Goal: Task Accomplishment & Management: Use online tool/utility

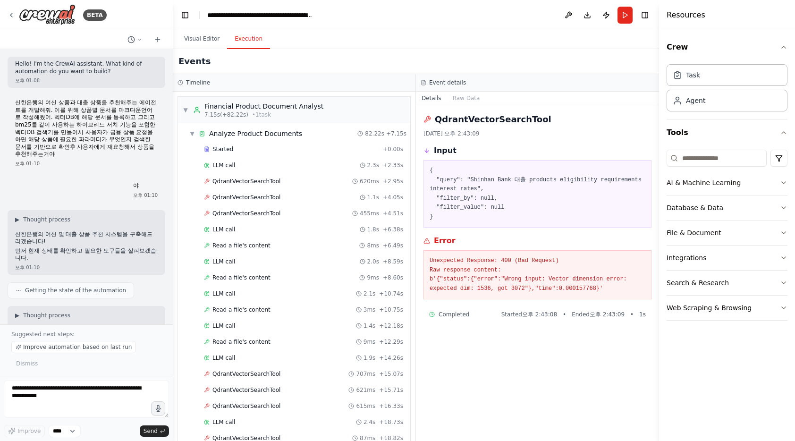
scroll to position [8049, 0]
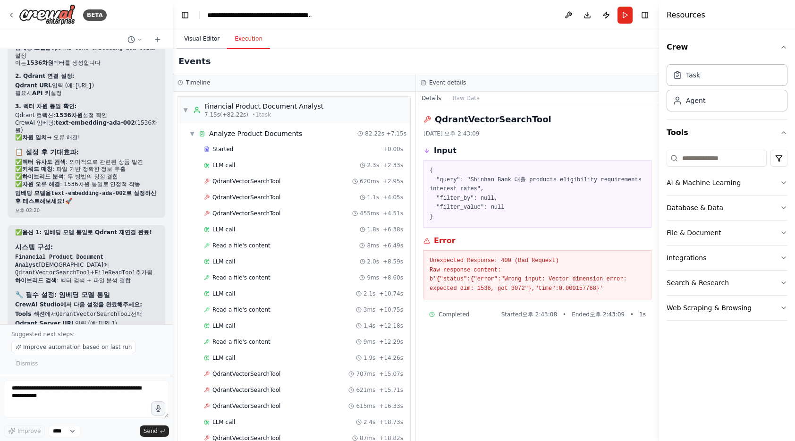
click at [205, 42] on button "Visual Editor" at bounding box center [202, 39] width 51 height 20
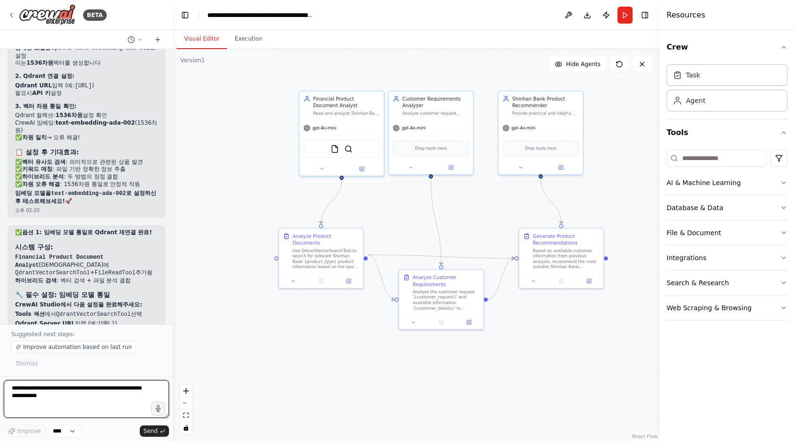
drag, startPoint x: 62, startPoint y: 395, endPoint x: 7, endPoint y: 386, distance: 55.9
click at [0, 385] on div "BETA Hello! I'm the CrewAI assistant. What kind of automation do you want to bu…" at bounding box center [86, 220] width 173 height 441
type textarea "**********"
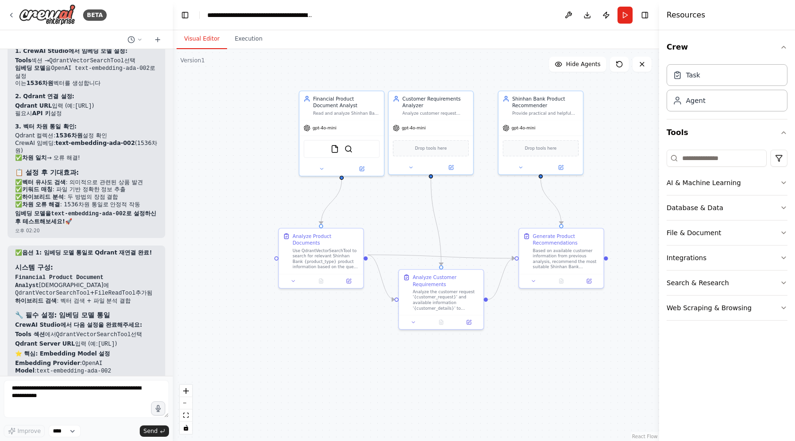
scroll to position [8053, 0]
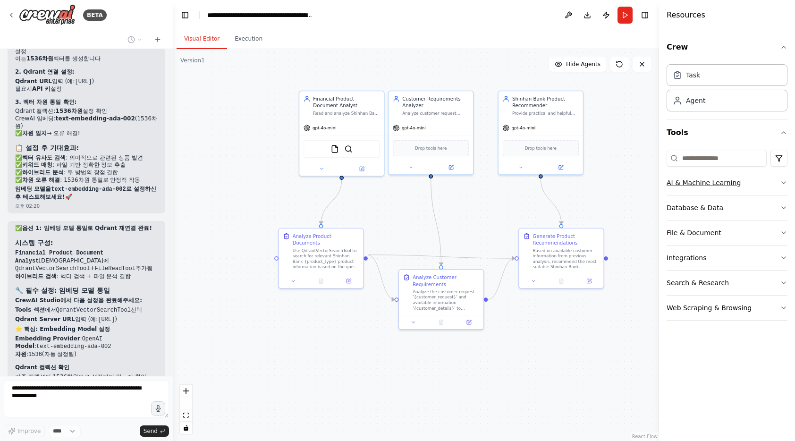
click at [724, 188] on button "AI & Machine Learning" at bounding box center [726, 182] width 121 height 25
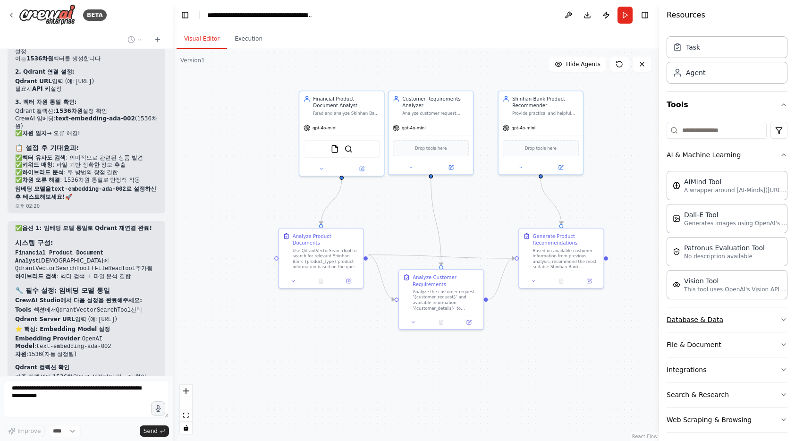
click at [730, 320] on button "Database & Data" at bounding box center [726, 319] width 121 height 25
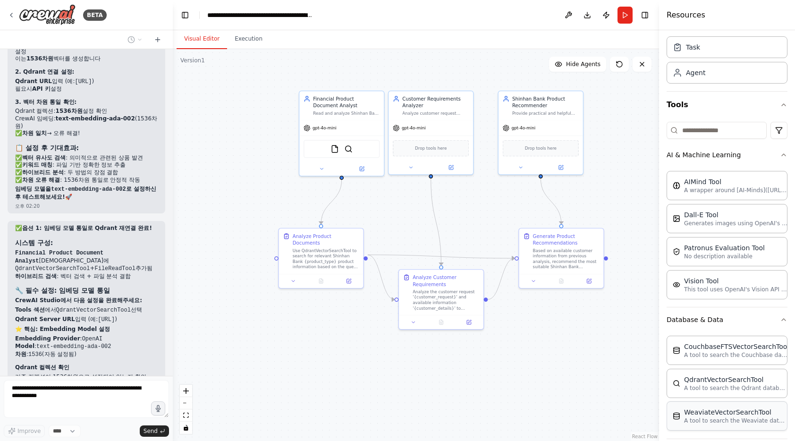
scroll to position [140, 0]
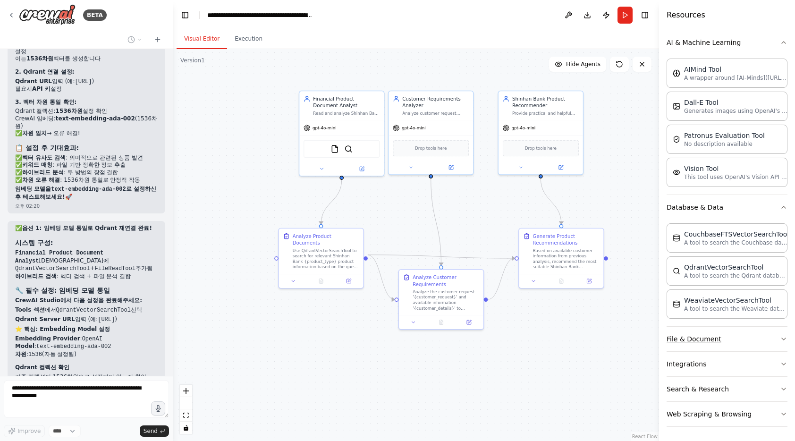
click at [730, 342] on button "File & Document" at bounding box center [726, 339] width 121 height 25
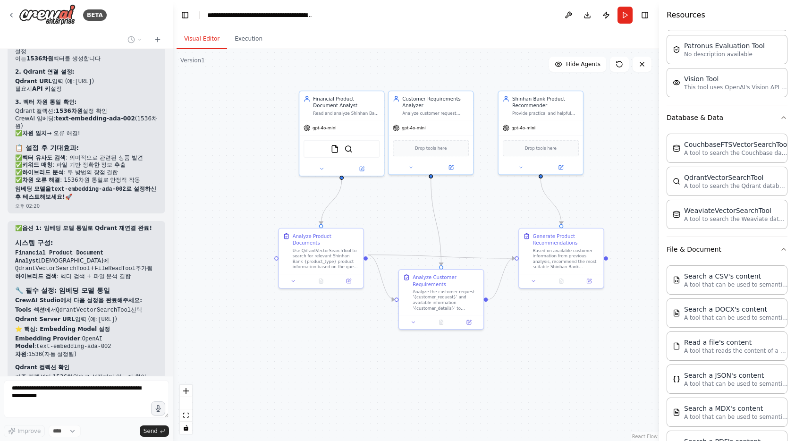
scroll to position [413, 0]
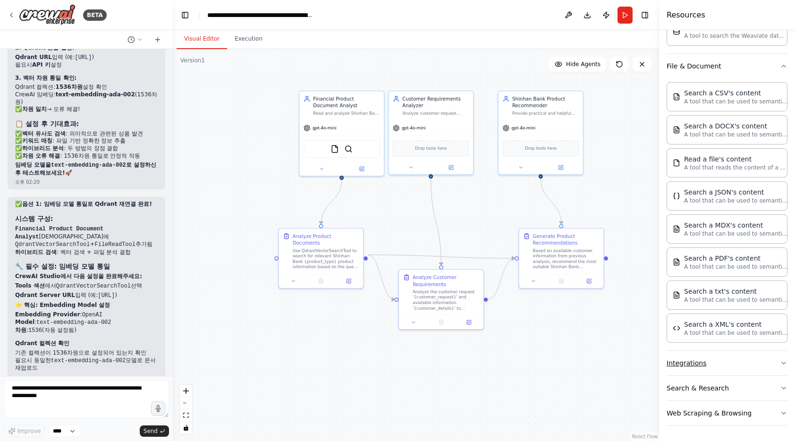
click at [724, 360] on button "Integrations" at bounding box center [726, 363] width 121 height 25
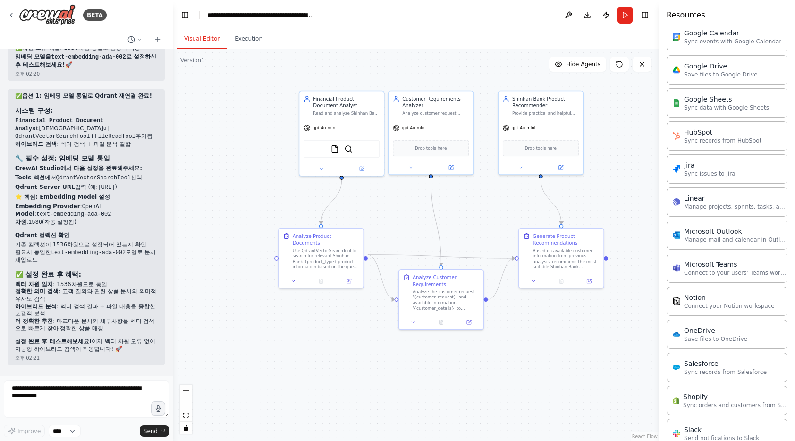
scroll to position [1114, 0]
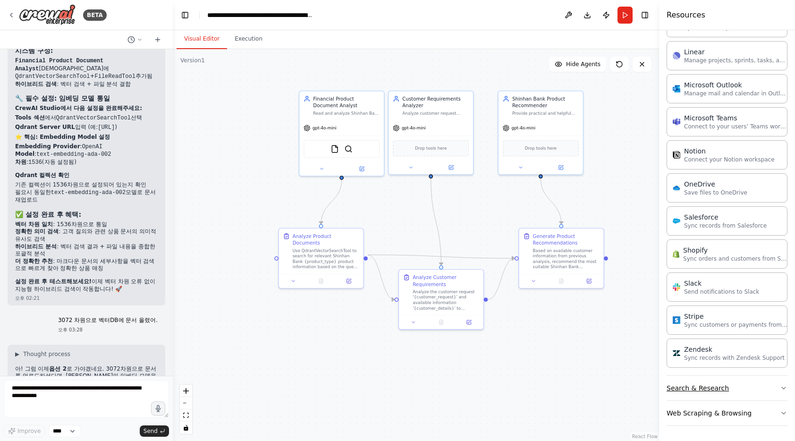
click at [734, 390] on button "Search & Research" at bounding box center [726, 388] width 121 height 25
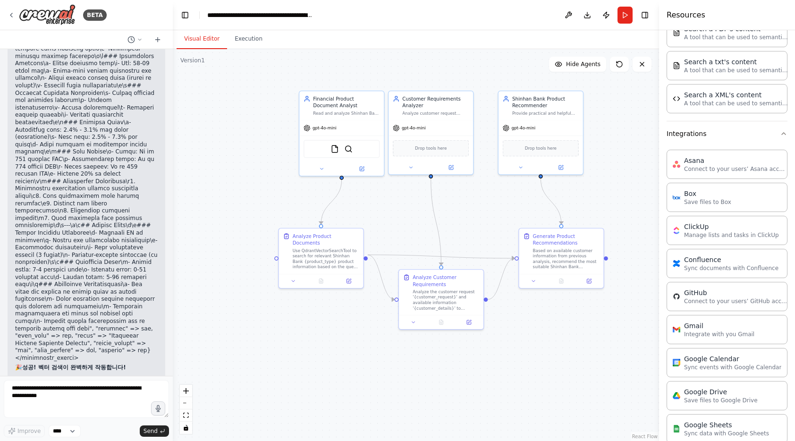
scroll to position [854, 0]
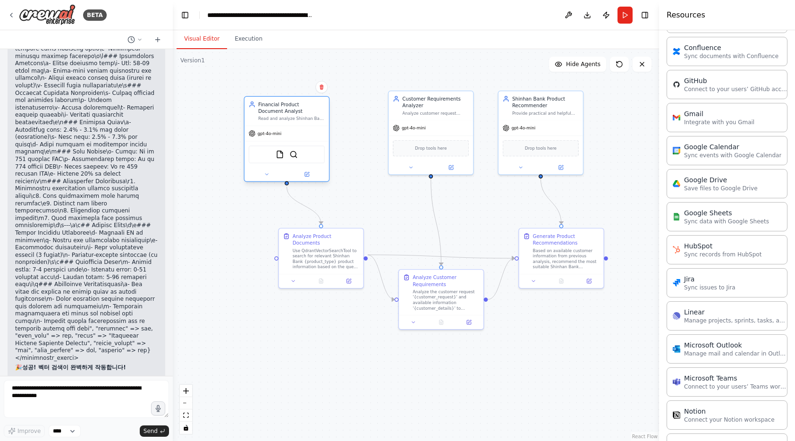
drag, startPoint x: 350, startPoint y: 103, endPoint x: 297, endPoint y: 113, distance: 53.9
click at [297, 113] on div "Financial Product Document Analyst" at bounding box center [291, 108] width 67 height 14
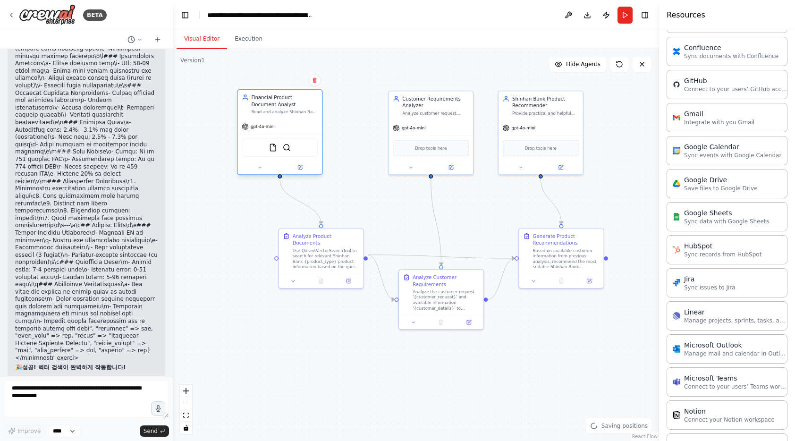
drag, startPoint x: 294, startPoint y: 114, endPoint x: 288, endPoint y: 107, distance: 8.7
click at [288, 107] on div "Financial Product Document Analyst" at bounding box center [284, 101] width 67 height 14
click at [349, 128] on div ".deletable-edge-delete-btn { width: 20px; height: 20px; border: 0px solid #ffff…" at bounding box center [416, 245] width 486 height 392
click at [624, 15] on button "Run" at bounding box center [624, 15] width 15 height 17
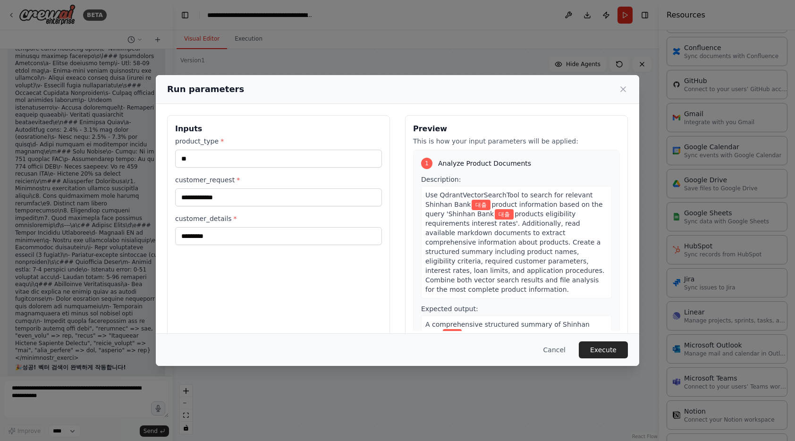
click at [604, 352] on button "Execute" at bounding box center [603, 349] width 49 height 17
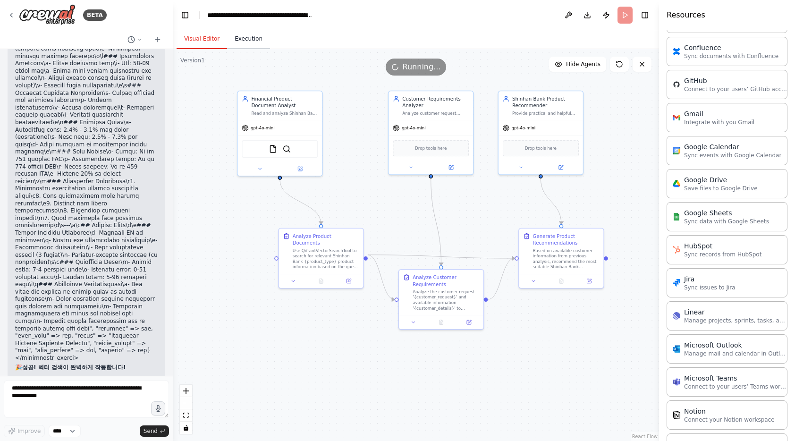
click at [240, 39] on button "Execution" at bounding box center [248, 39] width 43 height 20
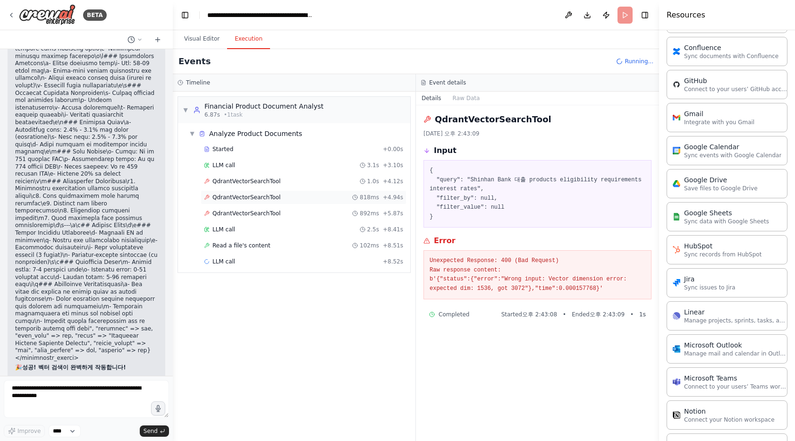
click at [261, 193] on div "QdrantVectorSearchTool 818ms + 4.94s" at bounding box center [304, 197] width 206 height 14
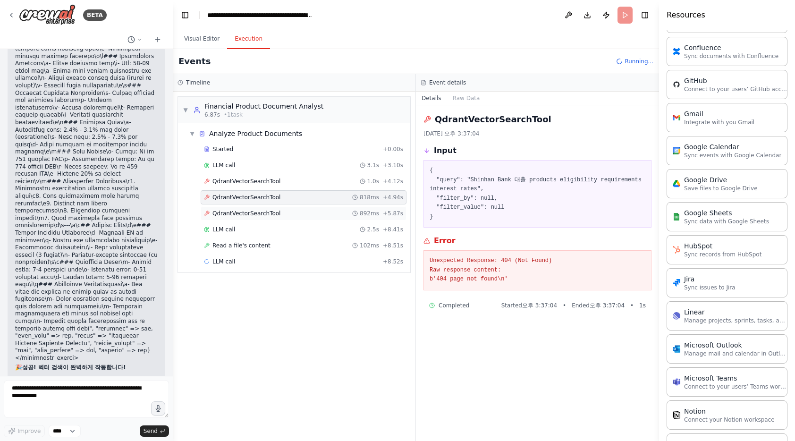
click at [264, 212] on span "QdrantVectorSearchTool" at bounding box center [246, 214] width 68 height 8
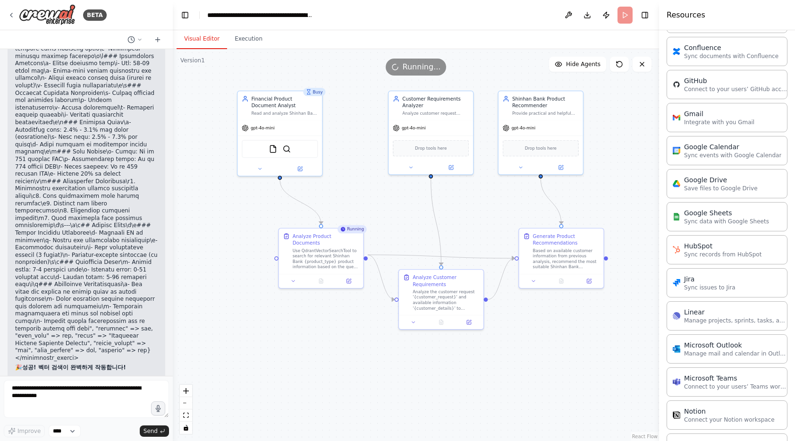
click at [203, 46] on button "Visual Editor" at bounding box center [202, 39] width 51 height 20
click at [289, 150] on img at bounding box center [287, 147] width 8 height 8
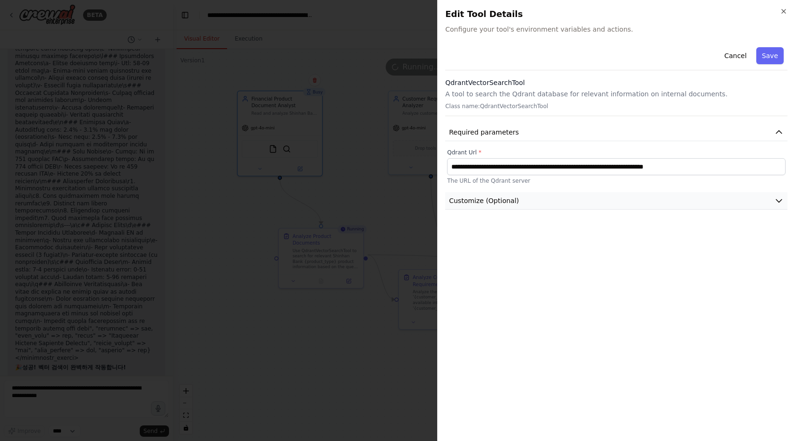
click at [543, 202] on button "Customize (Optional)" at bounding box center [616, 200] width 342 height 17
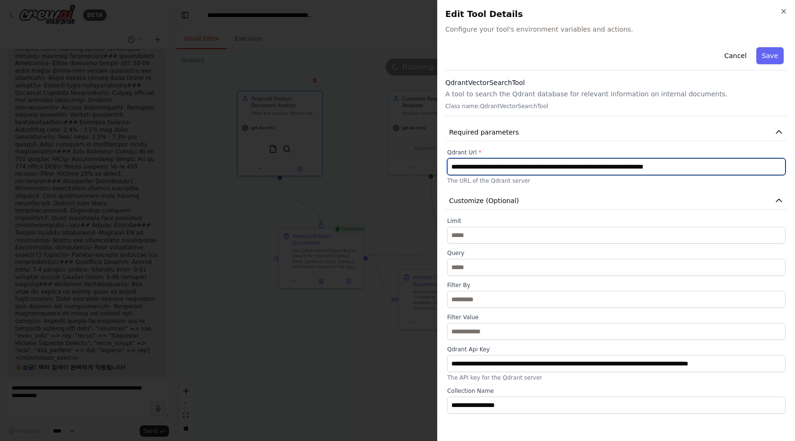
click at [530, 164] on input "**********" at bounding box center [616, 166] width 338 height 17
click at [531, 166] on input "**********" at bounding box center [616, 166] width 338 height 17
click at [547, 166] on input "**********" at bounding box center [616, 166] width 338 height 17
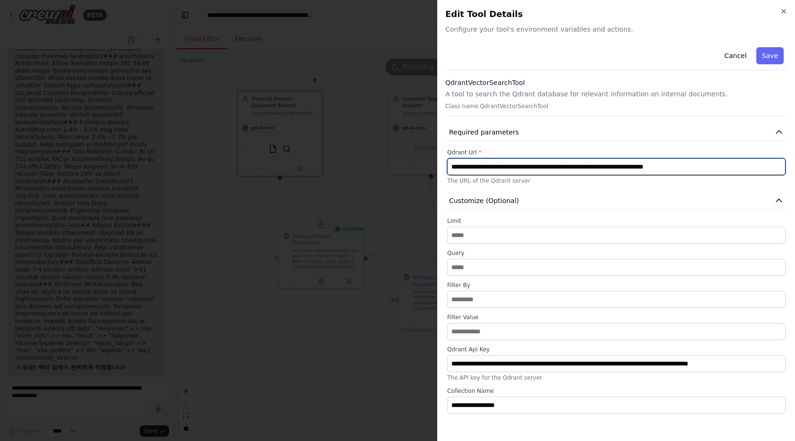
paste input "text"
type input "**********"
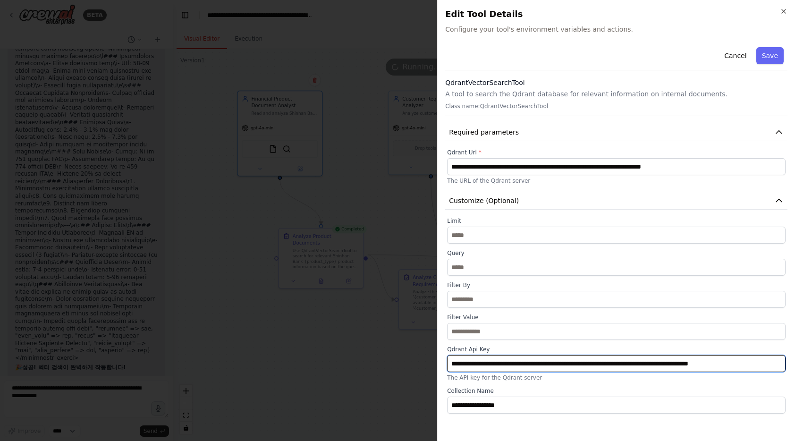
click at [488, 361] on input "**********" at bounding box center [616, 363] width 338 height 17
paste input "text"
type input "**********"
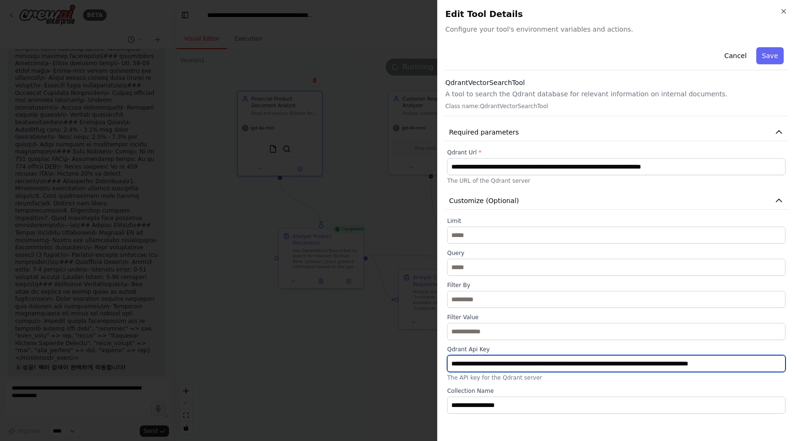
scroll to position [0, 19]
type input "**********"
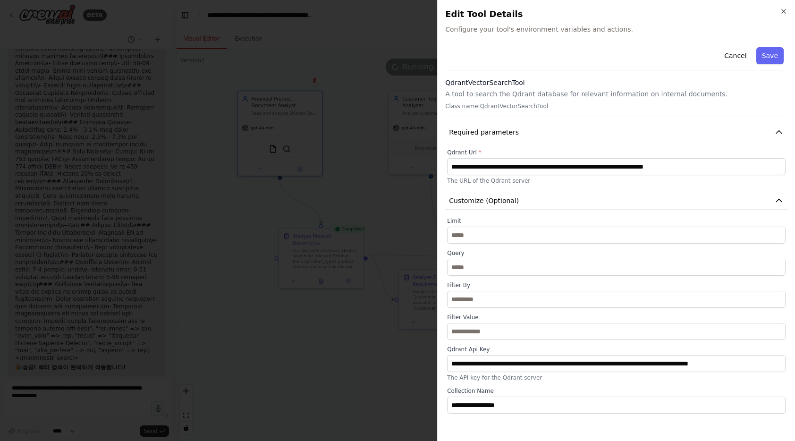
click at [761, 54] on button "Save" at bounding box center [769, 55] width 27 height 17
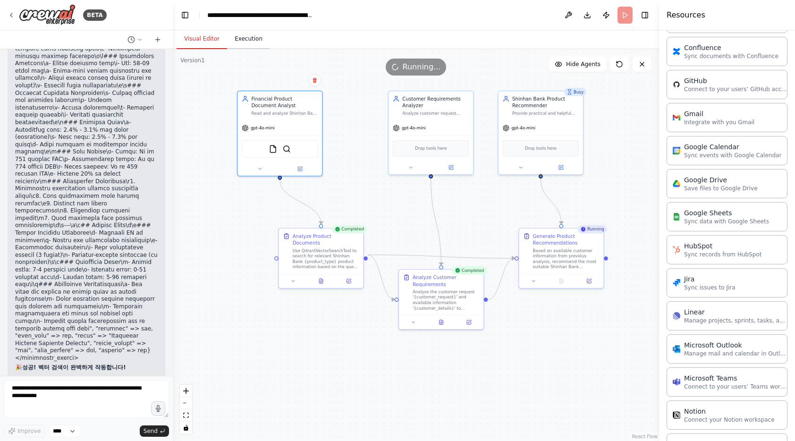
click at [247, 36] on button "Execution" at bounding box center [248, 39] width 43 height 20
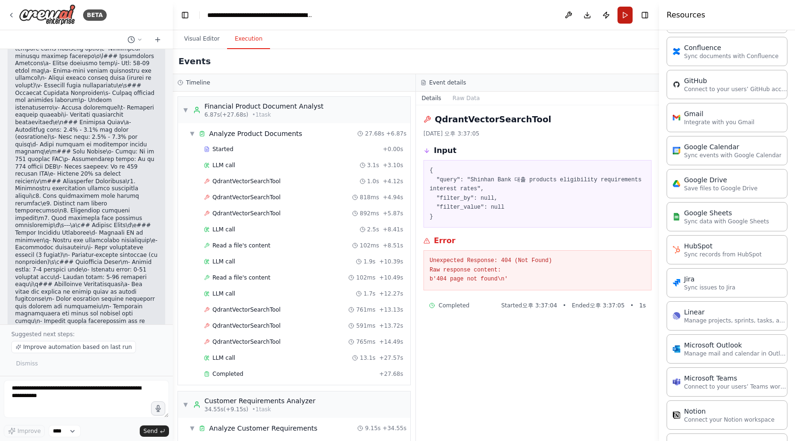
click at [623, 20] on button "Run" at bounding box center [624, 15] width 15 height 17
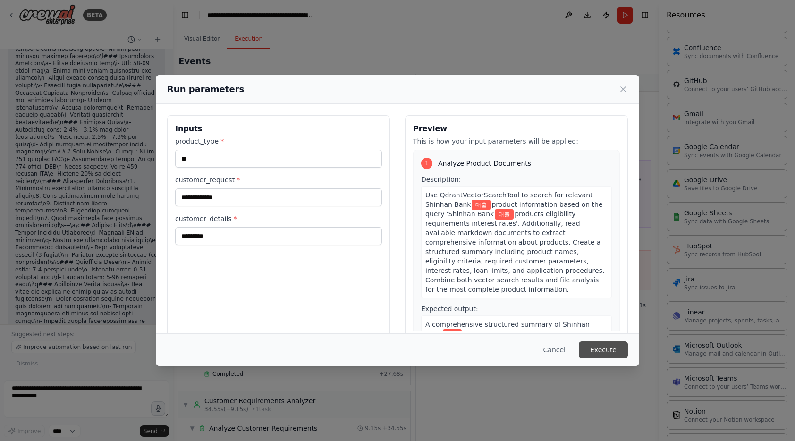
click at [606, 353] on button "Execute" at bounding box center [603, 349] width 49 height 17
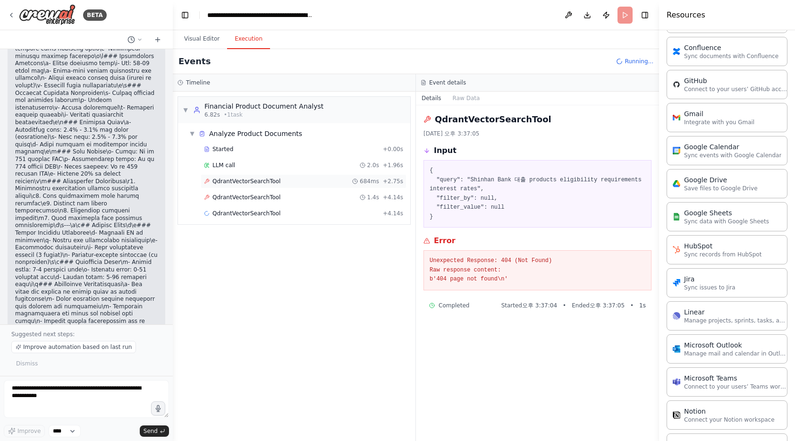
click at [287, 182] on div "QdrantVectorSearchTool 684ms + 2.75s" at bounding box center [303, 181] width 199 height 8
click at [271, 196] on span "QdrantVectorSearchTool" at bounding box center [246, 198] width 68 height 8
click at [263, 211] on span "QdrantVectorSearchTool" at bounding box center [246, 214] width 68 height 8
click at [274, 179] on span "QdrantVectorSearchTool" at bounding box center [246, 181] width 68 height 8
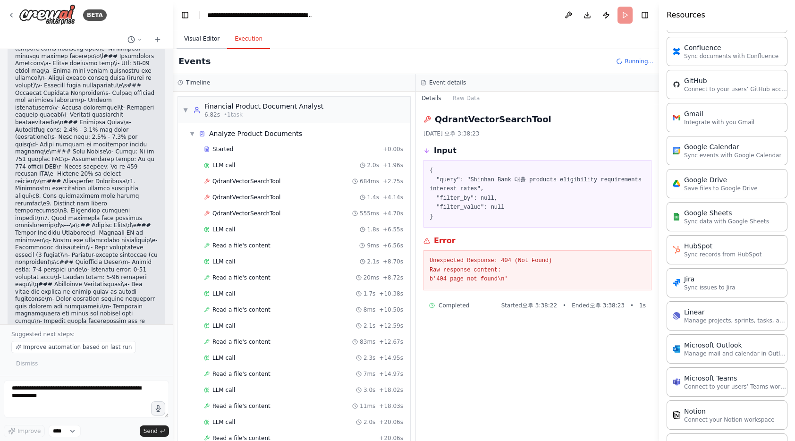
click at [211, 36] on button "Visual Editor" at bounding box center [202, 39] width 51 height 20
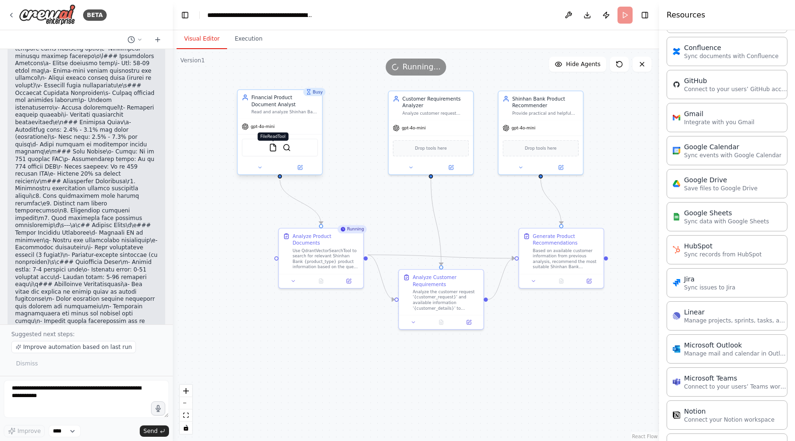
click at [271, 146] on img at bounding box center [273, 147] width 8 height 8
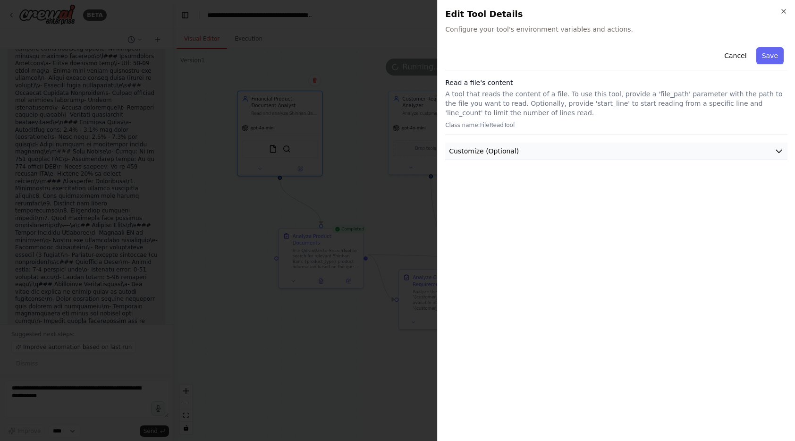
click at [523, 152] on button "Customize (Optional)" at bounding box center [616, 151] width 342 height 17
click at [782, 9] on icon "button" at bounding box center [784, 11] width 4 height 4
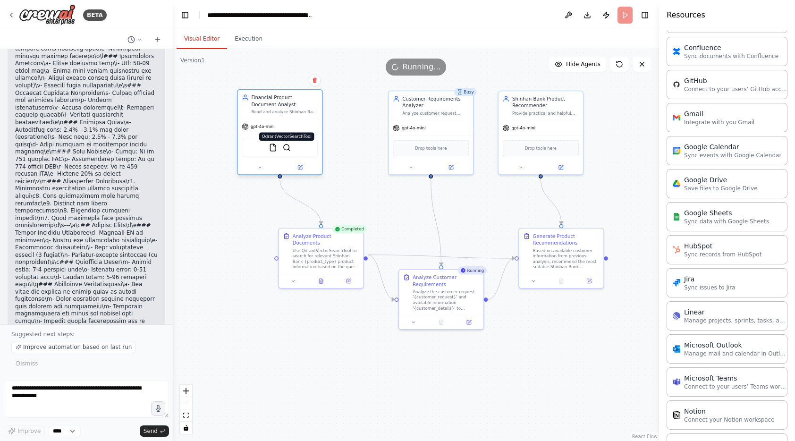
click at [289, 149] on img at bounding box center [287, 147] width 8 height 8
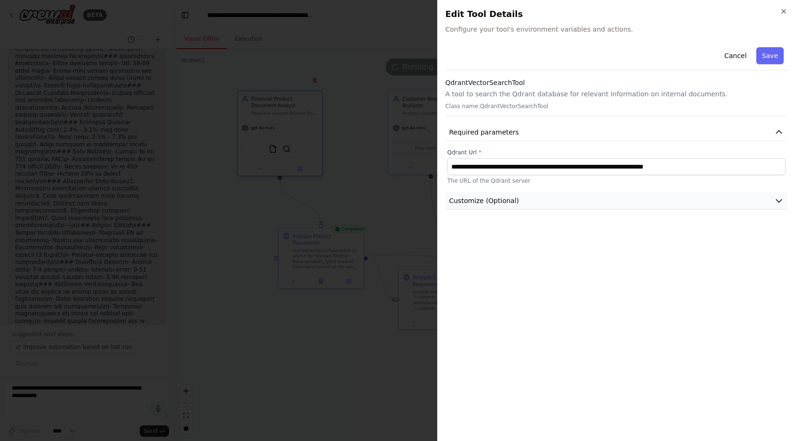
click at [527, 195] on button "Customize (Optional)" at bounding box center [616, 200] width 342 height 17
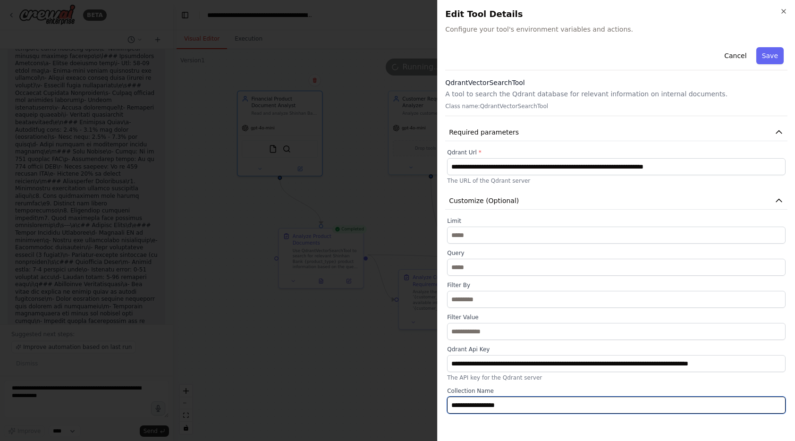
drag, startPoint x: 527, startPoint y: 407, endPoint x: 384, endPoint y: 396, distance: 143.0
click at [382, 394] on body "BETA Hello! I'm the CrewAI assistant. What kind of automation do you want to bu…" at bounding box center [397, 220] width 795 height 441
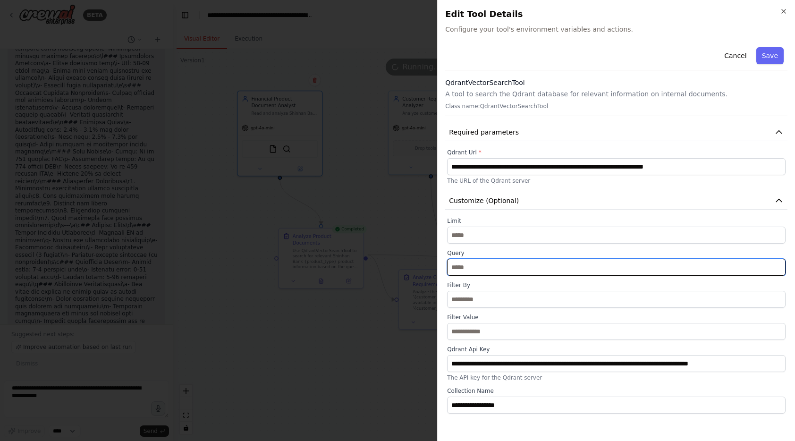
click at [481, 266] on input "text" at bounding box center [616, 267] width 338 height 17
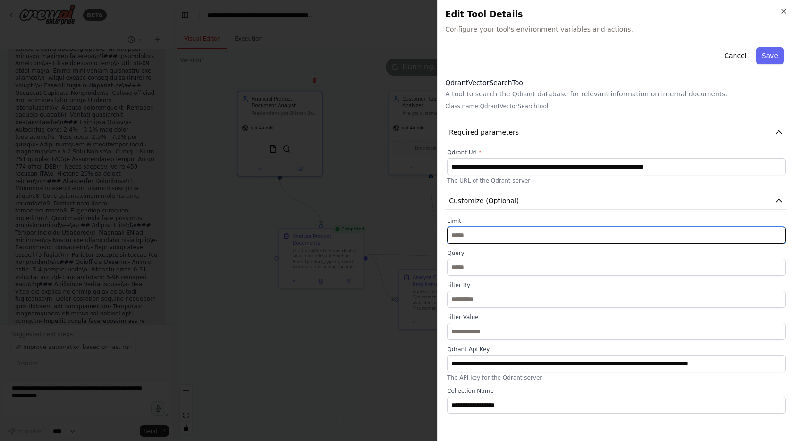
click at [492, 235] on input "*" at bounding box center [616, 235] width 338 height 17
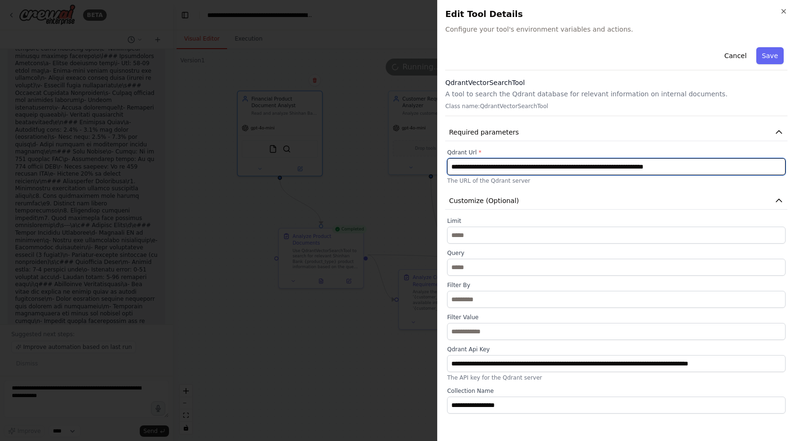
click at [507, 165] on input "**********" at bounding box center [616, 166] width 338 height 17
paste input "text"
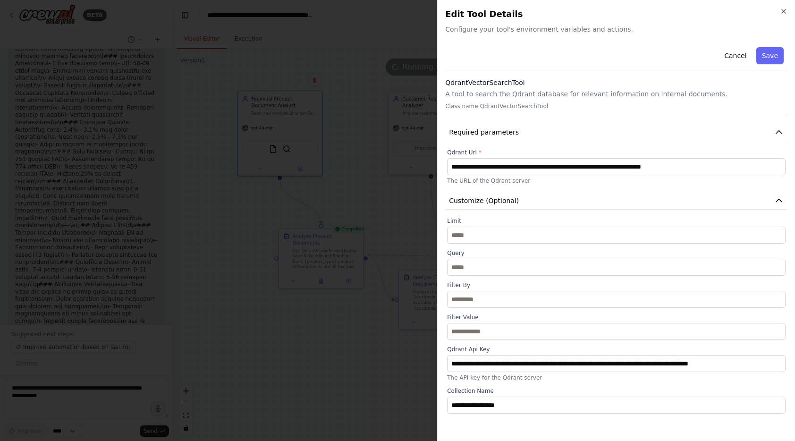
type input "**********"
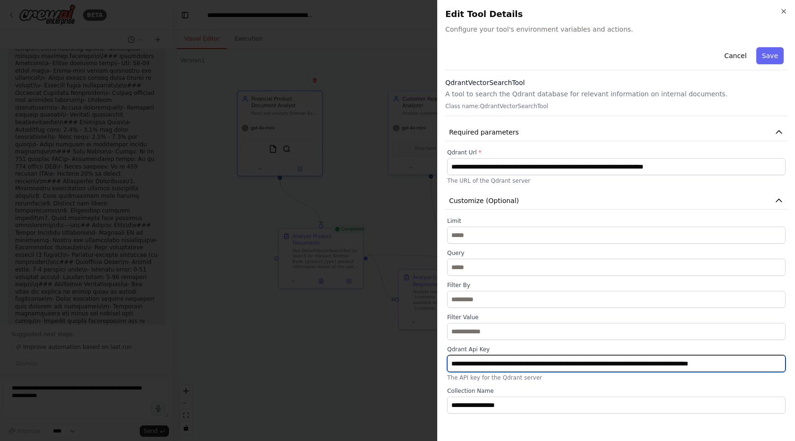
click at [521, 365] on input "**********" at bounding box center [616, 363] width 338 height 17
paste input "text"
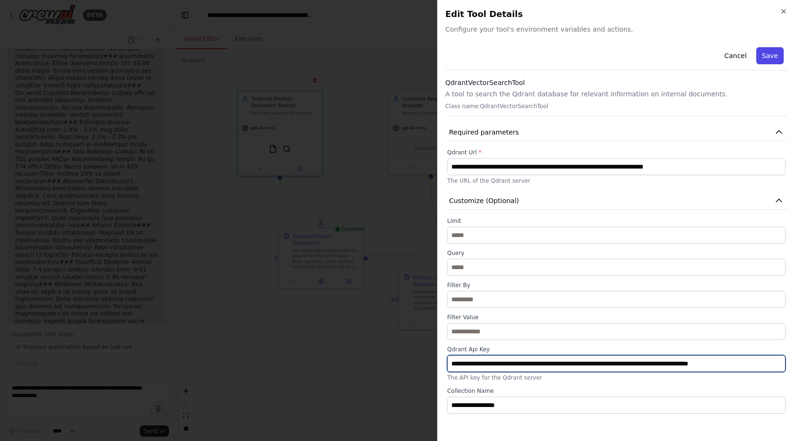
type input "**********"
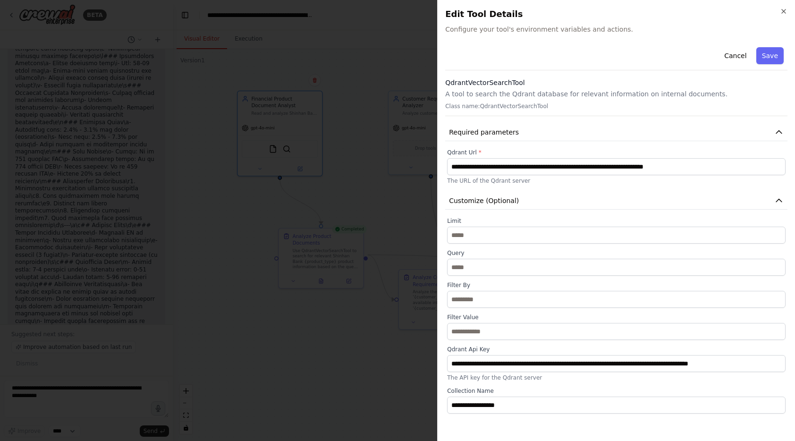
scroll to position [0, 0]
click at [766, 55] on button "Save" at bounding box center [769, 55] width 27 height 17
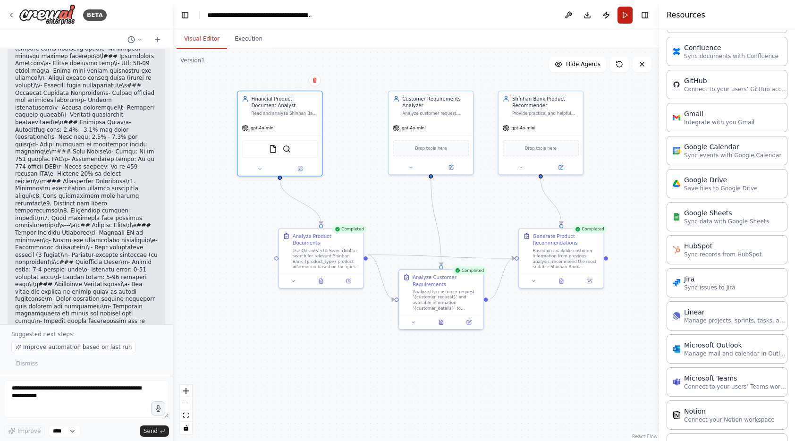
click at [623, 16] on button "Run" at bounding box center [624, 15] width 15 height 17
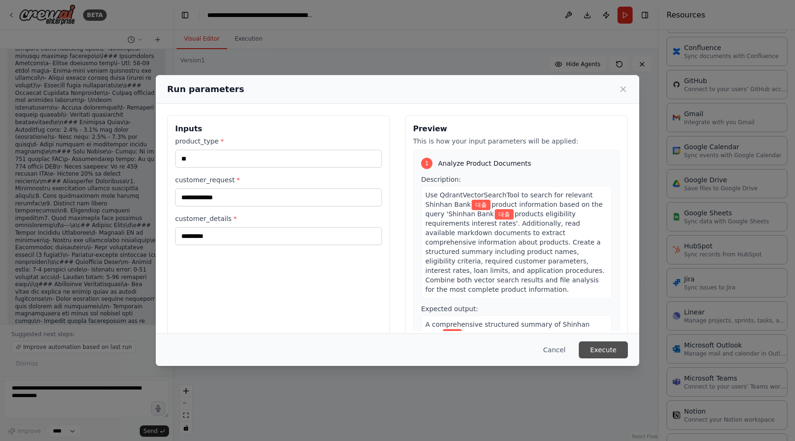
click at [612, 353] on button "Execute" at bounding box center [603, 349] width 49 height 17
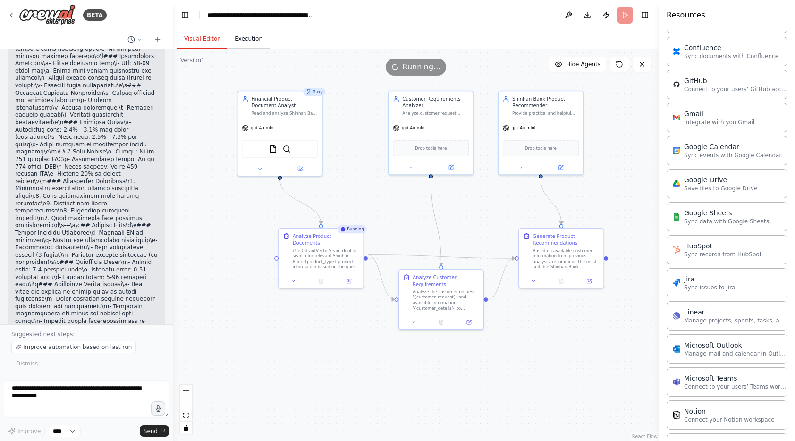
click at [248, 40] on button "Execution" at bounding box center [248, 39] width 43 height 20
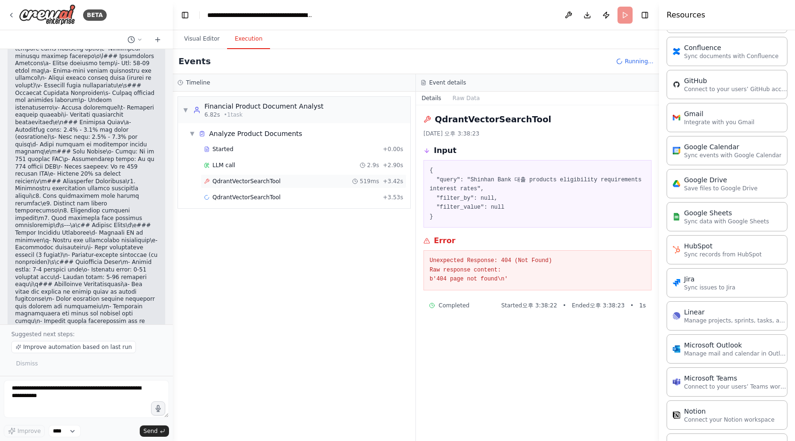
click at [267, 185] on span "QdrantVectorSearchTool" at bounding box center [246, 181] width 68 height 8
click at [267, 201] on div "QdrantVectorSearchTool 566ms + 4.10s" at bounding box center [304, 197] width 206 height 14
click at [261, 213] on span "QdrantVectorSearchTool" at bounding box center [246, 214] width 68 height 8
click at [293, 242] on div "Read a file's content + 7.06s" at bounding box center [303, 246] width 199 height 8
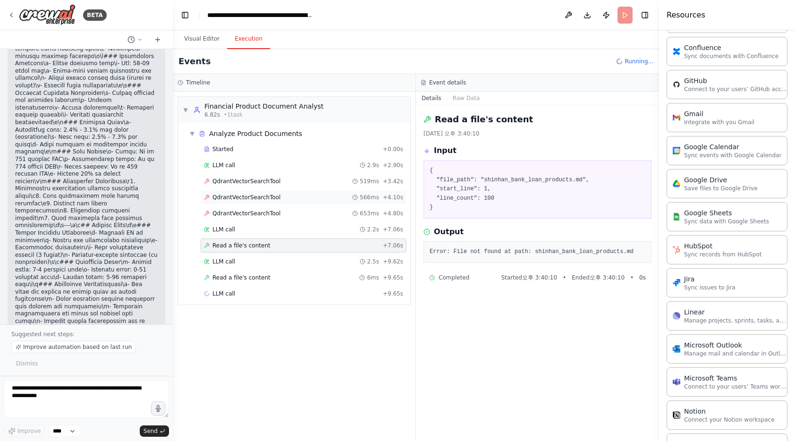
click at [288, 203] on div "QdrantVectorSearchTool 566ms + 4.10s" at bounding box center [304, 197] width 206 height 14
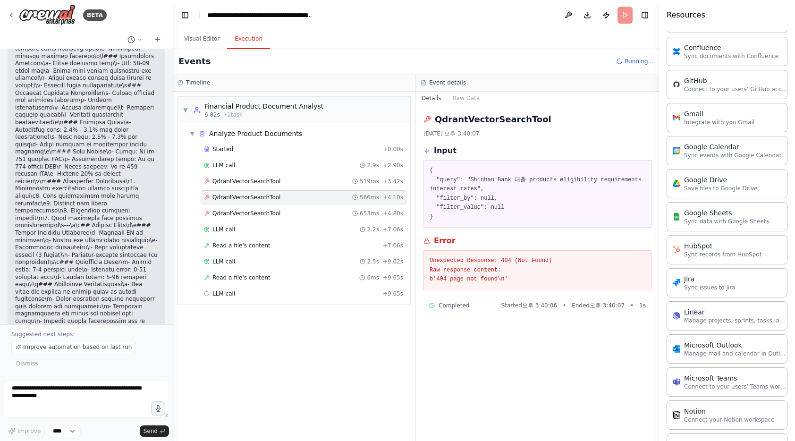
click at [294, 173] on div "Started + 0.00s LLM call 2.9s + 2.90s QdrantVectorSearchTool 519ms + 3.42s Qdra…" at bounding box center [297, 222] width 225 height 160
click at [284, 183] on div "QdrantVectorSearchTool 519ms + 3.42s" at bounding box center [303, 181] width 199 height 8
click at [208, 43] on button "Visual Editor" at bounding box center [202, 39] width 51 height 20
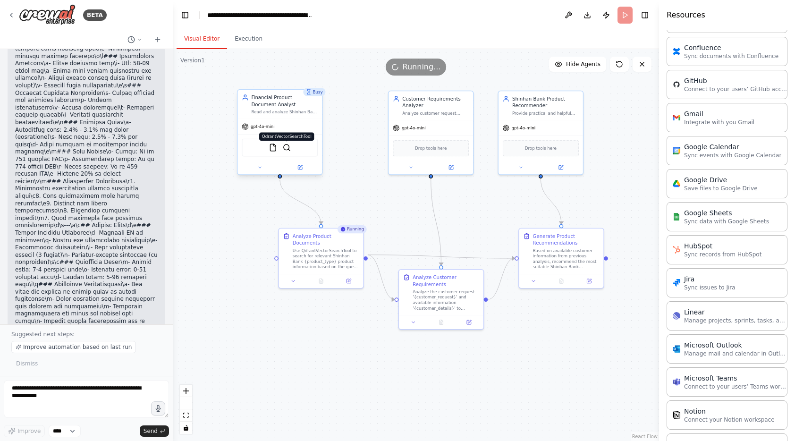
click at [288, 150] on img at bounding box center [287, 147] width 8 height 8
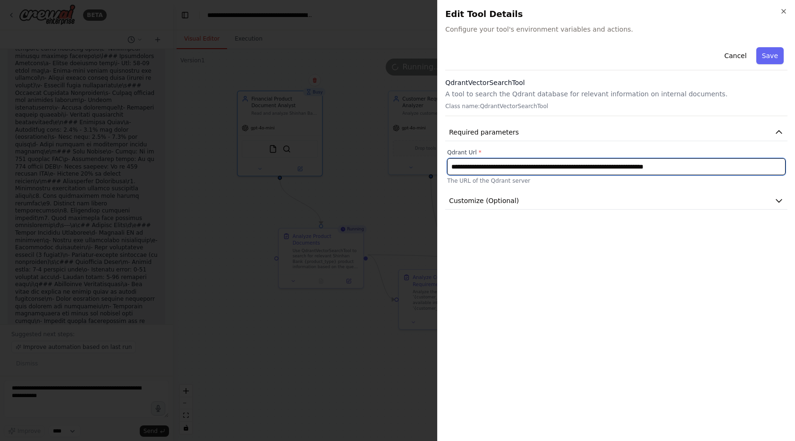
click at [583, 172] on input "**********" at bounding box center [616, 166] width 338 height 17
click at [571, 163] on input "**********" at bounding box center [616, 166] width 338 height 17
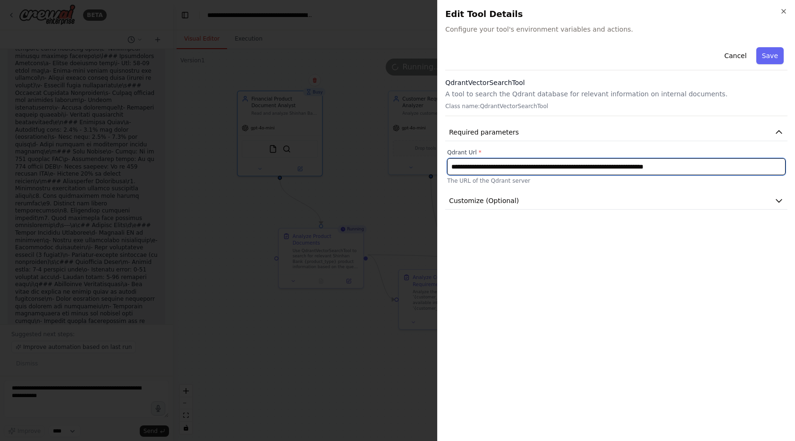
click at [571, 163] on input "**********" at bounding box center [616, 166] width 338 height 17
paste input "text"
type input "**********"
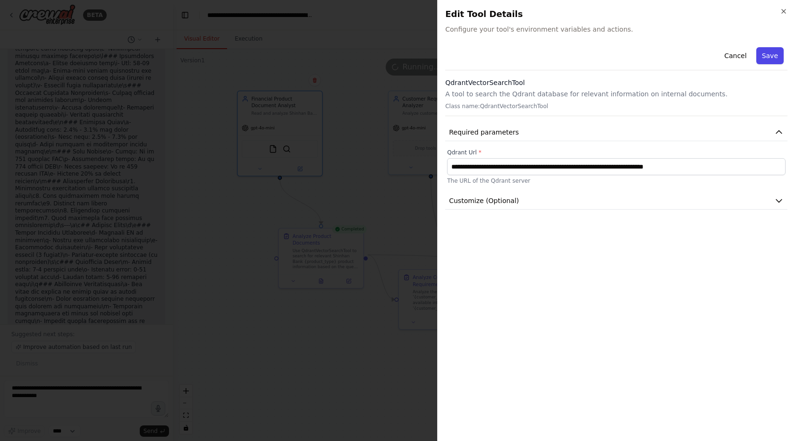
click at [773, 57] on button "Save" at bounding box center [769, 55] width 27 height 17
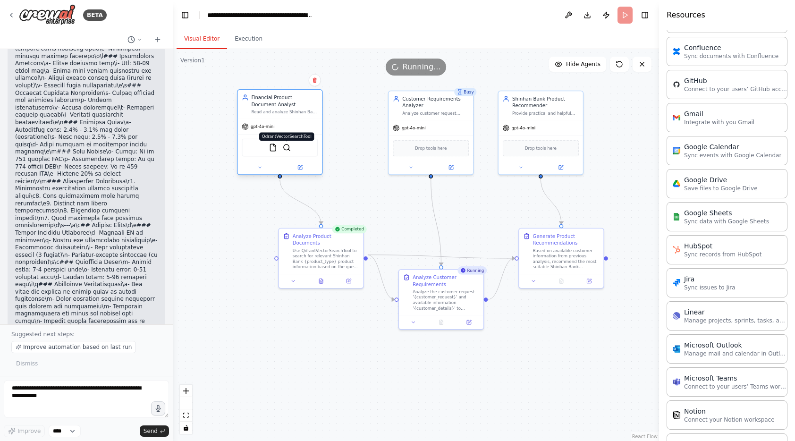
click at [288, 150] on img at bounding box center [287, 147] width 8 height 8
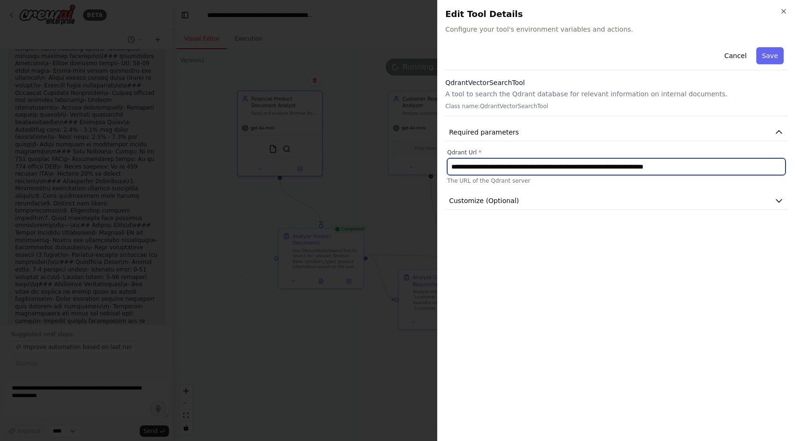
click at [508, 166] on input "**********" at bounding box center [616, 166] width 338 height 17
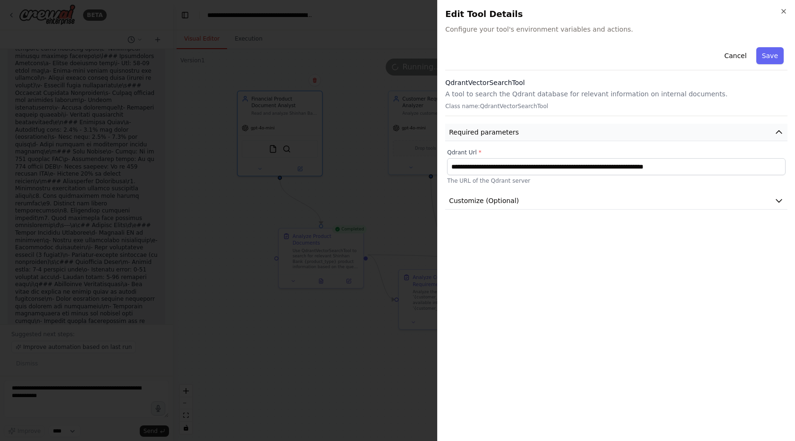
click at [753, 126] on button "Required parameters" at bounding box center [616, 132] width 342 height 17
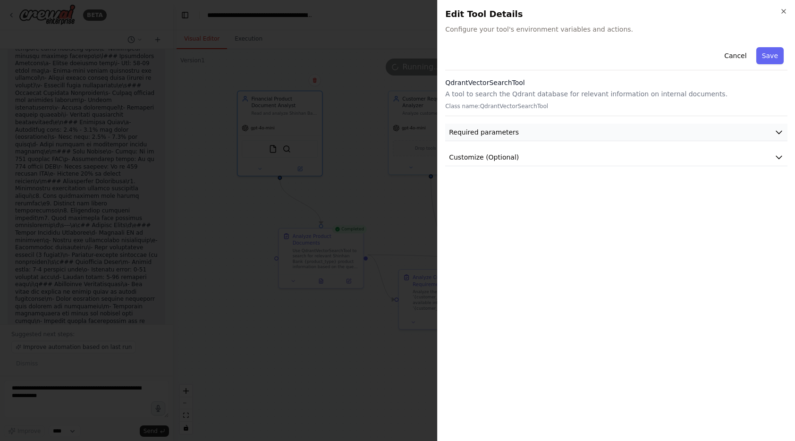
click at [754, 127] on button "Required parameters" at bounding box center [616, 132] width 342 height 17
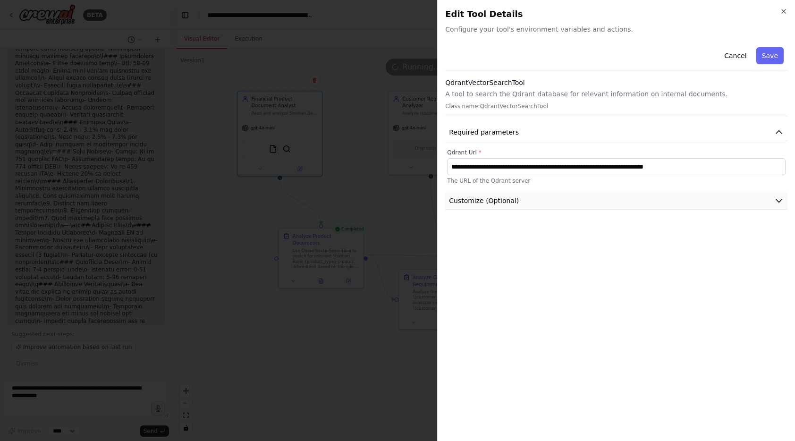
click at [545, 200] on button "Customize (Optional)" at bounding box center [616, 200] width 342 height 17
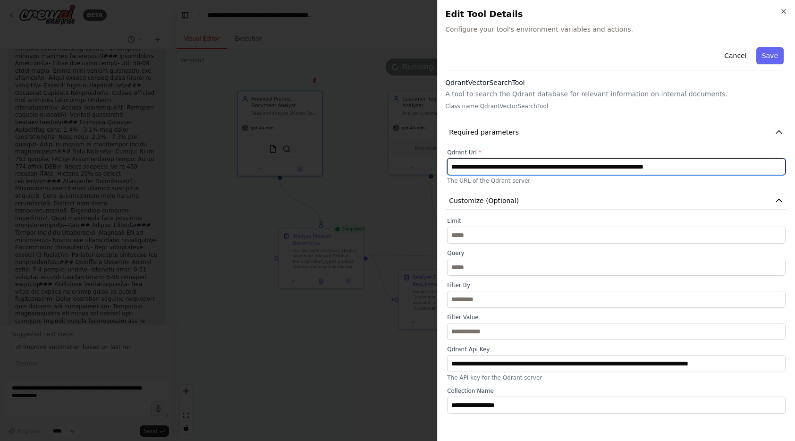
click at [561, 168] on input "**********" at bounding box center [616, 166] width 338 height 17
paste input "text"
type input "**********"
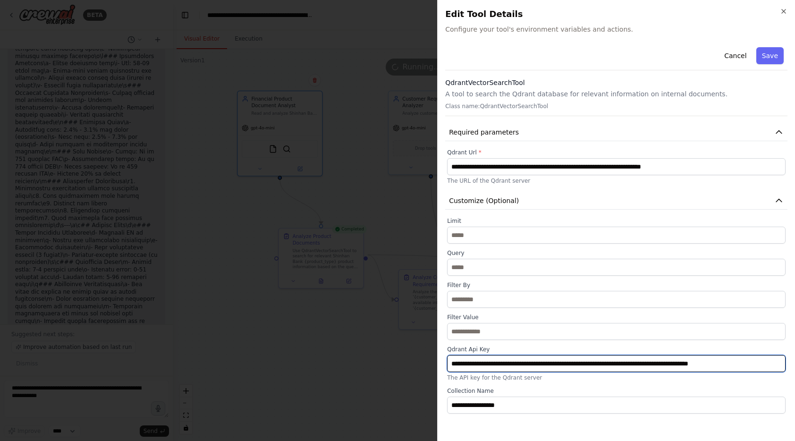
click at [492, 362] on input "**********" at bounding box center [616, 363] width 338 height 17
paste input "**********"
type input "**********"
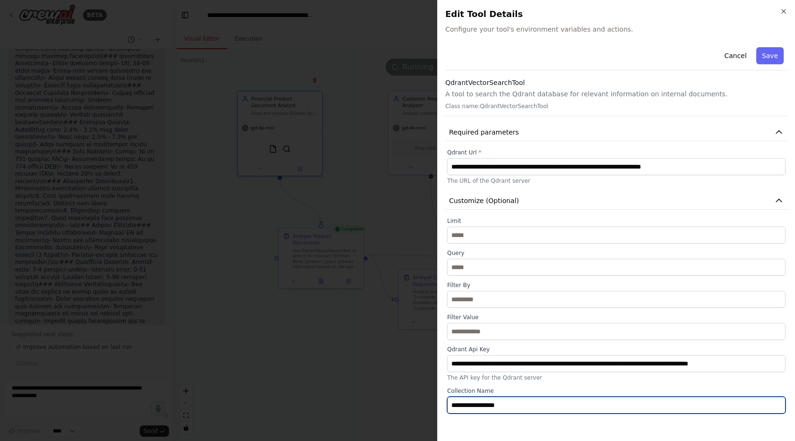
click at [530, 413] on input "**********" at bounding box center [616, 404] width 338 height 17
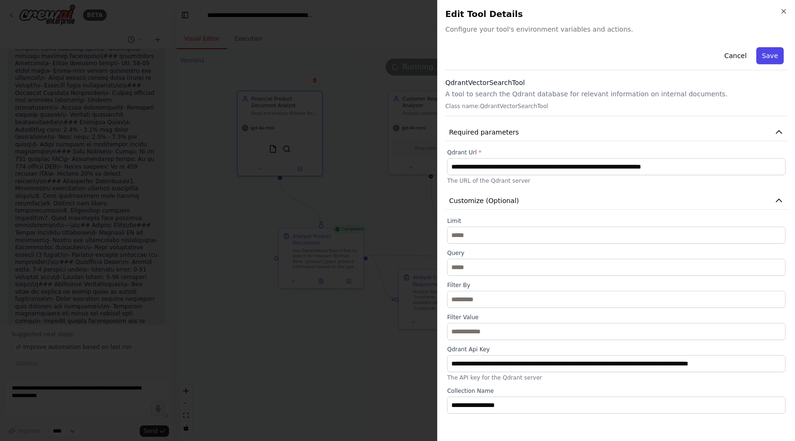
click at [768, 56] on button "Save" at bounding box center [769, 55] width 27 height 17
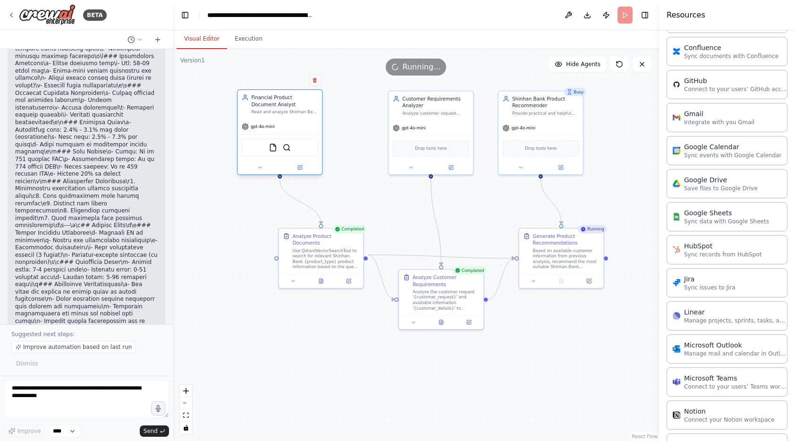
click at [291, 152] on div "FileReadTool QdrantVectorSearchTool" at bounding box center [280, 148] width 76 height 18
click at [286, 150] on img at bounding box center [287, 147] width 8 height 8
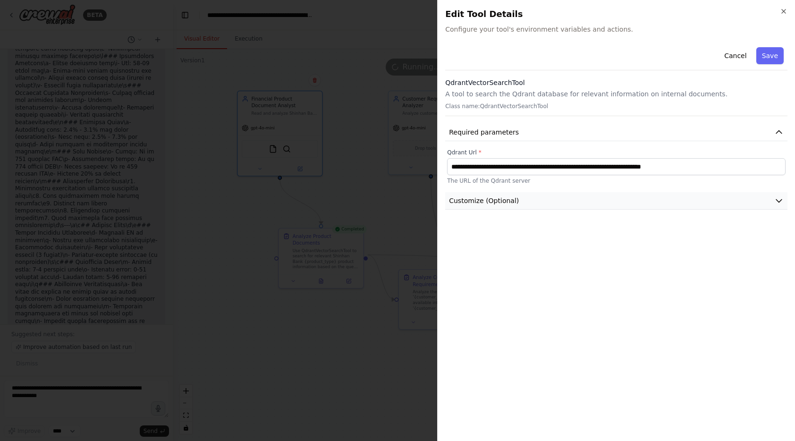
click at [518, 202] on button "Customize (Optional)" at bounding box center [616, 200] width 342 height 17
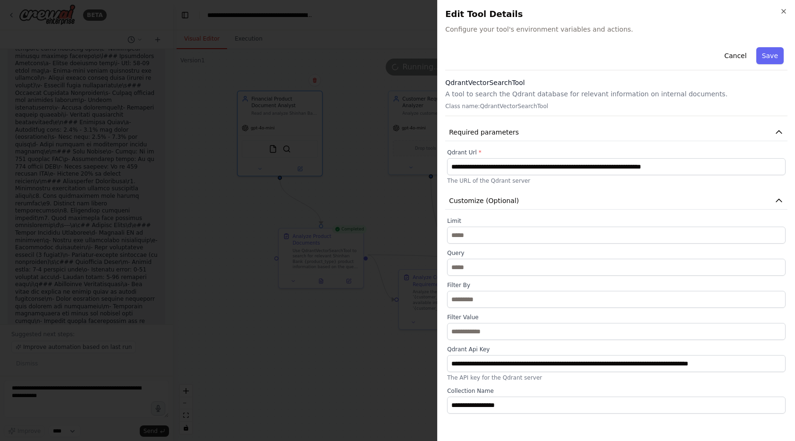
click at [770, 52] on button "Save" at bounding box center [769, 55] width 27 height 17
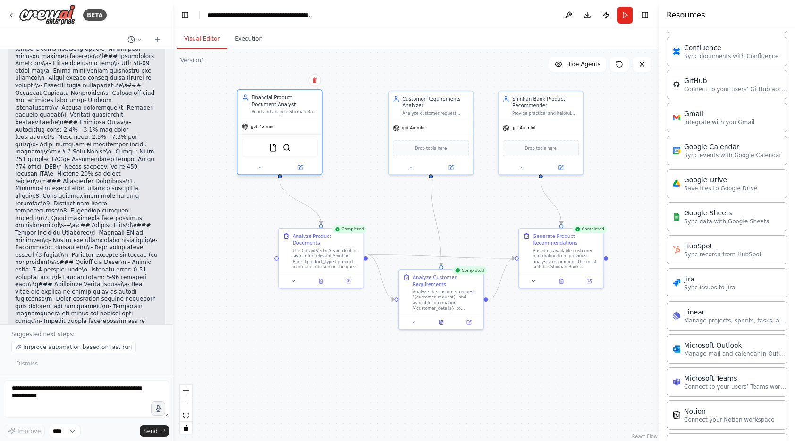
click at [290, 152] on div "FileReadTool QdrantVectorSearchTool" at bounding box center [280, 148] width 76 height 18
click at [288, 152] on div "FileReadTool QdrantVectorSearchTool" at bounding box center [280, 148] width 76 height 18
click at [287, 149] on img at bounding box center [287, 147] width 8 height 8
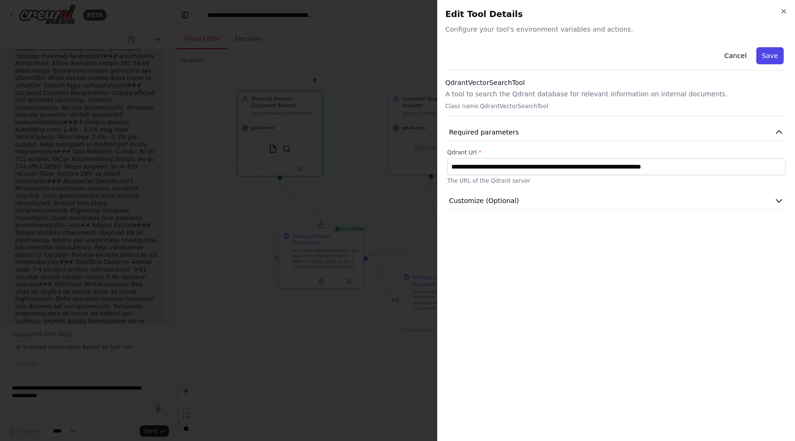
click at [766, 58] on button "Save" at bounding box center [769, 55] width 27 height 17
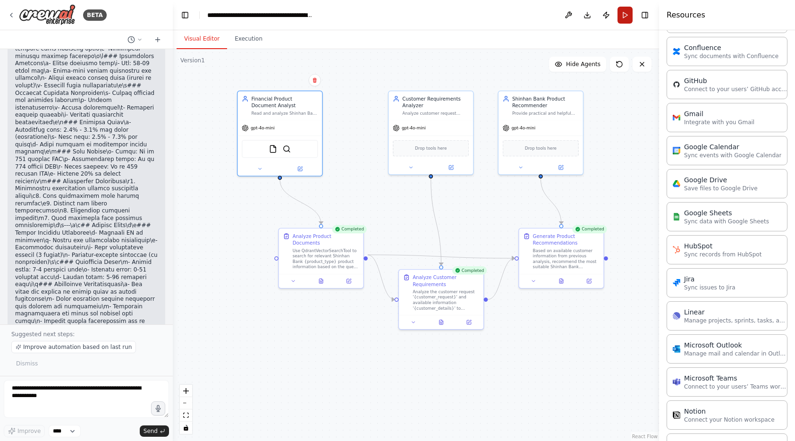
click at [621, 17] on button "Run" at bounding box center [624, 15] width 15 height 17
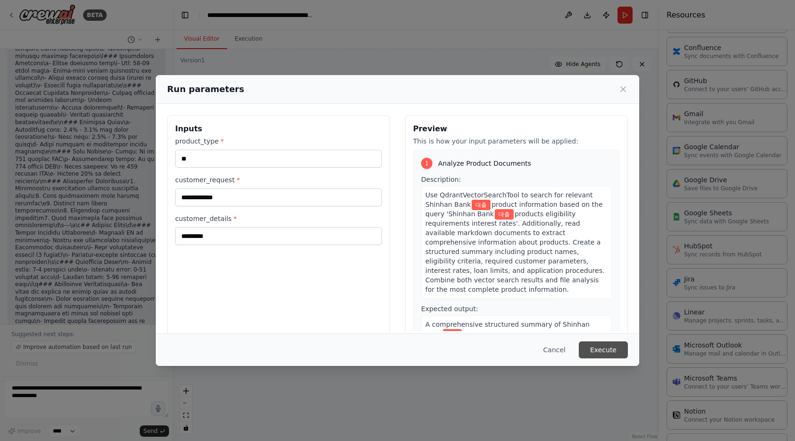
click at [601, 345] on button "Execute" at bounding box center [603, 349] width 49 height 17
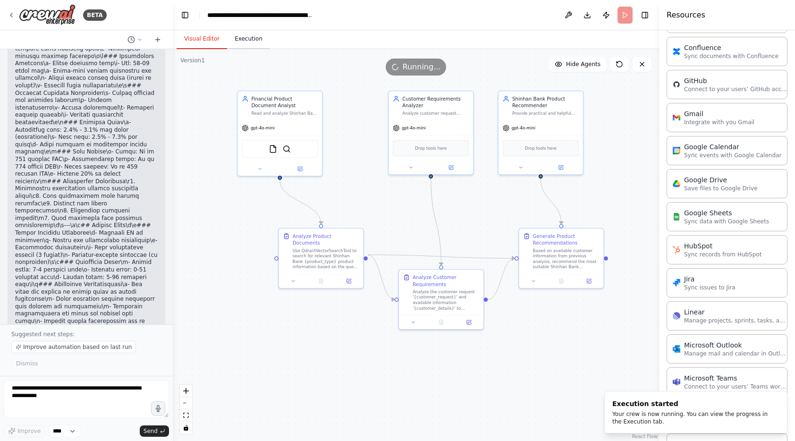
click at [245, 38] on button "Execution" at bounding box center [248, 39] width 43 height 20
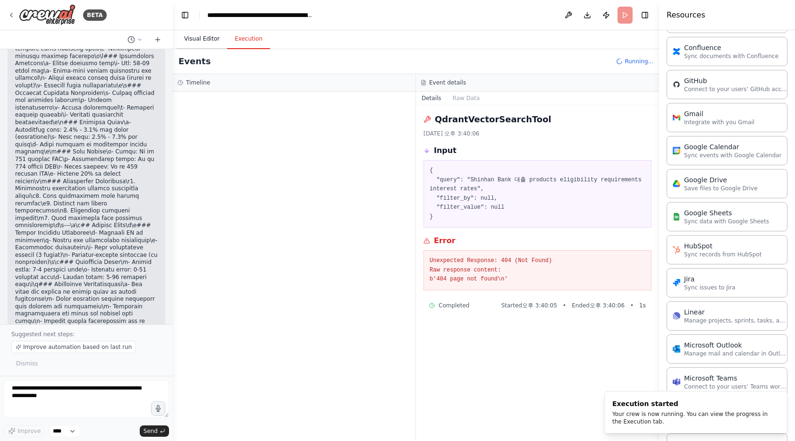
click at [202, 41] on button "Visual Editor" at bounding box center [202, 39] width 51 height 20
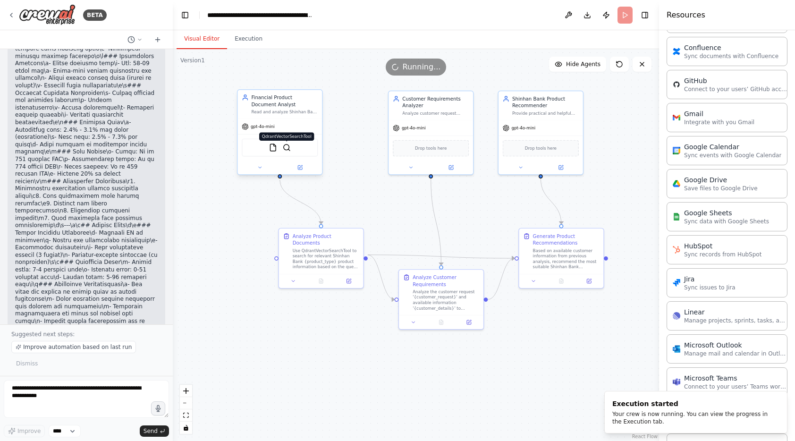
click at [284, 148] on img at bounding box center [287, 147] width 8 height 8
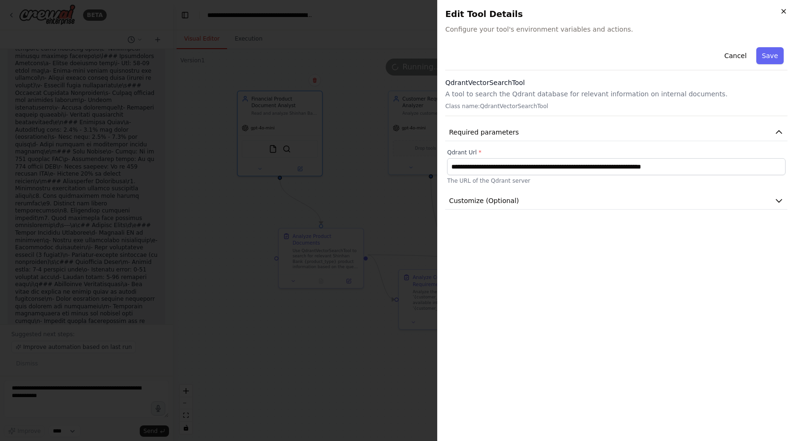
click at [784, 11] on icon "button" at bounding box center [784, 12] width 8 height 8
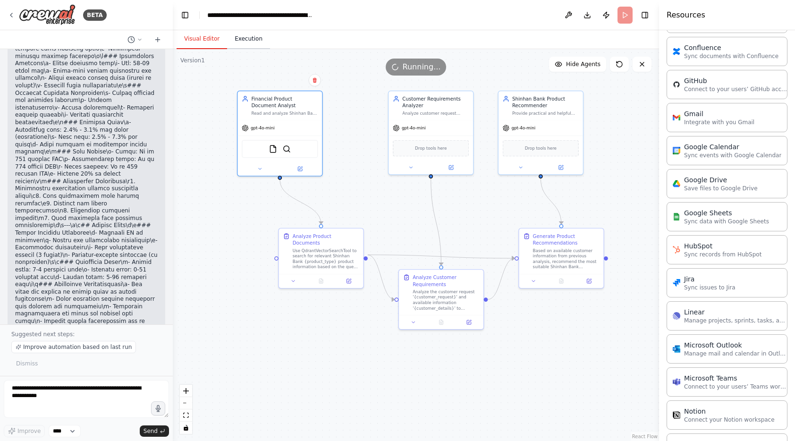
click at [257, 42] on button "Execution" at bounding box center [248, 39] width 43 height 20
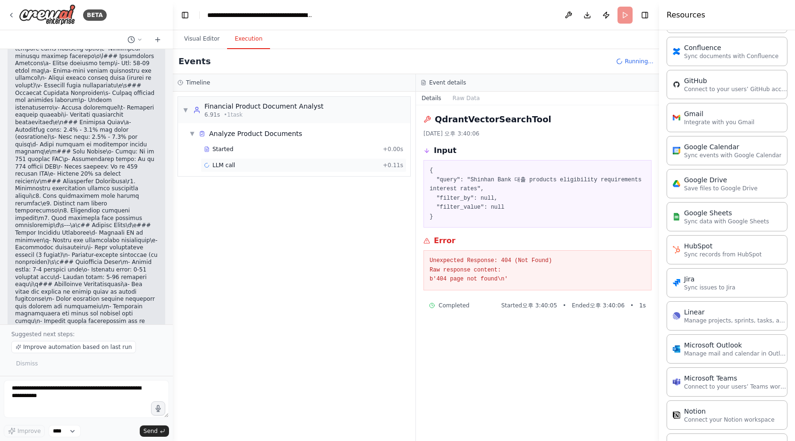
click at [229, 168] on span "LLM call" at bounding box center [223, 165] width 23 height 8
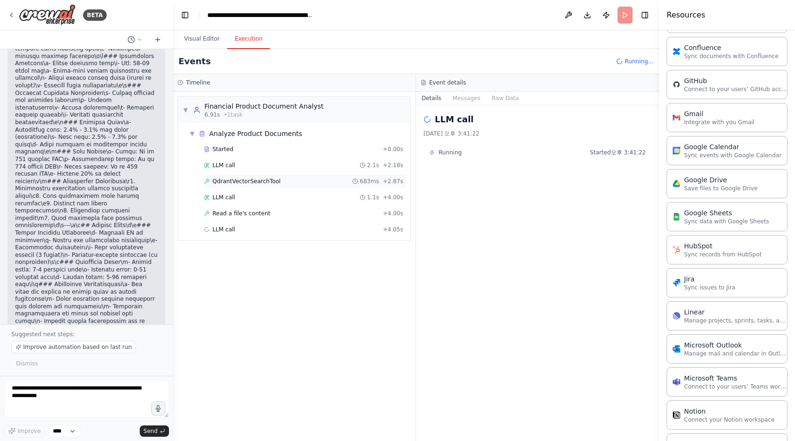
click at [272, 184] on span "QdrantVectorSearchTool" at bounding box center [246, 181] width 68 height 8
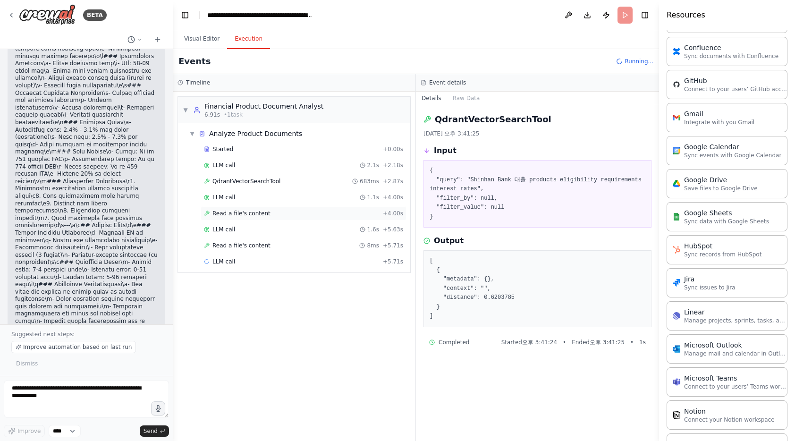
click at [279, 216] on div "Read a file's content + 4.00s" at bounding box center [303, 214] width 199 height 8
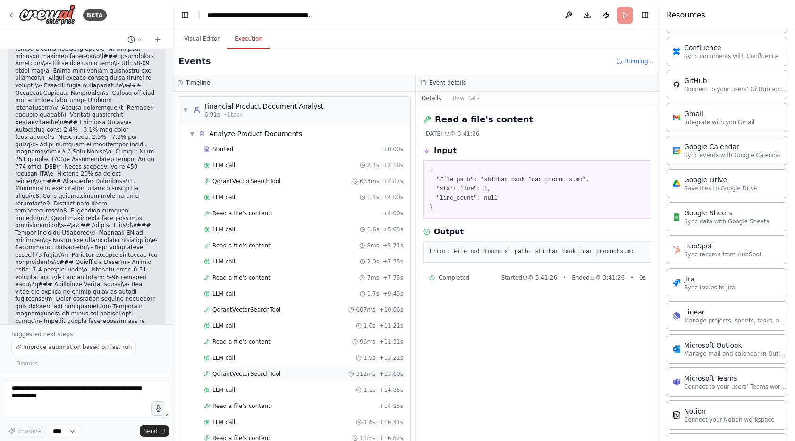
scroll to position [99, 0]
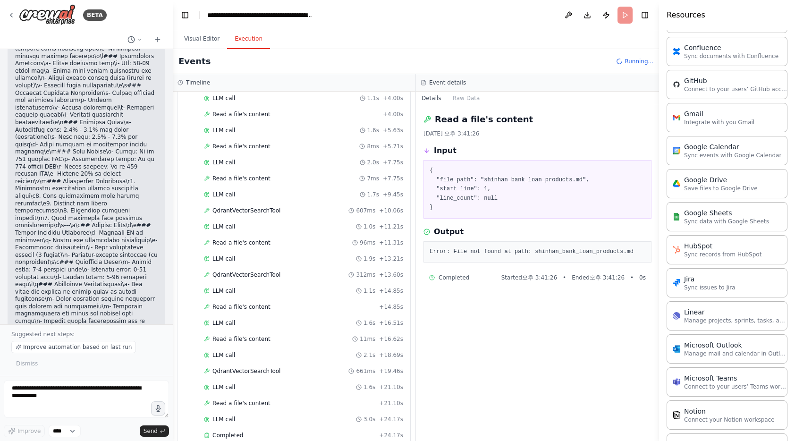
click at [565, 252] on pre "Error: File not found at path: shinhan_bank_loan_products.md" at bounding box center [537, 251] width 216 height 9
copy div "Error: File not found at path: shinhan_bank_loan_products.md"
click at [75, 398] on textarea at bounding box center [86, 399] width 165 height 38
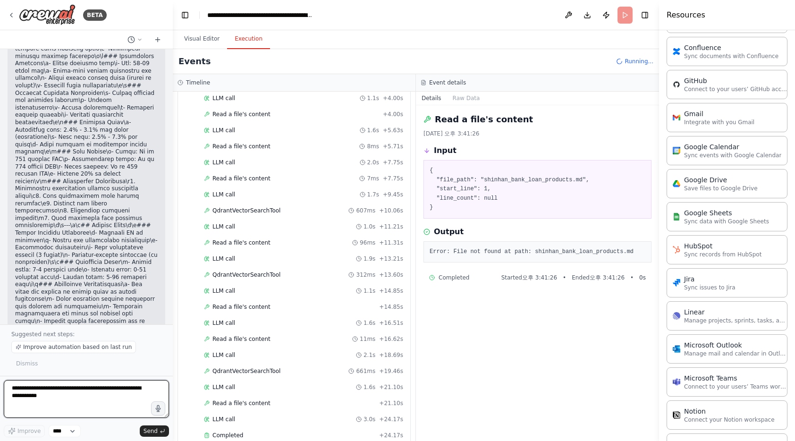
drag, startPoint x: 76, startPoint y: 398, endPoint x: -69, endPoint y: 374, distance: 146.8
click at [0, 374] on html "BETA Hello! I'm the CrewAI assistant. What kind of automation do you want to bu…" at bounding box center [397, 220] width 795 height 441
paste textarea "**********"
type textarea "**********"
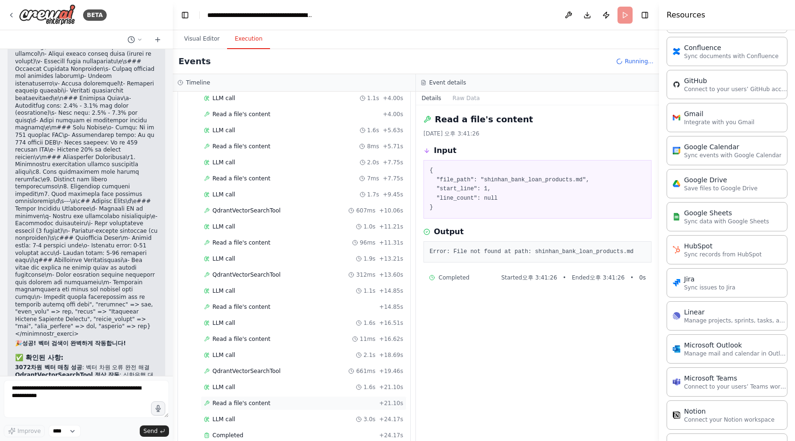
scroll to position [9481, 0]
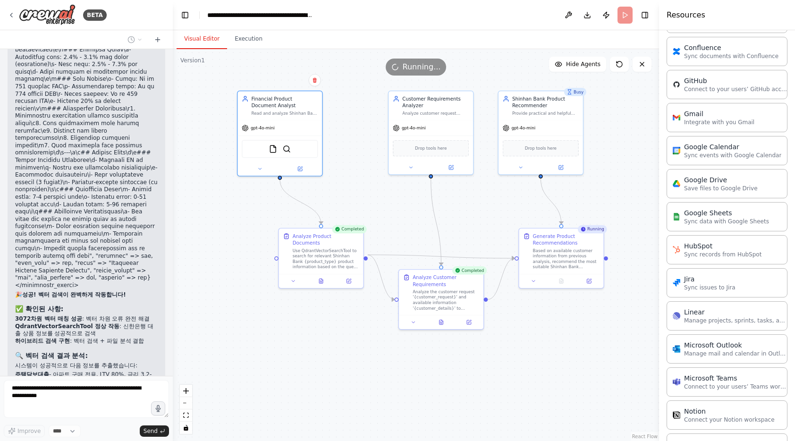
click at [194, 34] on button "Visual Editor" at bounding box center [202, 39] width 51 height 20
click at [271, 151] on img at bounding box center [273, 147] width 8 height 8
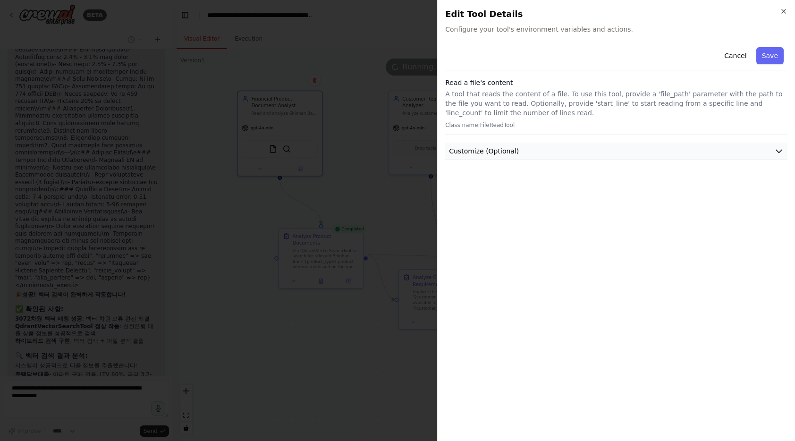
click at [530, 152] on button "Customize (Optional)" at bounding box center [616, 151] width 342 height 17
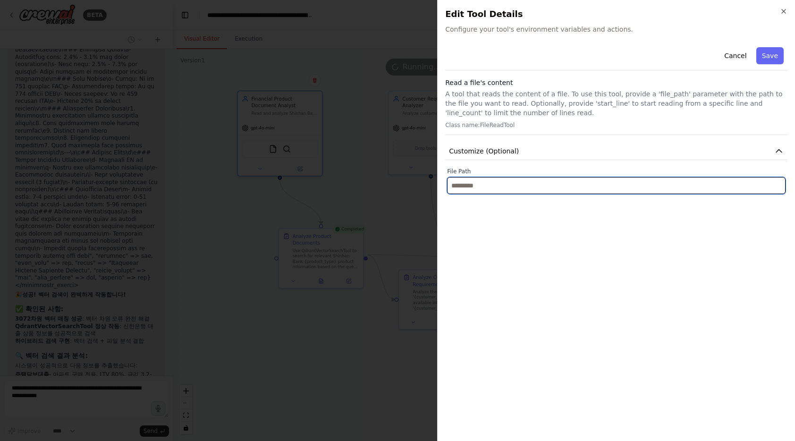
click at [522, 185] on input "text" at bounding box center [616, 185] width 338 height 17
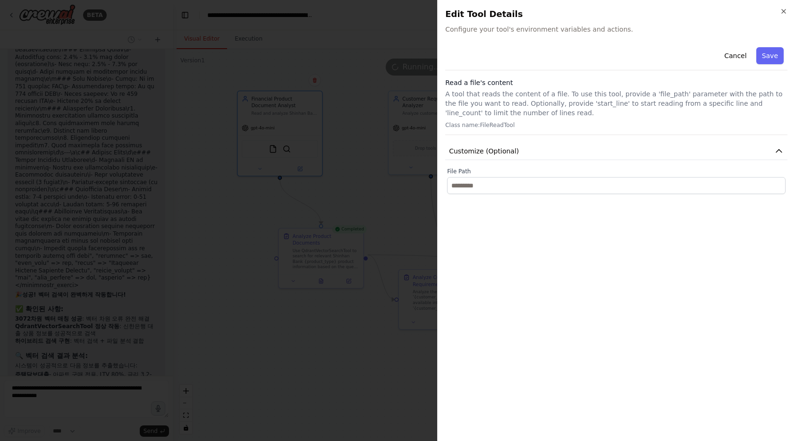
click at [382, 205] on div at bounding box center [397, 220] width 795 height 441
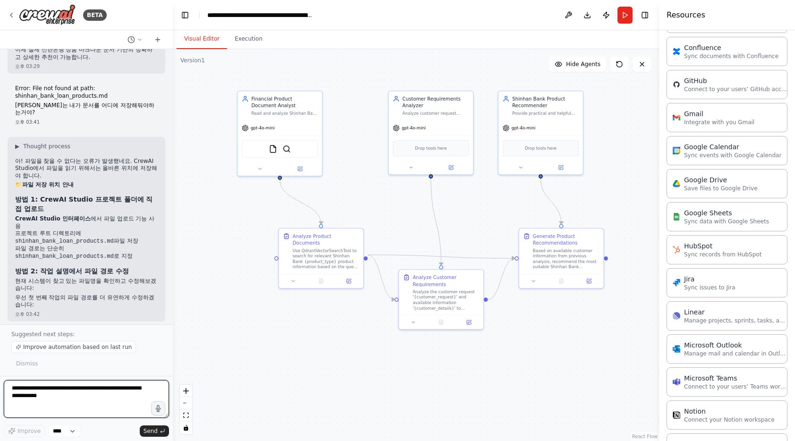
scroll to position [9911, 0]
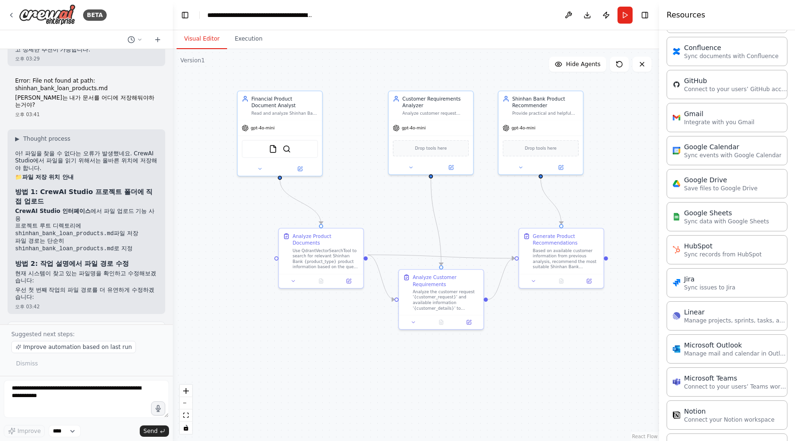
click at [68, 383] on li "왼쪽 사이드바에서 "Files" 또는 "프로젝트 파일" 섹션 찾기" at bounding box center [86, 390] width 143 height 15
click at [161, 39] on icon at bounding box center [158, 40] width 8 height 8
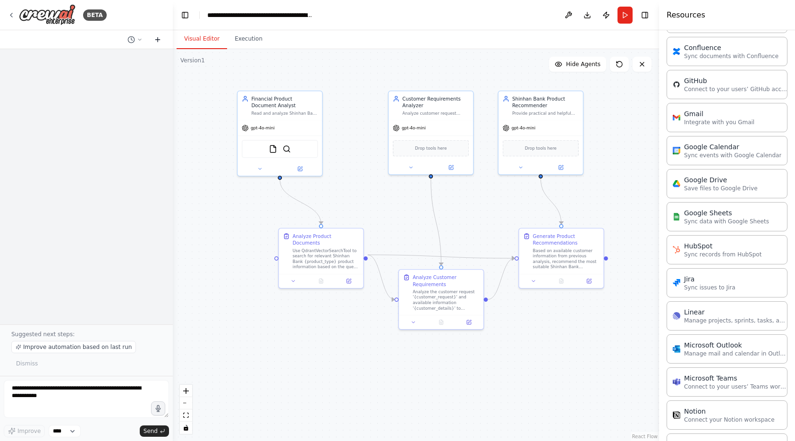
scroll to position [0, 0]
click at [129, 40] on icon at bounding box center [131, 40] width 8 height 8
click at [97, 75] on span "Error: File not found at path: shinhan_bank_loan_products.md 이거는 내가 문서를 어디에 저장해…" at bounding box center [93, 74] width 59 height 8
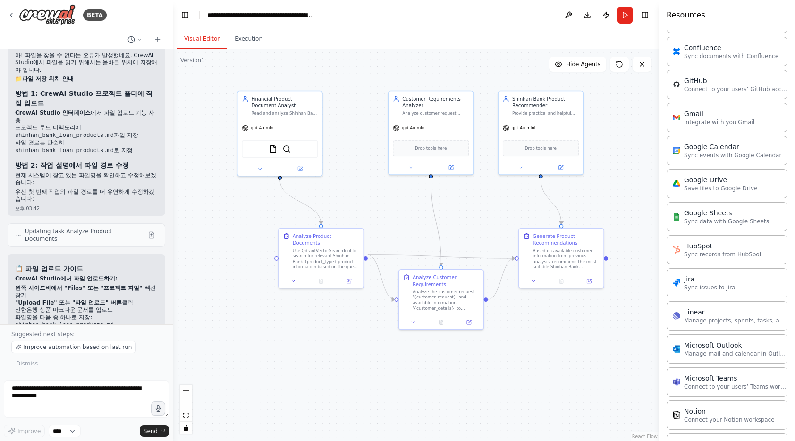
scroll to position [9911, 0]
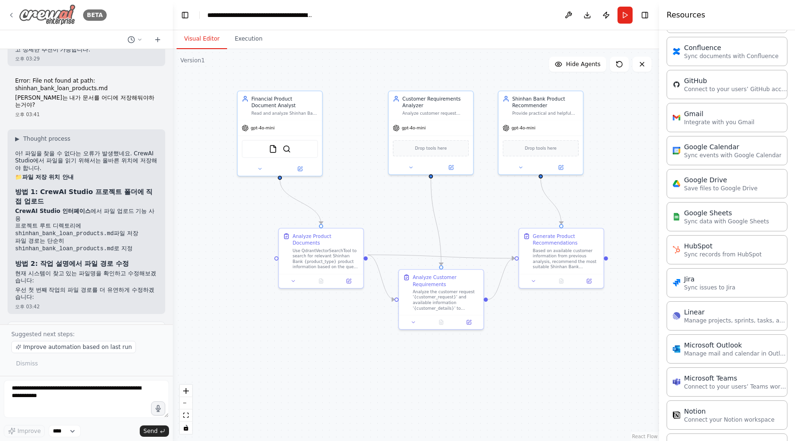
click at [13, 16] on icon at bounding box center [12, 15] width 8 height 8
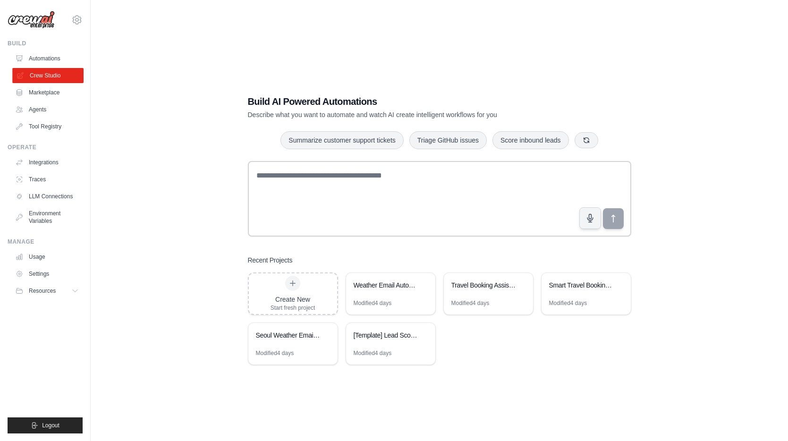
click at [58, 74] on link "Crew Studio" at bounding box center [47, 75] width 71 height 15
click at [393, 297] on div "Shinhan Bank Loan & Credit Product Recommendation System" at bounding box center [390, 286] width 89 height 26
click at [55, 76] on link "Crew Studio" at bounding box center [47, 75] width 71 height 15
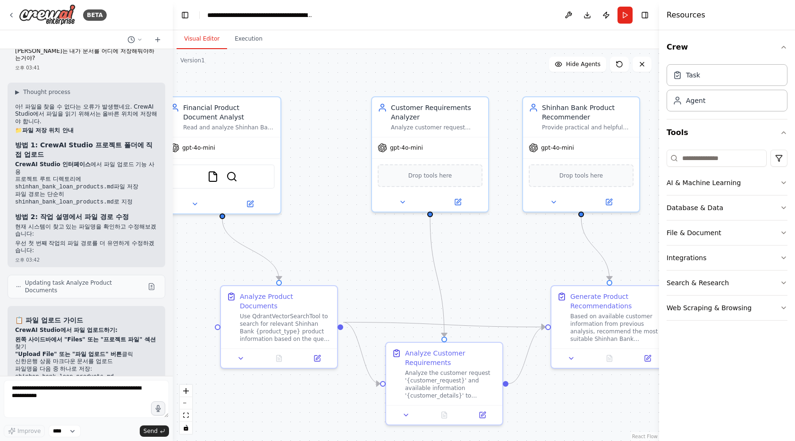
scroll to position [9860, 0]
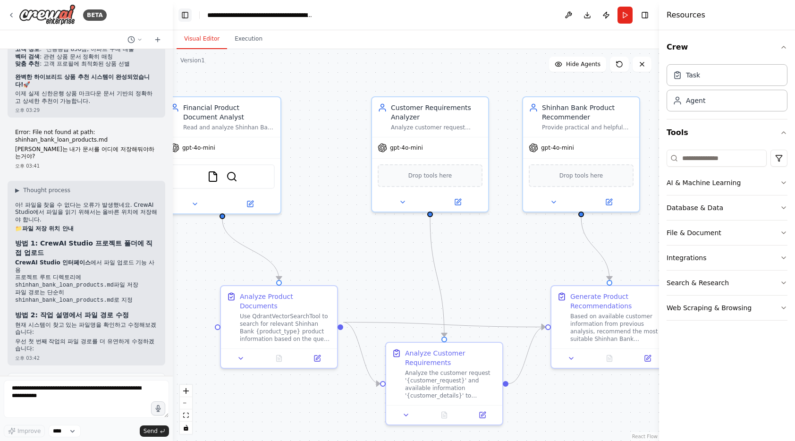
click at [185, 11] on button "Toggle Left Sidebar" at bounding box center [184, 14] width 13 height 13
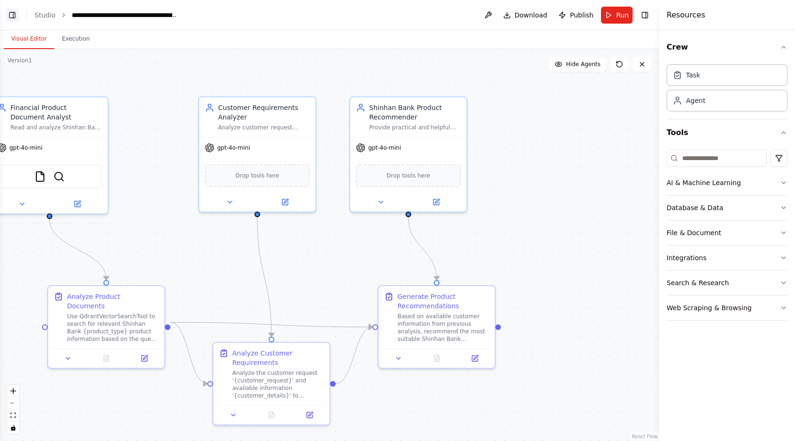
click at [13, 17] on button "Toggle Left Sidebar" at bounding box center [12, 14] width 13 height 13
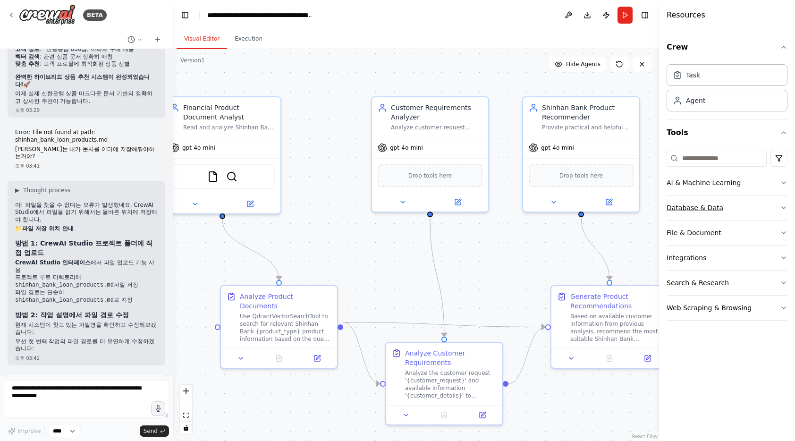
click at [722, 214] on button "Database & Data" at bounding box center [726, 207] width 121 height 25
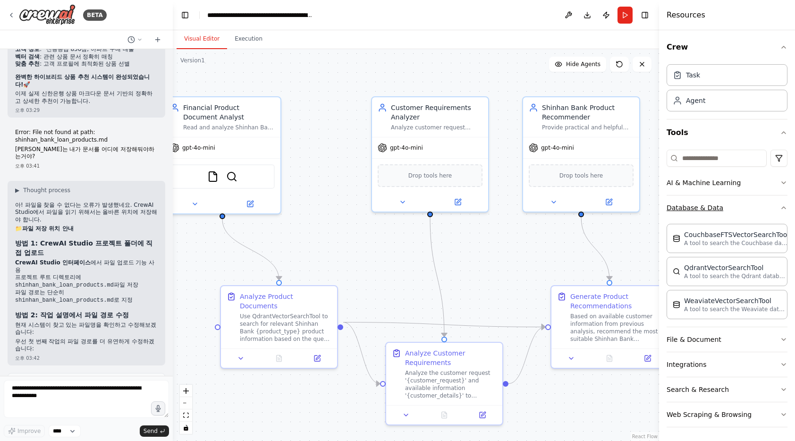
click at [728, 207] on button "Database & Data" at bounding box center [726, 207] width 121 height 25
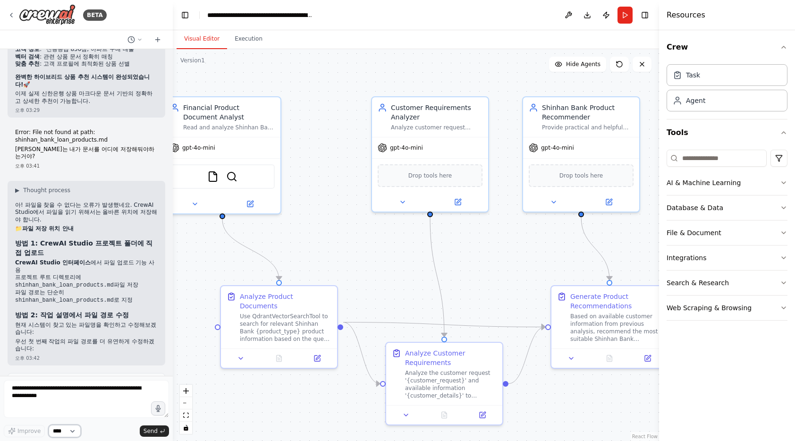
click at [64, 435] on select "****" at bounding box center [65, 431] width 32 height 12
click at [36, 391] on textarea at bounding box center [86, 399] width 165 height 38
click at [253, 44] on button "Execution" at bounding box center [248, 39] width 43 height 20
click at [210, 42] on button "Visual Editor" at bounding box center [202, 39] width 51 height 20
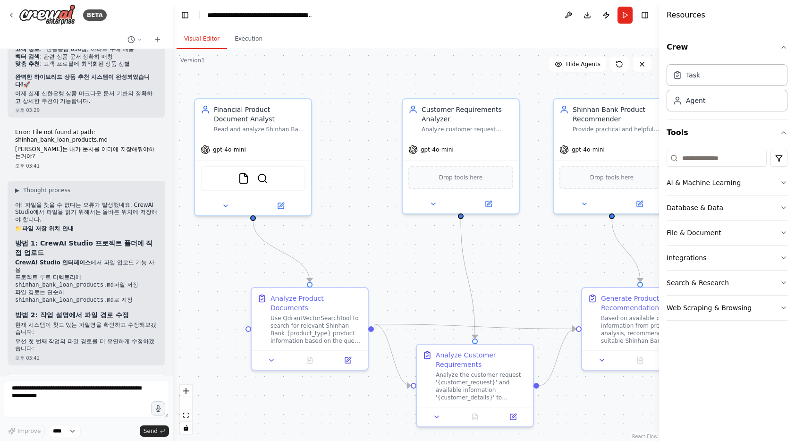
drag, startPoint x: 238, startPoint y: 70, endPoint x: 265, endPoint y: 71, distance: 27.4
click at [265, 71] on div ".deletable-edge-delete-btn { width: 20px; height: 20px; border: 0px solid #ffff…" at bounding box center [416, 245] width 486 height 392
click at [80, 377] on span "Updating task Analyze Product Documents" at bounding box center [84, 384] width 119 height 15
click at [50, 377] on span "Updating task Analyze Product Documents" at bounding box center [84, 384] width 119 height 15
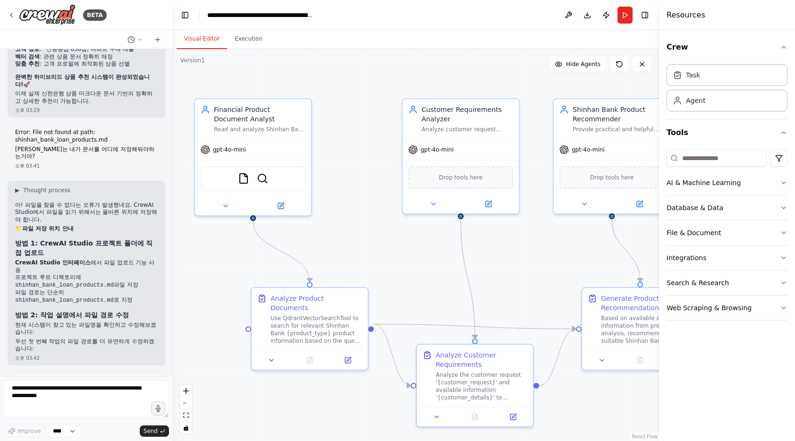
click at [50, 377] on span "Updating task Analyze Product Documents" at bounding box center [84, 384] width 119 height 15
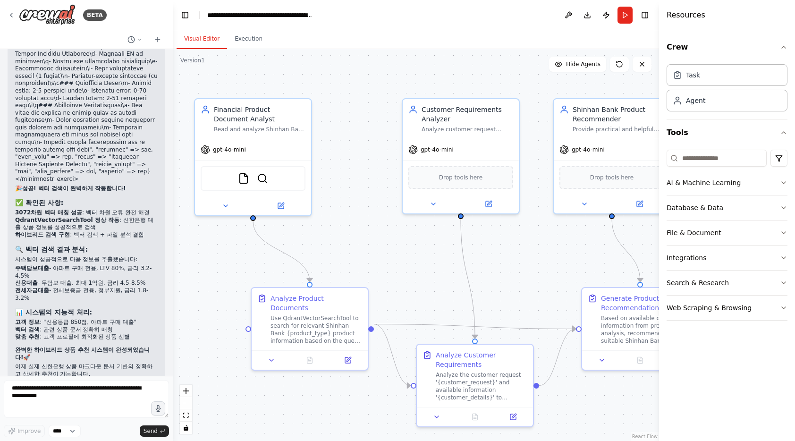
scroll to position [9592, 0]
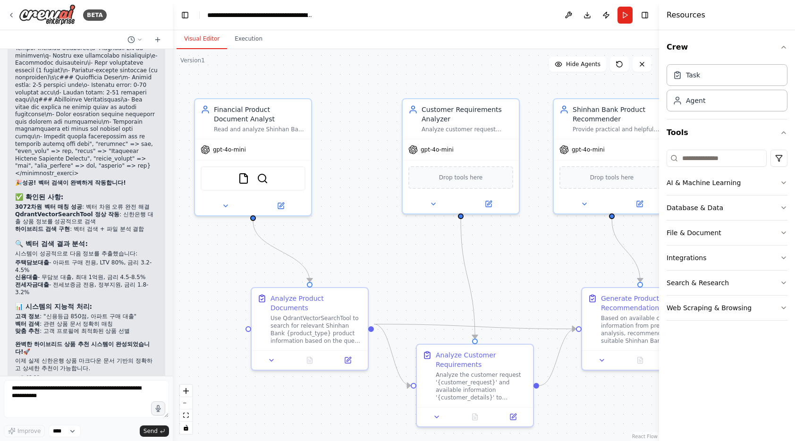
drag, startPoint x: 14, startPoint y: 199, endPoint x: 107, endPoint y: 206, distance: 93.2
click at [107, 392] on div "Error: File not found at path: shinhan_bank_loan_products.md 이거는 내가 문서를 어디에 저장해…" at bounding box center [87, 416] width 158 height 48
copy p "Error: File not found at path: shinhan_bank_loan_products.md"
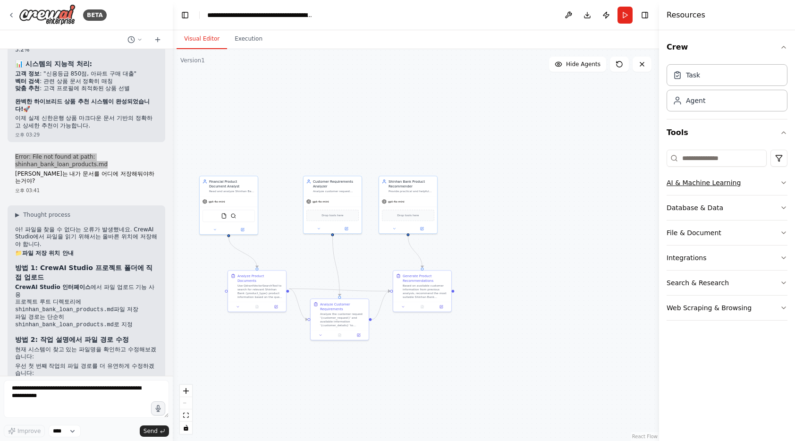
scroll to position [9860, 0]
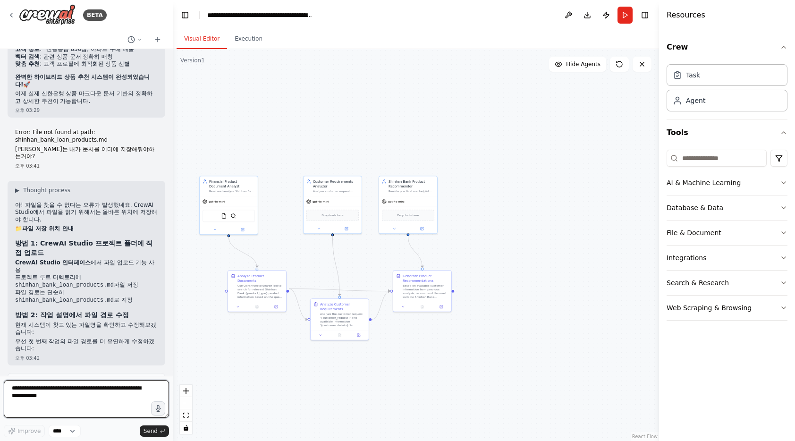
click at [74, 386] on textarea at bounding box center [86, 399] width 165 height 38
click at [713, 187] on button "AI & Machine Learning" at bounding box center [726, 182] width 121 height 25
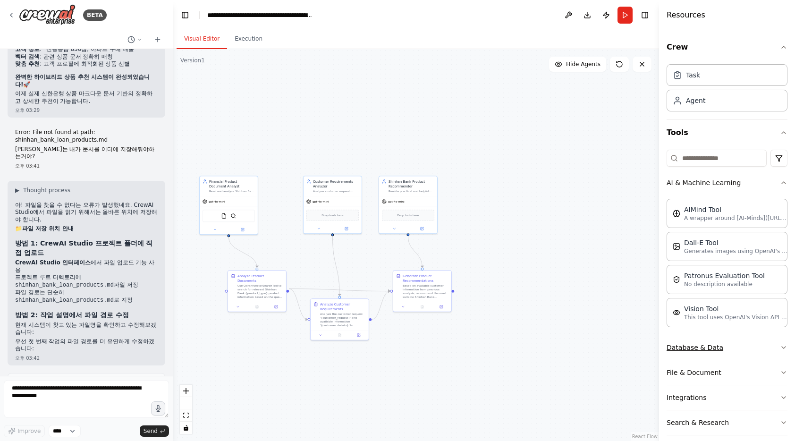
click at [714, 340] on button "Database & Data" at bounding box center [726, 347] width 121 height 25
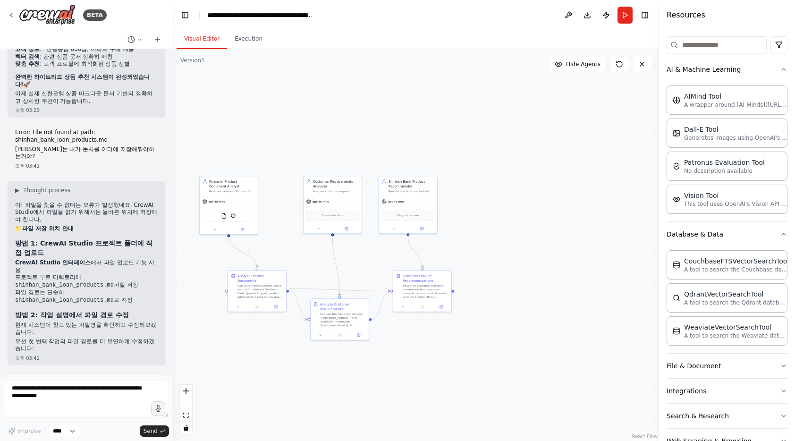
scroll to position [141, 0]
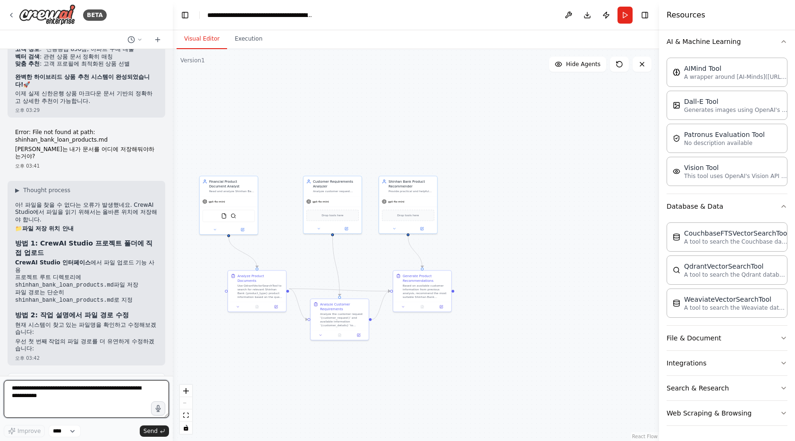
click at [39, 399] on textarea at bounding box center [86, 399] width 165 height 38
type textarea "**********"
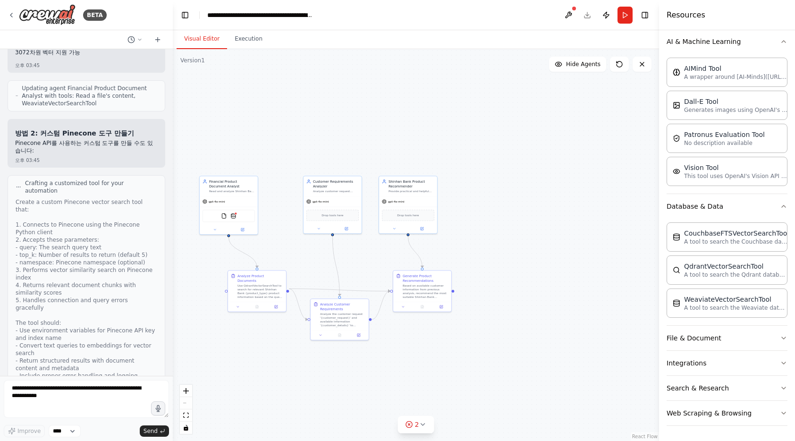
scroll to position [10758, 0]
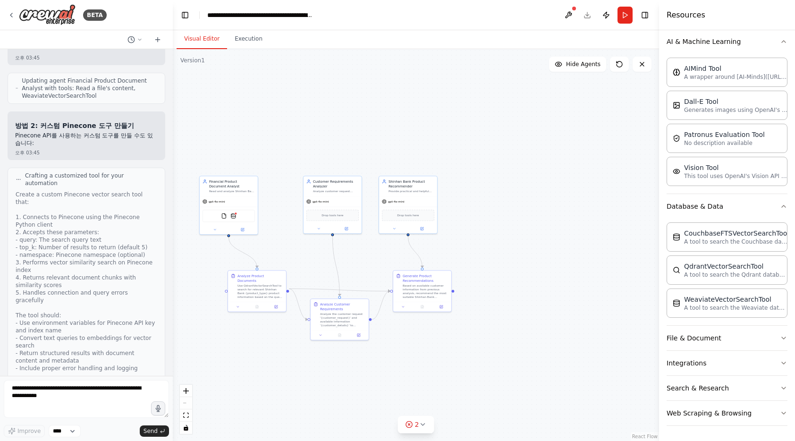
copy strong "Qdrant"
click at [61, 397] on textarea at bounding box center [86, 399] width 165 height 38
paste textarea "******"
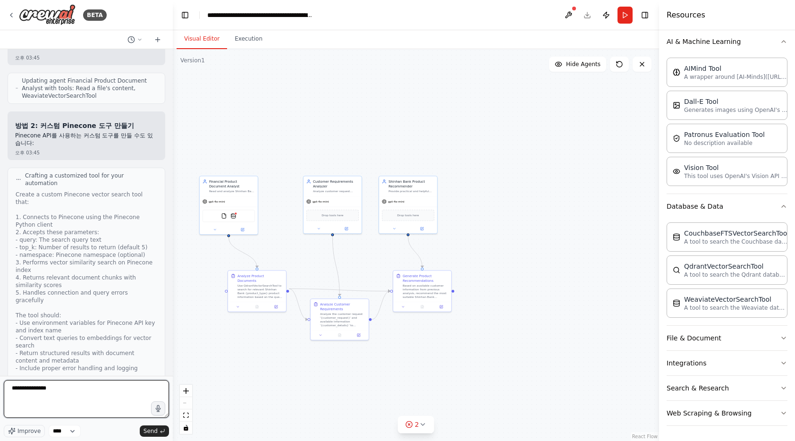
type textarea "*"
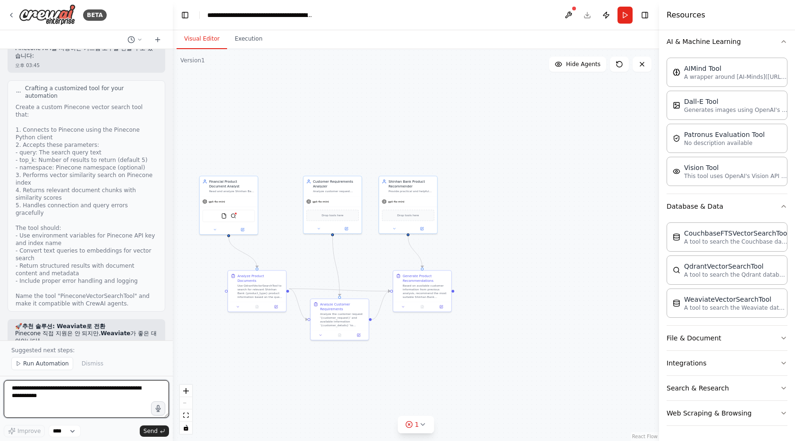
scroll to position [11615, 0]
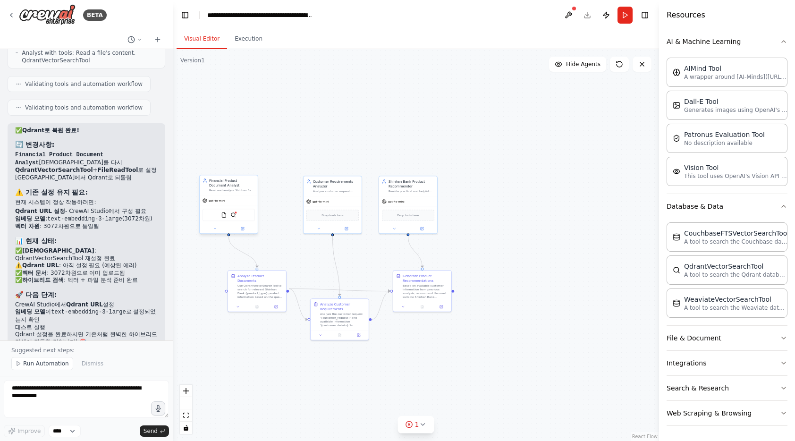
click at [237, 217] on div "FileReadTool QdrantVectorSearchTool" at bounding box center [228, 215] width 52 height 12
click at [236, 218] on div "FileReadTool QdrantVectorSearchTool" at bounding box center [228, 215] width 52 height 12
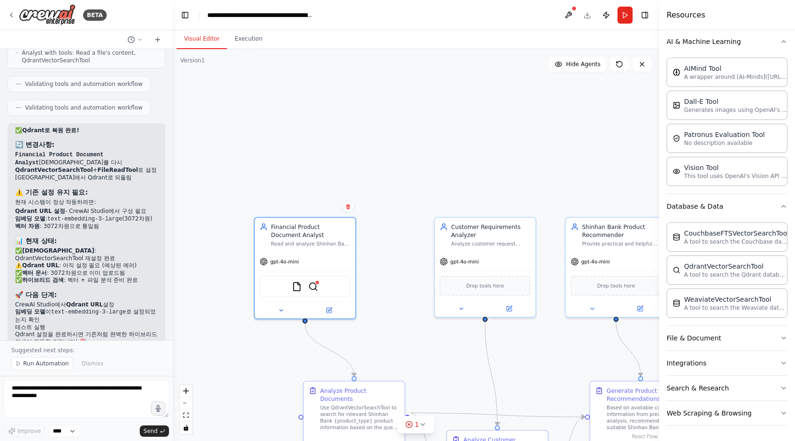
drag, startPoint x: 311, startPoint y: 149, endPoint x: 481, endPoint y: 153, distance: 170.4
click at [497, 153] on div ".deletable-edge-delete-btn { width: 20px; height: 20px; border: 0px solid #ffff…" at bounding box center [416, 245] width 486 height 392
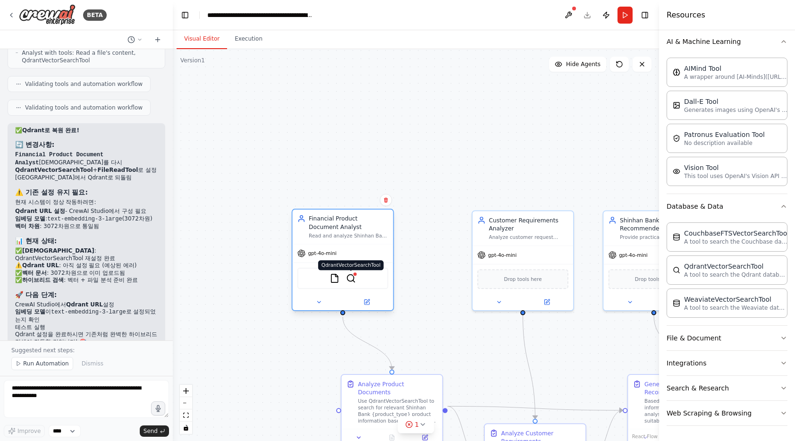
click at [353, 278] on img at bounding box center [351, 278] width 10 height 10
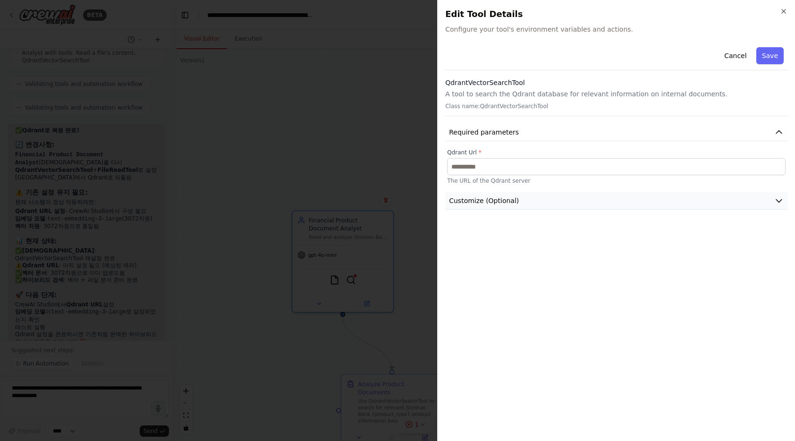
click at [509, 200] on span "Customize (Optional)" at bounding box center [484, 200] width 70 height 9
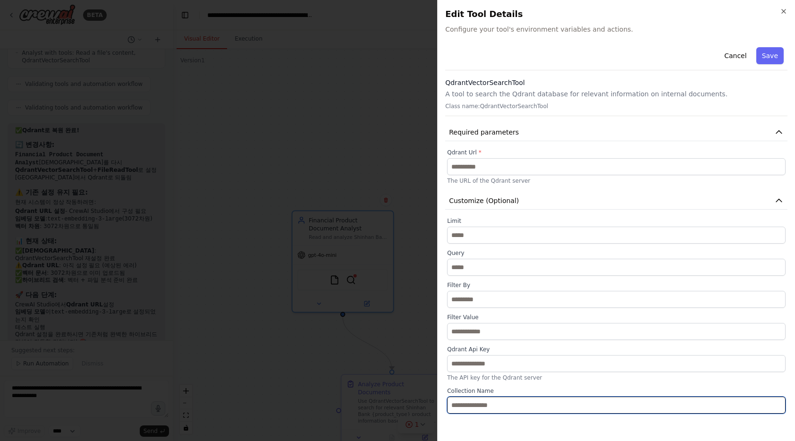
click at [496, 404] on input "text" at bounding box center [616, 404] width 338 height 17
paste input "**********"
type input "**********"
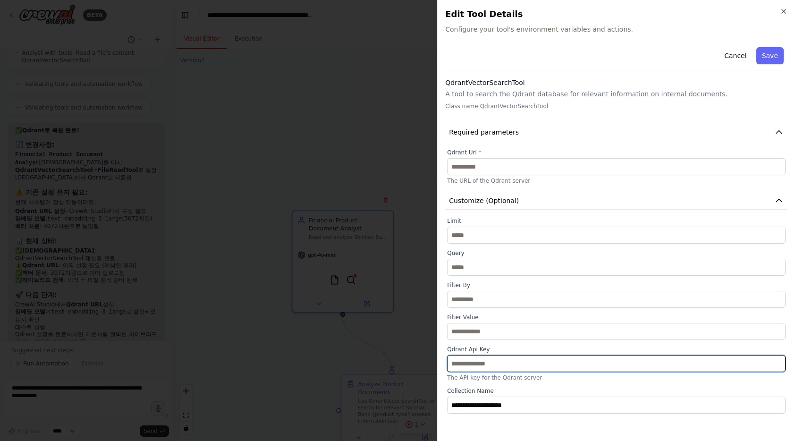
click at [486, 364] on input "text" at bounding box center [616, 363] width 338 height 17
paste input "**********"
type input "**********"
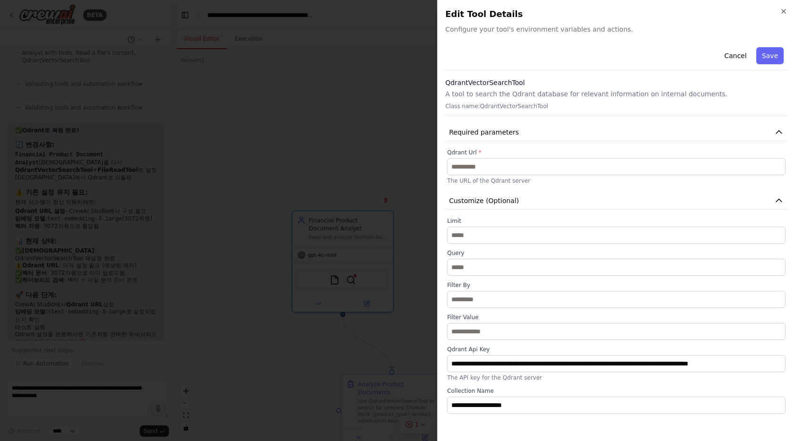
scroll to position [0, 0]
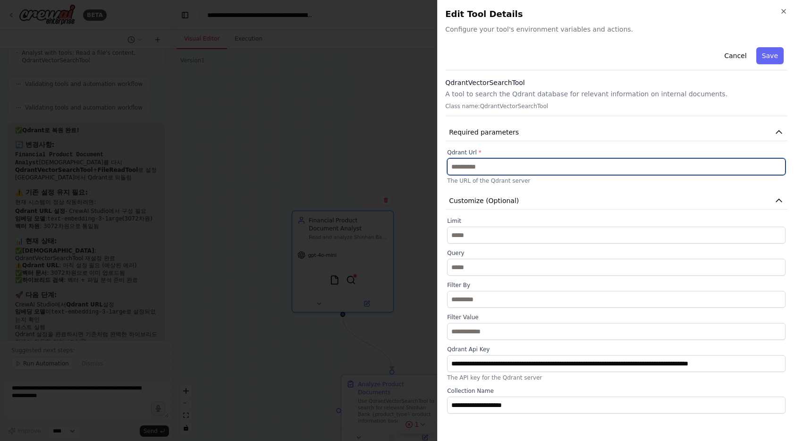
click at [508, 166] on input "text" at bounding box center [616, 166] width 338 height 17
paste input "**********"
type input "**********"
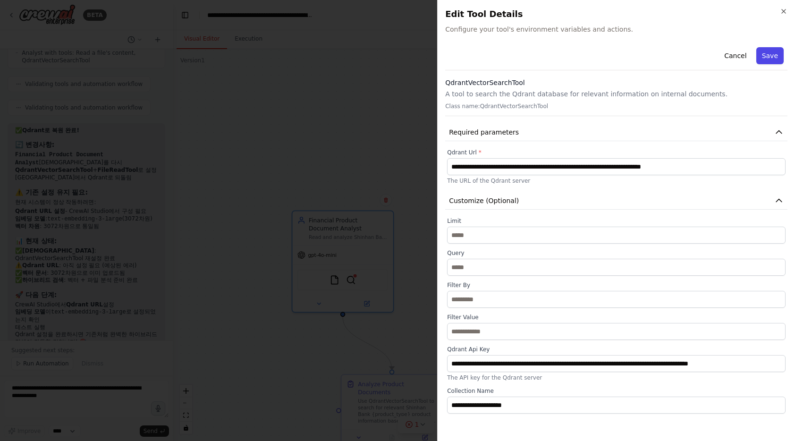
click at [766, 59] on button "Save" at bounding box center [769, 55] width 27 height 17
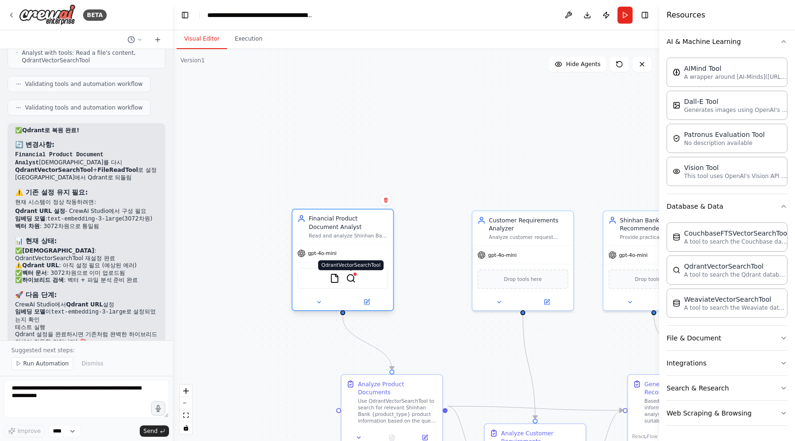
click at [350, 279] on img at bounding box center [351, 278] width 10 height 10
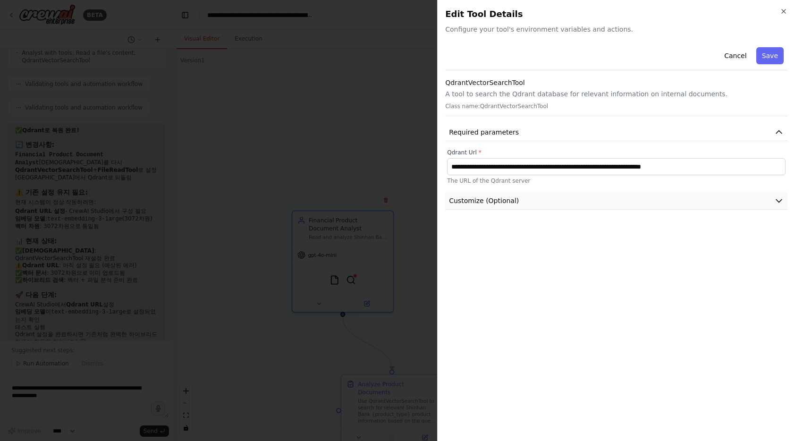
click at [542, 200] on button "Customize (Optional)" at bounding box center [616, 200] width 342 height 17
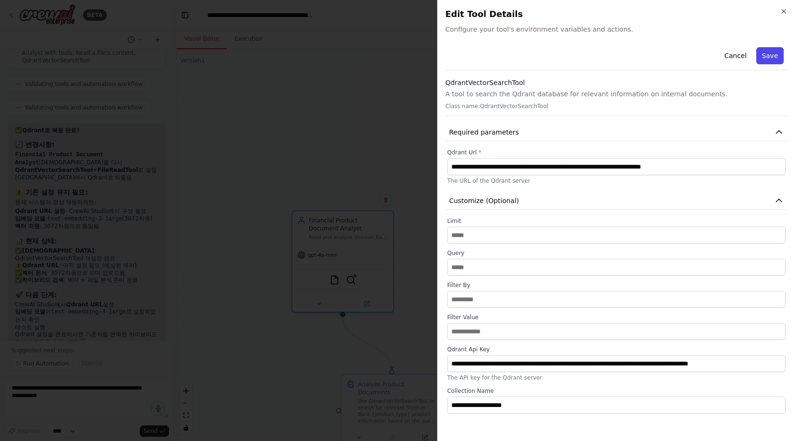
click at [769, 52] on button "Save" at bounding box center [769, 55] width 27 height 17
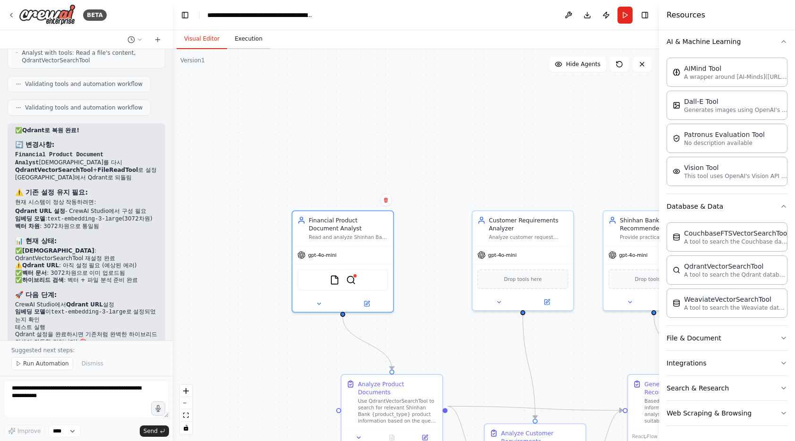
click at [249, 42] on button "Execution" at bounding box center [248, 39] width 43 height 20
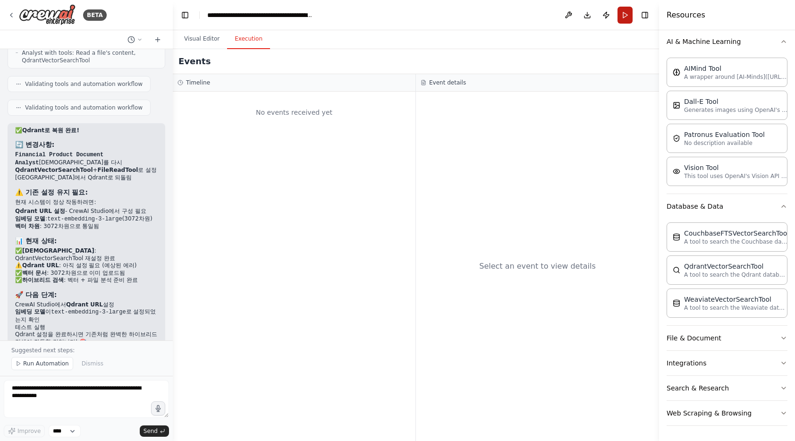
click at [622, 18] on button "Run" at bounding box center [624, 15] width 15 height 17
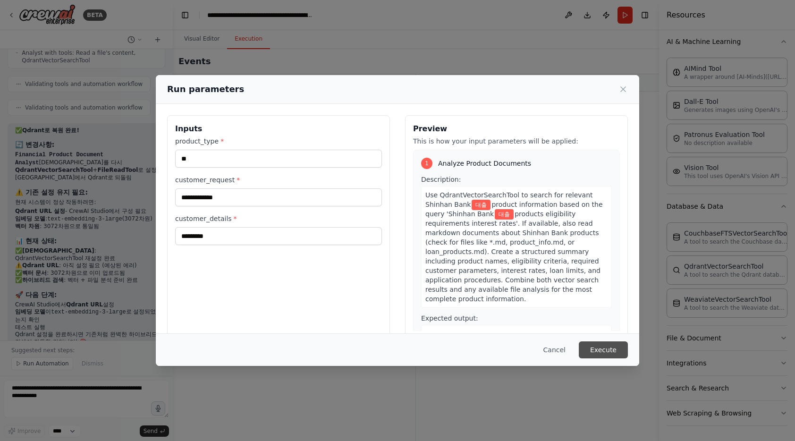
click at [600, 350] on button "Execute" at bounding box center [603, 349] width 49 height 17
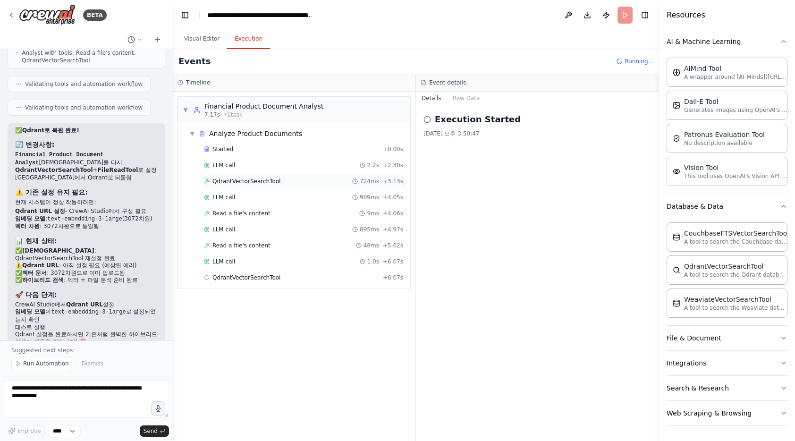
click at [258, 177] on div "QdrantVectorSearchTool 724ms + 3.13s" at bounding box center [304, 181] width 206 height 14
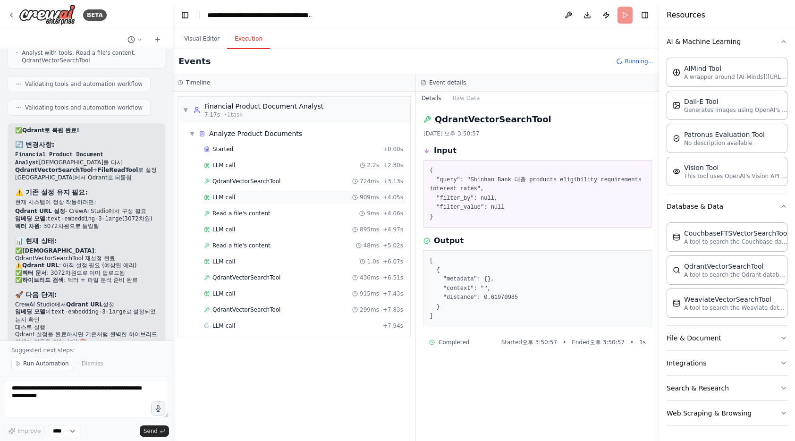
click at [255, 196] on div "LLM call 909ms + 4.05s" at bounding box center [303, 198] width 199 height 8
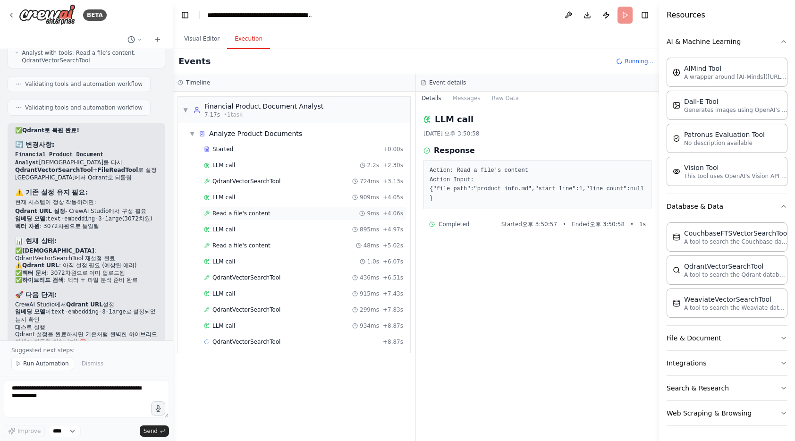
click at [257, 211] on span "Read a file's content" at bounding box center [241, 214] width 58 height 8
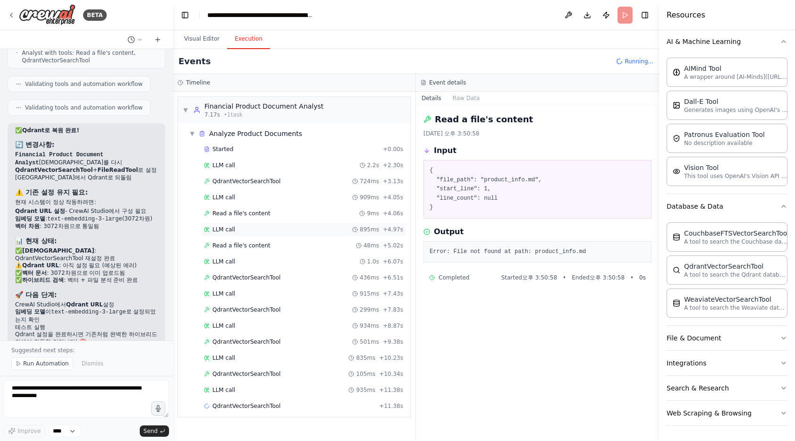
click at [257, 226] on div "LLM call 895ms + 4.97s" at bounding box center [303, 230] width 199 height 8
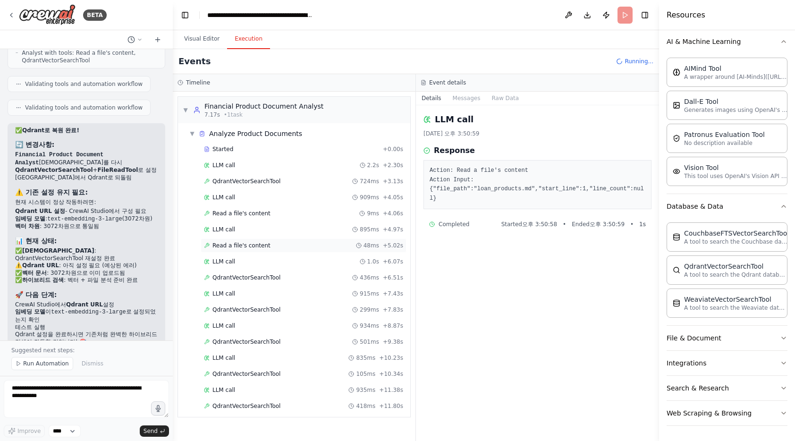
click at [269, 248] on div "Read a file's content 48ms + 5.02s" at bounding box center [303, 246] width 199 height 8
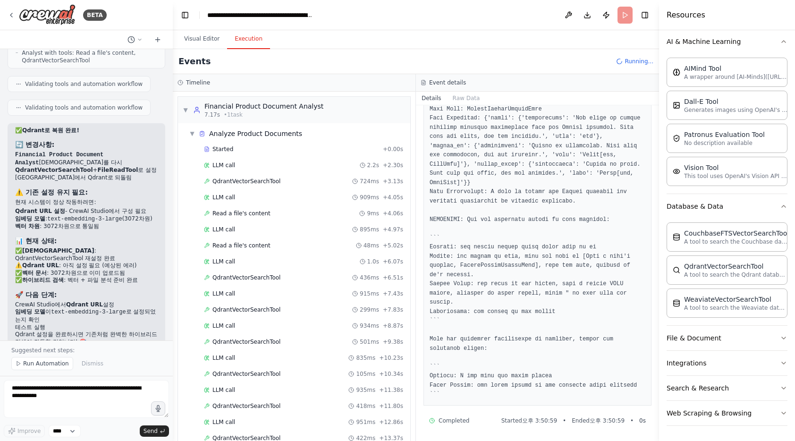
scroll to position [72, 0]
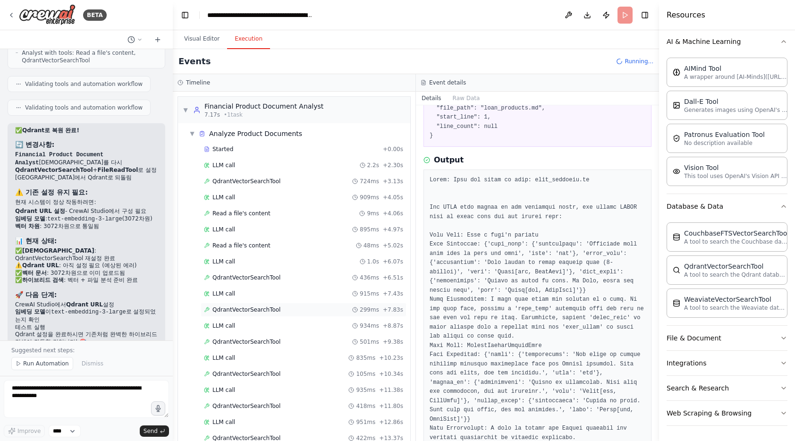
click at [266, 307] on span "QdrantVectorSearchTool" at bounding box center [246, 310] width 68 height 8
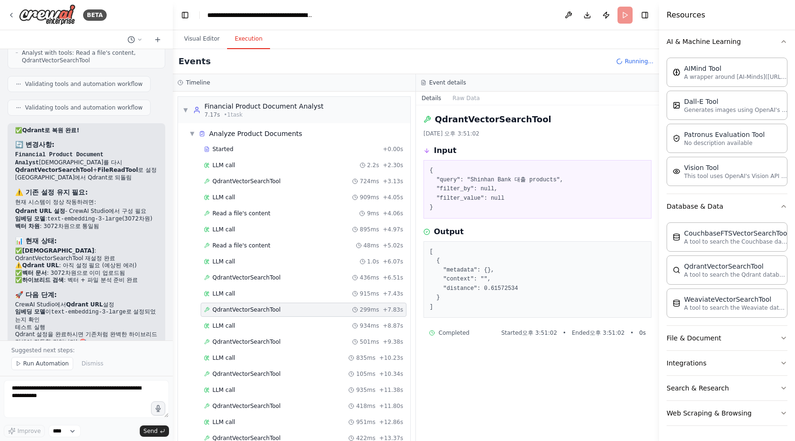
scroll to position [0, 0]
click at [254, 343] on span "QdrantVectorSearchTool" at bounding box center [246, 342] width 68 height 8
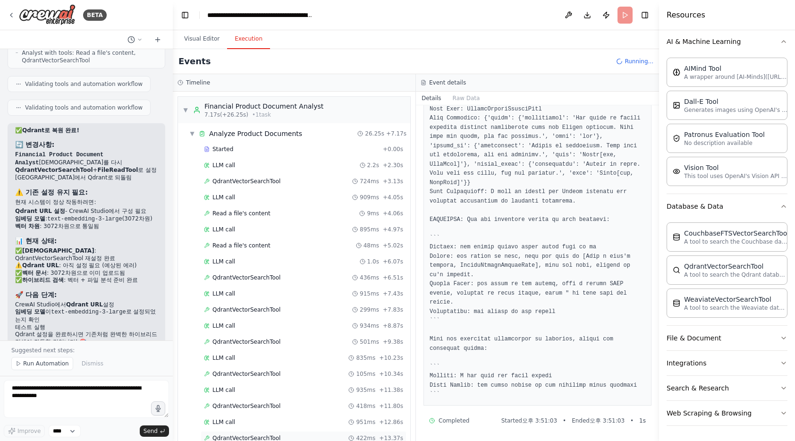
scroll to position [136, 0]
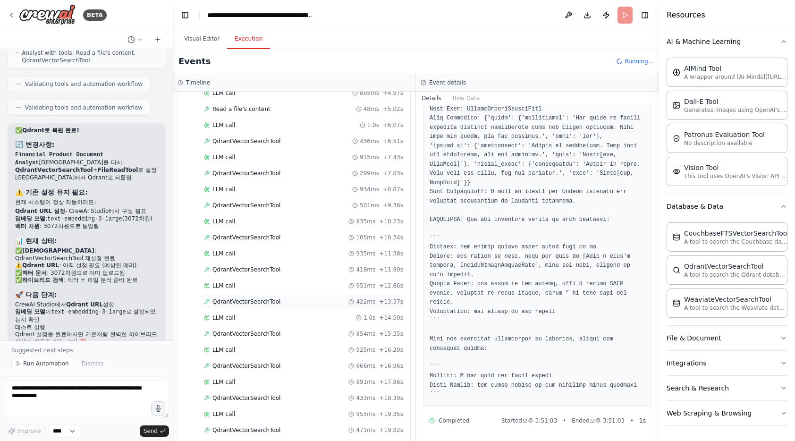
click at [252, 301] on span "QdrantVectorSearchTool" at bounding box center [246, 302] width 68 height 8
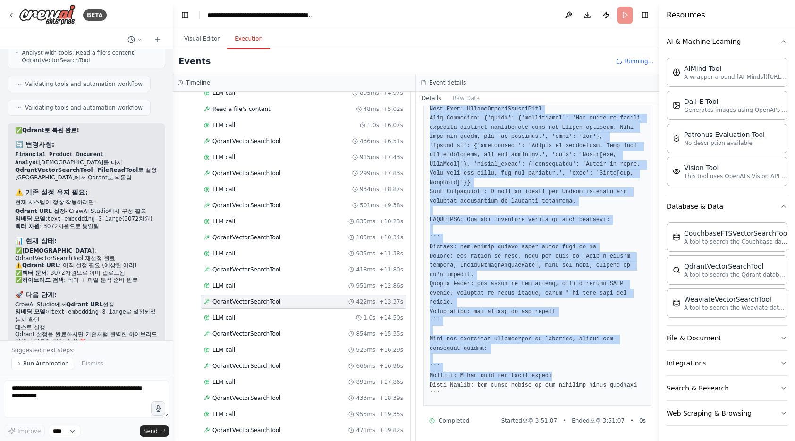
scroll to position [358, 0]
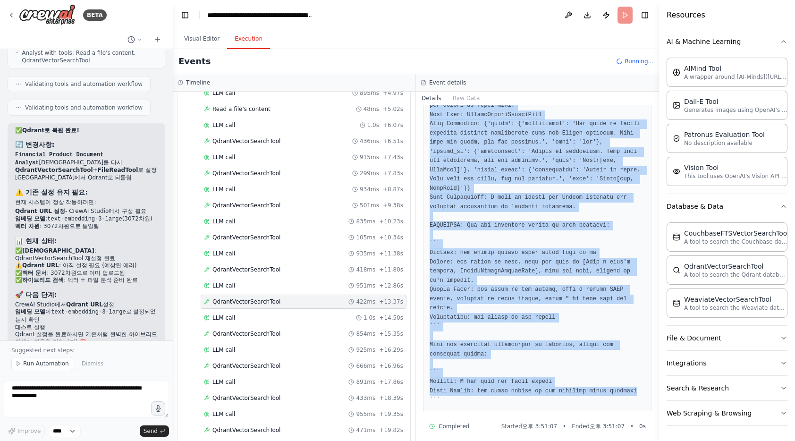
drag, startPoint x: 429, startPoint y: 249, endPoint x: 645, endPoint y: 394, distance: 260.0
click at [645, 394] on div "QdrantVectorSearchTool 2025. 9. 1. 오후 3:51:07 Input { "query": "Shinhan Bank 대출…" at bounding box center [537, 273] width 243 height 336
copy pre "[ { "metadata": {}, "context": "", "distance": 0.61397105 } ] You ONLY have acc…"
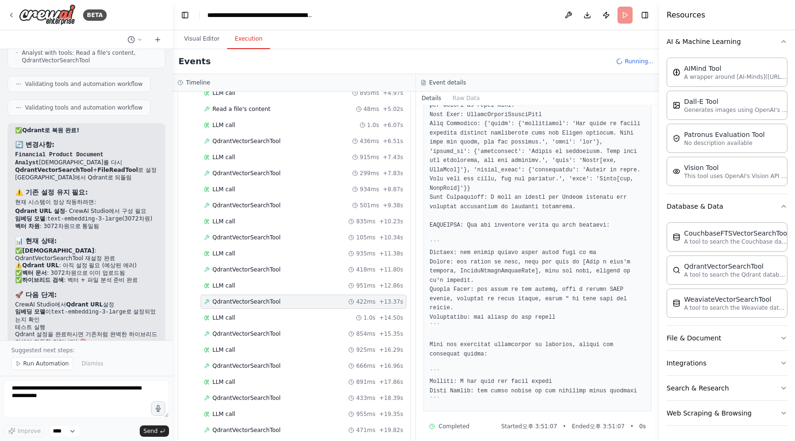
click at [470, 400] on pre at bounding box center [537, 147] width 216 height 515
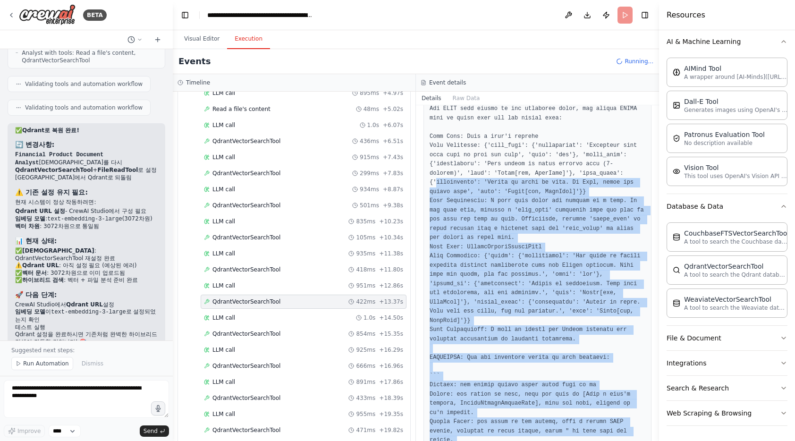
scroll to position [34, 0]
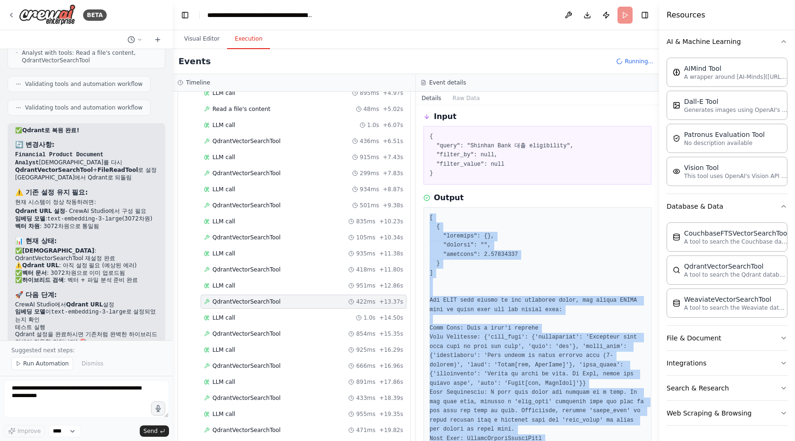
drag, startPoint x: 470, startPoint y: 400, endPoint x: 428, endPoint y: 211, distance: 192.9
copy div "[ { "metadata": {}, "context": "", "distance": 0.61397105 } ] You ONLY have acc…"
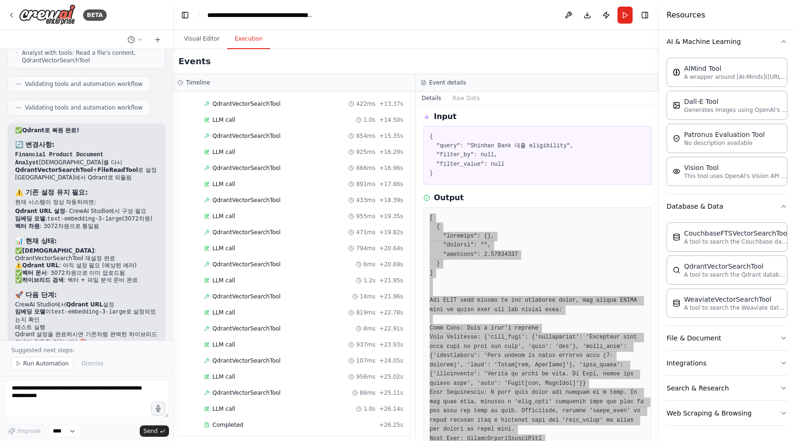
scroll to position [544, 0]
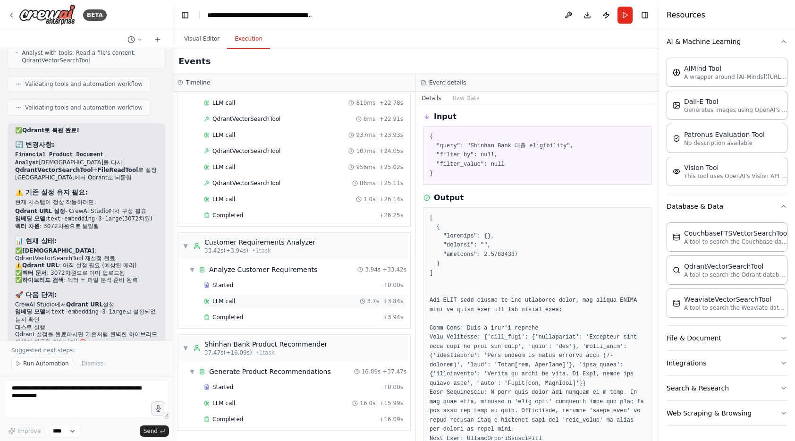
click at [234, 298] on span "LLM call" at bounding box center [223, 301] width 23 height 8
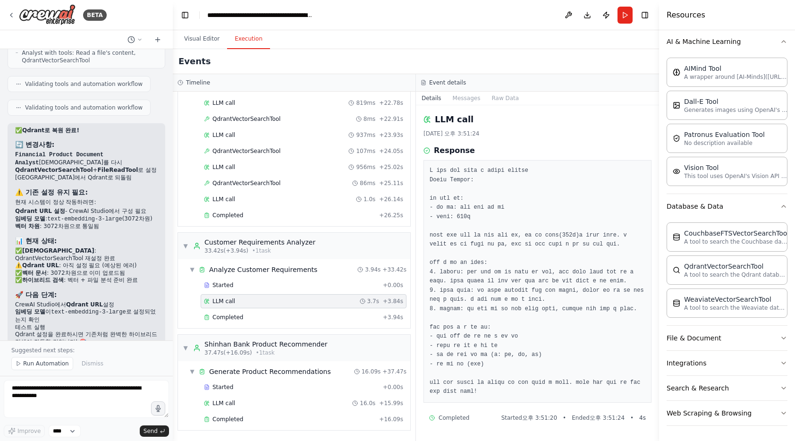
scroll to position [34, 0]
click at [260, 312] on div "Completed + 3.94s" at bounding box center [304, 317] width 206 height 14
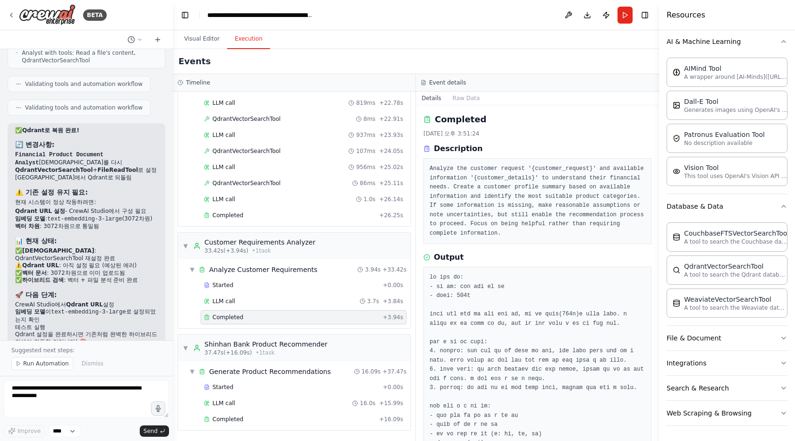
scroll to position [93, 0]
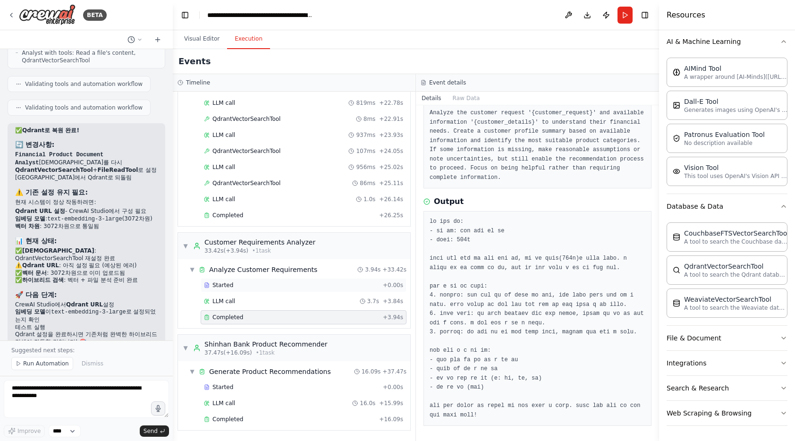
click at [257, 289] on div "Started + 0.00s" at bounding box center [304, 285] width 206 height 14
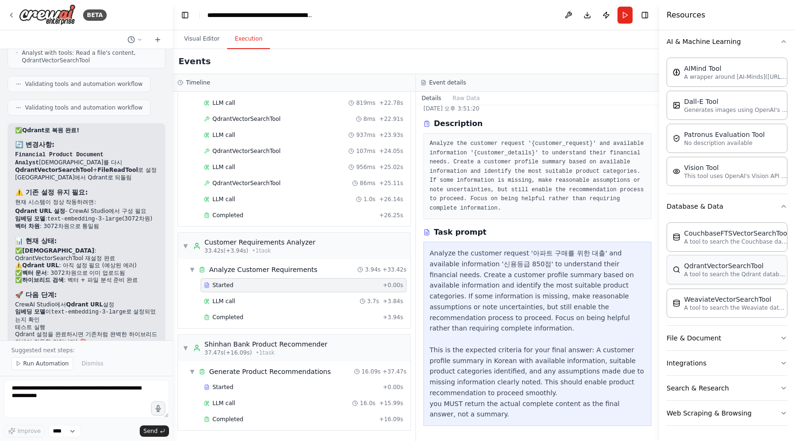
click at [736, 272] on p "A tool to search the Qdrant database for relevant information on internal docum…" at bounding box center [736, 274] width 104 height 8
click at [707, 272] on p "A tool to search the Qdrant database for relevant information on internal docum…" at bounding box center [736, 274] width 104 height 8
click at [722, 339] on button "File & Document" at bounding box center [726, 338] width 121 height 25
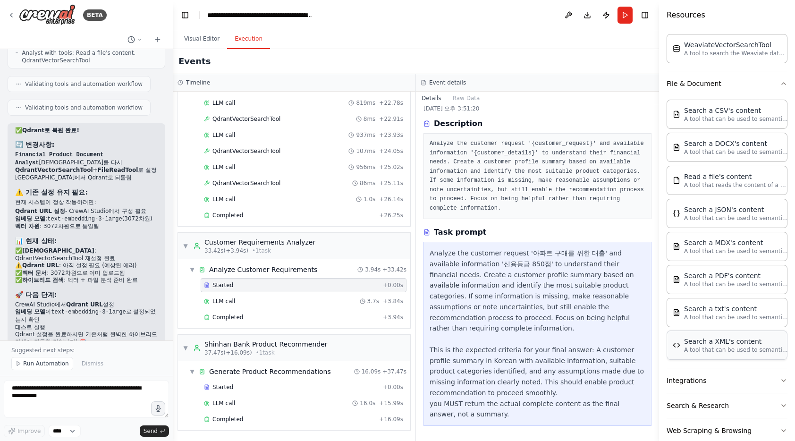
scroll to position [413, 0]
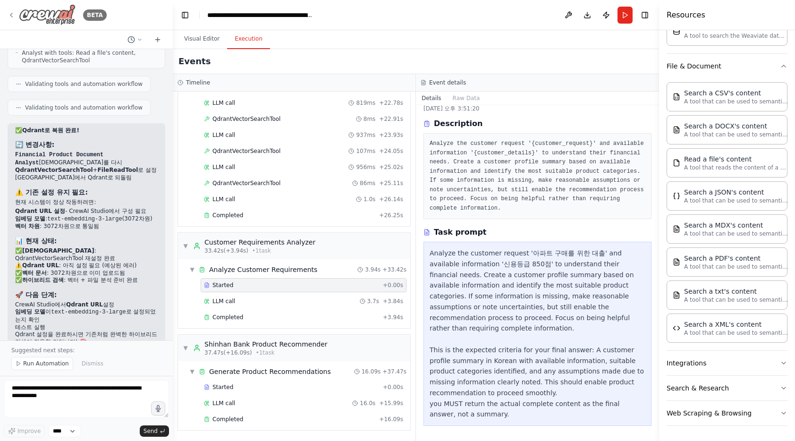
click at [13, 15] on icon at bounding box center [12, 15] width 8 height 8
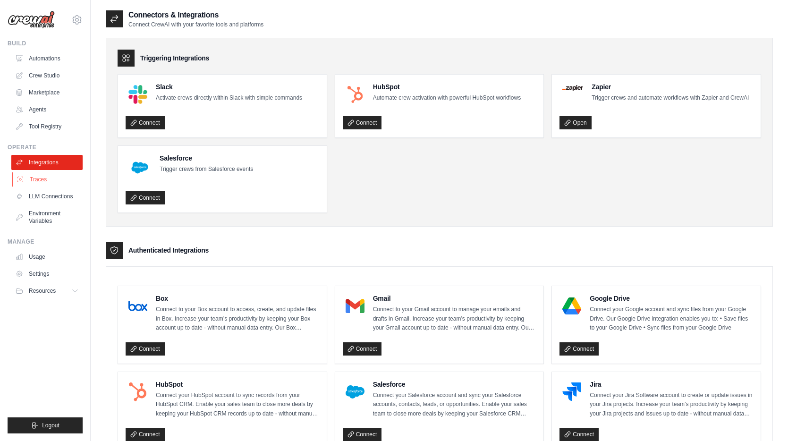
click at [39, 175] on link "Traces" at bounding box center [47, 179] width 71 height 15
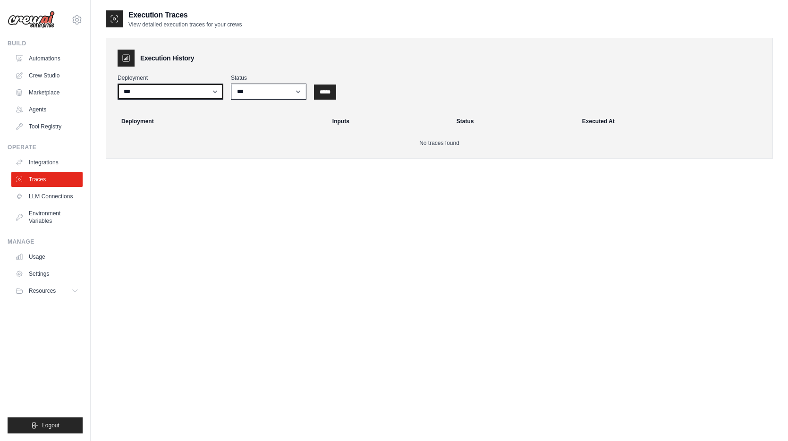
click at [190, 88] on select "***" at bounding box center [171, 92] width 106 height 16
click at [118, 84] on select "***" at bounding box center [171, 92] width 106 height 16
click at [54, 57] on link "Automations" at bounding box center [47, 58] width 71 height 15
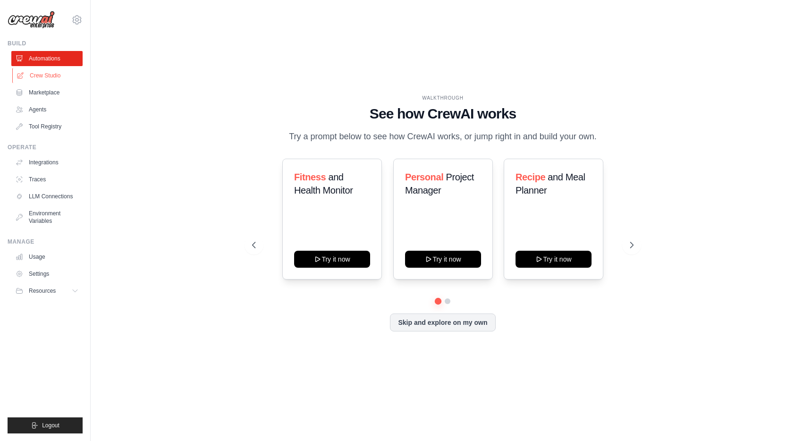
click at [53, 78] on link "Crew Studio" at bounding box center [47, 75] width 71 height 15
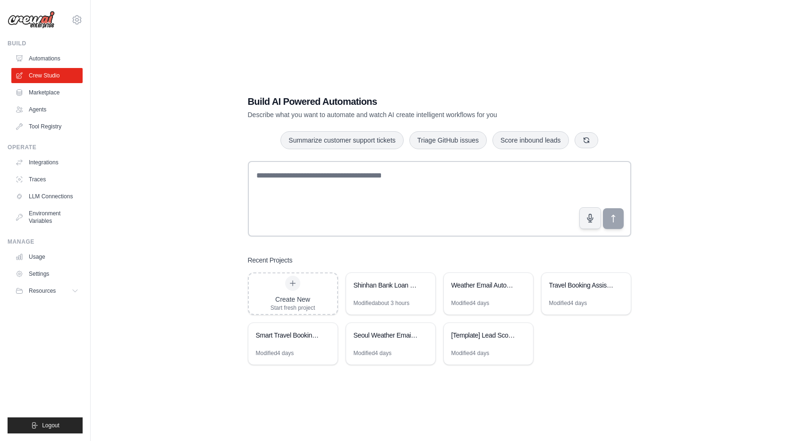
click at [55, 93] on link "Marketplace" at bounding box center [46, 92] width 71 height 15
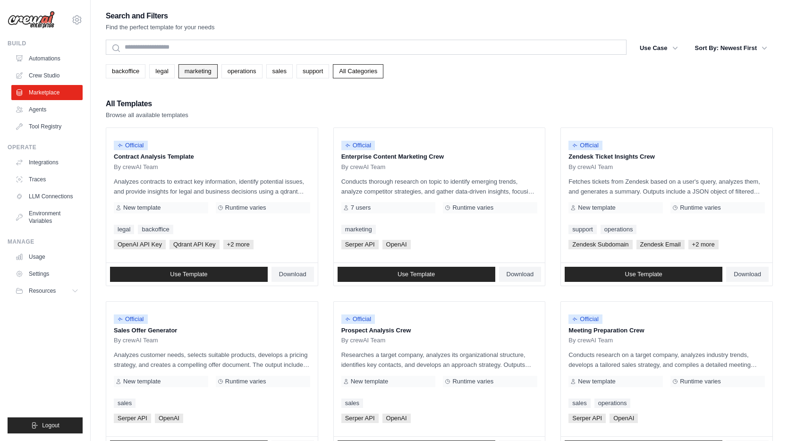
click at [197, 71] on link "marketing" at bounding box center [197, 71] width 39 height 14
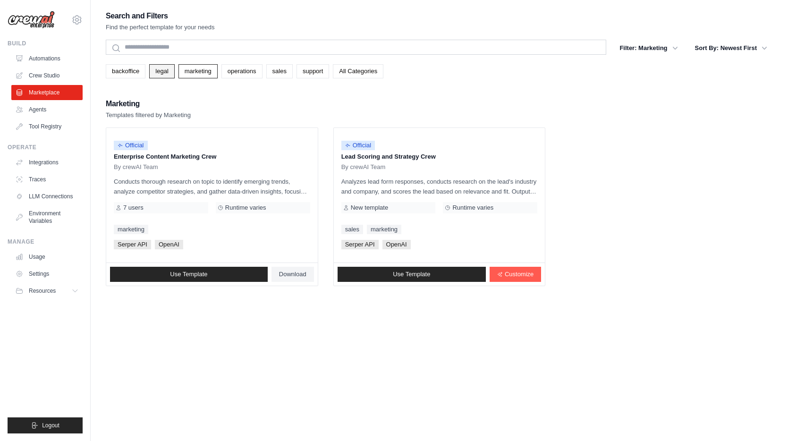
click at [161, 70] on link "legal" at bounding box center [161, 71] width 25 height 14
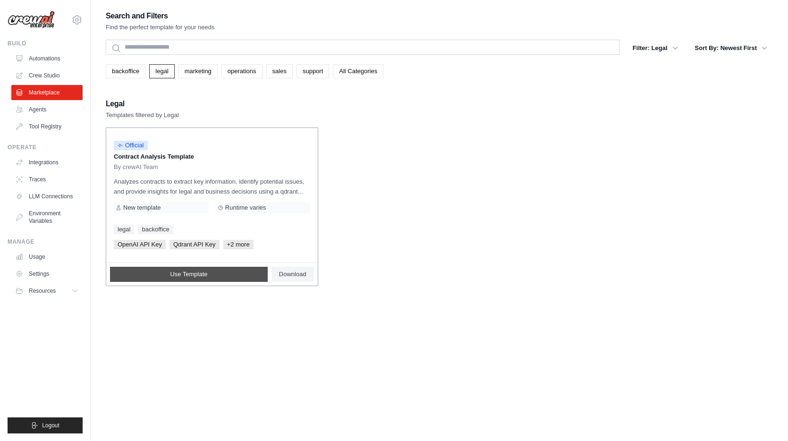
click at [212, 275] on link "Use Template" at bounding box center [189, 274] width 158 height 15
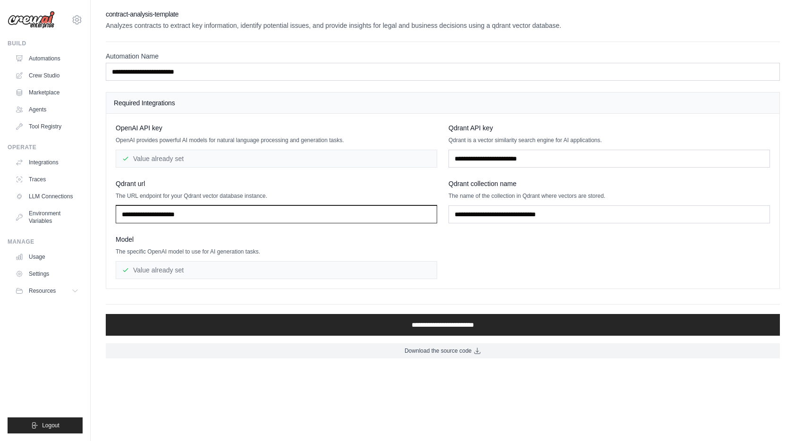
click at [193, 208] on input "text" at bounding box center [276, 214] width 321 height 18
click at [217, 232] on div "OpenAI API key OpenAI provides powerful AI models for natural language processi…" at bounding box center [443, 201] width 654 height 156
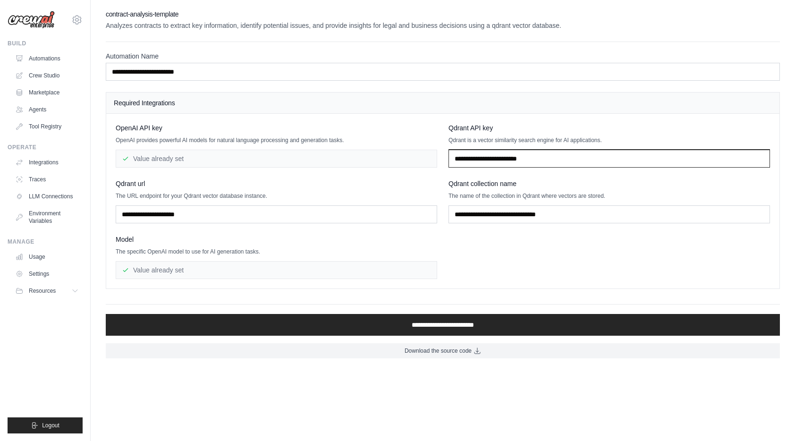
click at [496, 159] on input "text" at bounding box center [608, 159] width 321 height 18
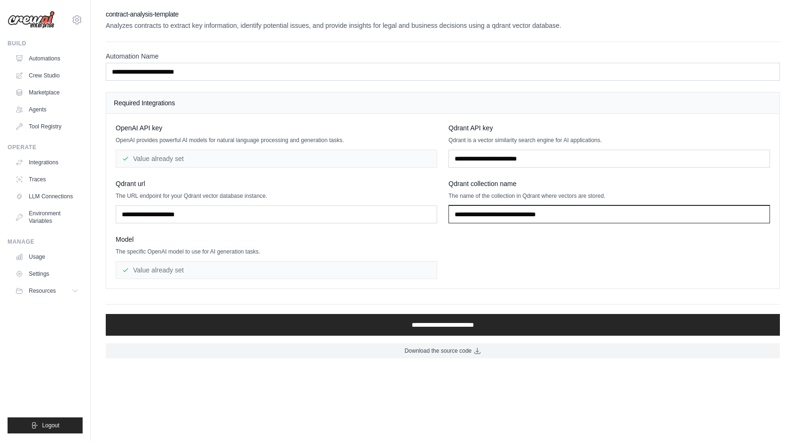
click at [496, 219] on input "text" at bounding box center [608, 214] width 321 height 18
click at [45, 59] on link "Automations" at bounding box center [47, 58] width 71 height 15
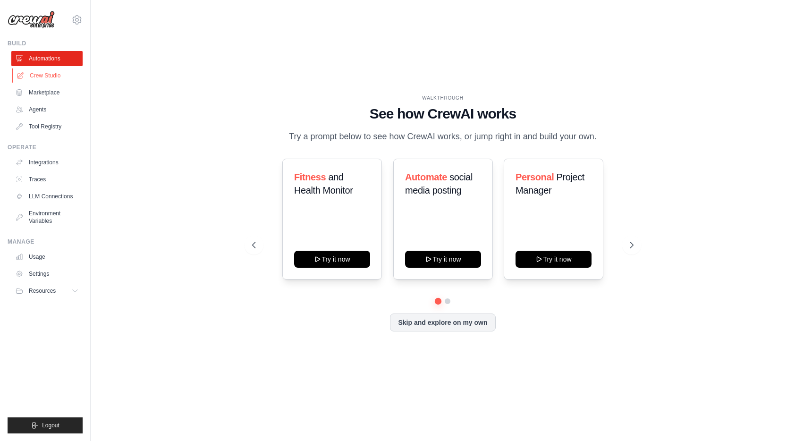
click at [46, 79] on link "Crew Studio" at bounding box center [47, 75] width 71 height 15
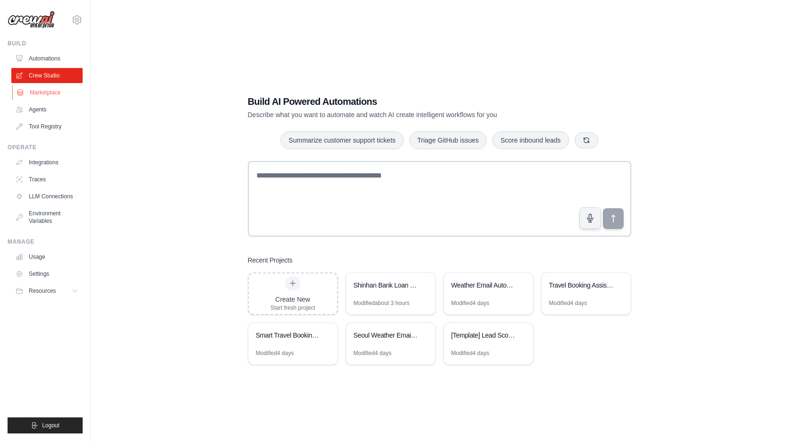
click at [42, 91] on link "Marketplace" at bounding box center [47, 92] width 71 height 15
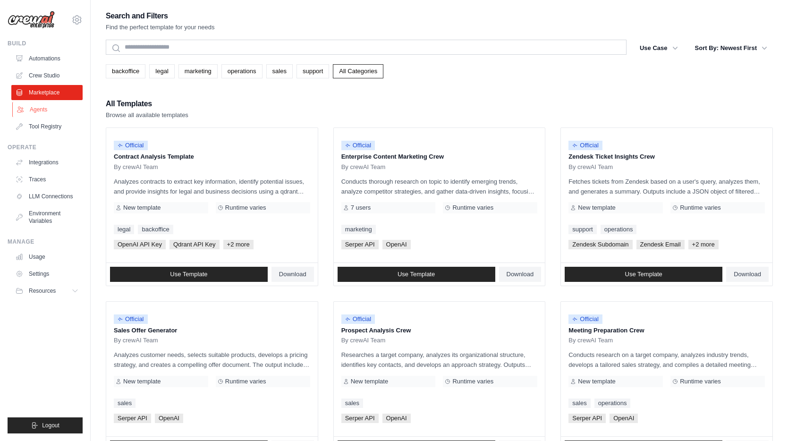
click at [47, 109] on link "Agents" at bounding box center [47, 109] width 71 height 15
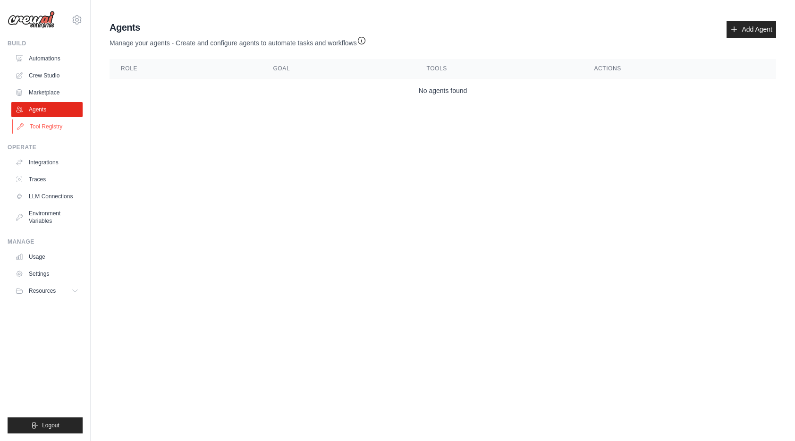
click at [48, 123] on link "Tool Registry" at bounding box center [47, 126] width 71 height 15
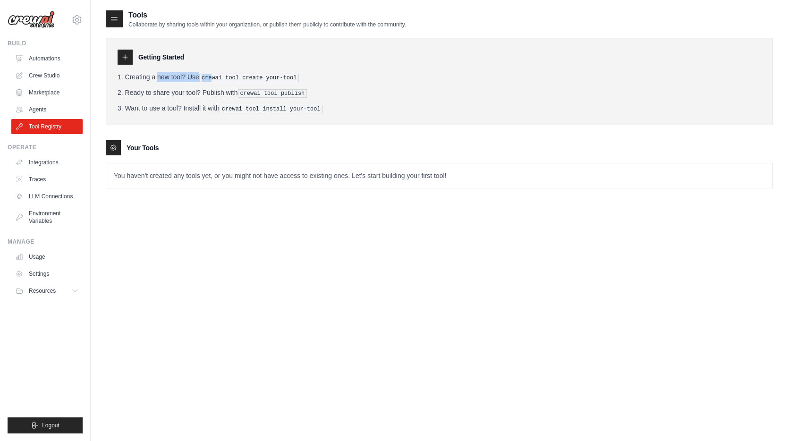
drag, startPoint x: 128, startPoint y: 76, endPoint x: 207, endPoint y: 77, distance: 78.4
click at [207, 77] on li "Creating a new tool? Use crewai tool create your-tool" at bounding box center [439, 77] width 643 height 10
click at [226, 90] on li "Ready to share your tool? Publish with crewai tool publish" at bounding box center [439, 93] width 643 height 10
click at [181, 173] on p "You haven't created any tools yet, or you might not have access to existing one…" at bounding box center [439, 175] width 666 height 25
click at [163, 177] on p "You haven't created any tools yet, or you might not have access to existing one…" at bounding box center [439, 175] width 666 height 25
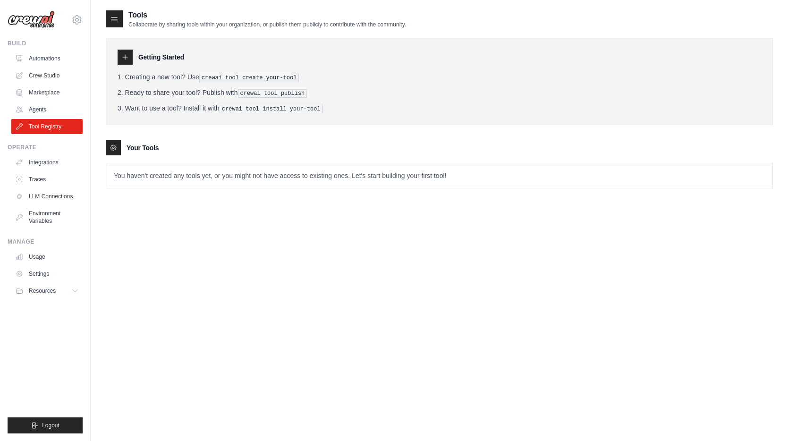
click at [104, 143] on div "Tools Collaborate by sharing tools within your organization, or publish them pu…" at bounding box center [439, 229] width 697 height 441
click at [108, 145] on div at bounding box center [113, 147] width 15 height 15
click at [216, 168] on p "You haven't created any tools yet, or you might not have access to existing one…" at bounding box center [439, 175] width 666 height 25
drag, startPoint x: 237, startPoint y: 94, endPoint x: 311, endPoint y: 93, distance: 74.1
click at [311, 93] on li "Ready to share your tool? Publish with crewai tool publish" at bounding box center [439, 93] width 643 height 10
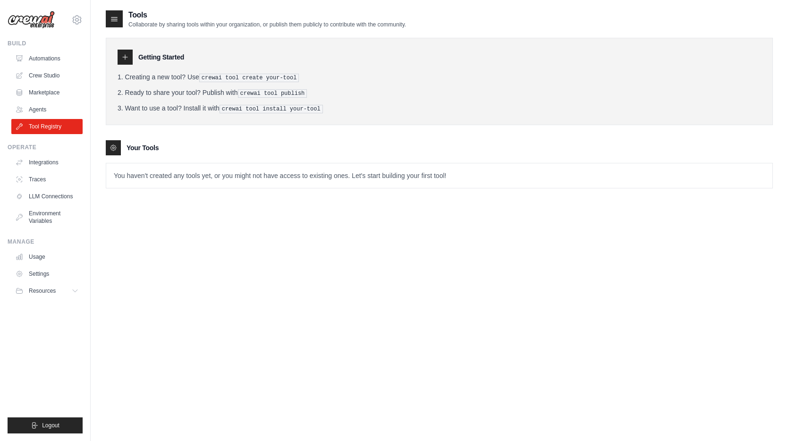
click at [308, 98] on ol "Creating a new tool? Use crewai tool create your-tool Ready to share your tool?…" at bounding box center [439, 92] width 643 height 41
drag, startPoint x: 219, startPoint y: 108, endPoint x: 314, endPoint y: 108, distance: 94.9
click at [314, 108] on pre "crewai tool install your-tool" at bounding box center [270, 109] width 103 height 8
drag, startPoint x: 196, startPoint y: 79, endPoint x: 318, endPoint y: 80, distance: 121.3
click at [318, 80] on li "Creating a new tool? Use crewai tool create your-tool" at bounding box center [439, 77] width 643 height 10
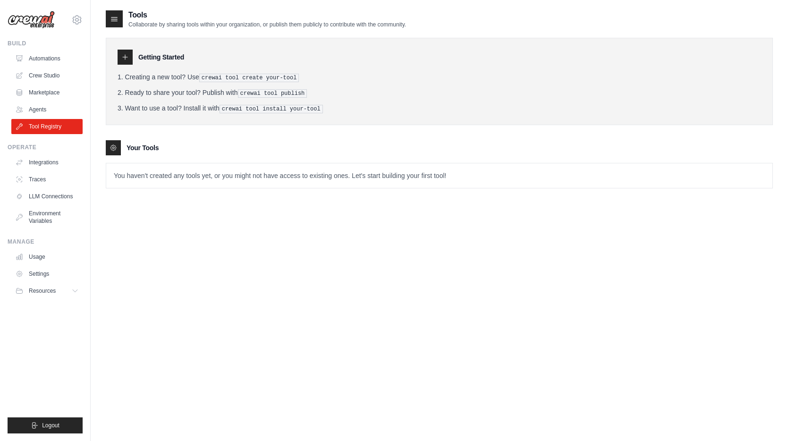
drag, startPoint x: 125, startPoint y: 60, endPoint x: 130, endPoint y: 59, distance: 5.8
click at [125, 60] on icon at bounding box center [125, 57] width 8 height 8
click at [113, 24] on div at bounding box center [114, 18] width 17 height 17
click at [118, 19] on icon at bounding box center [113, 18] width 9 height 9
drag, startPoint x: 236, startPoint y: 91, endPoint x: 303, endPoint y: 91, distance: 68.0
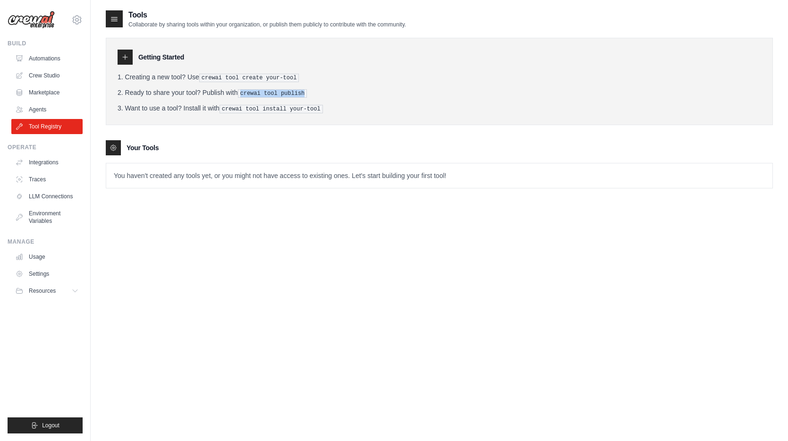
click at [303, 91] on li "Ready to share your tool? Publish with crewai tool publish" at bounding box center [439, 93] width 643 height 10
click at [39, 161] on link "Integrations" at bounding box center [47, 162] width 71 height 15
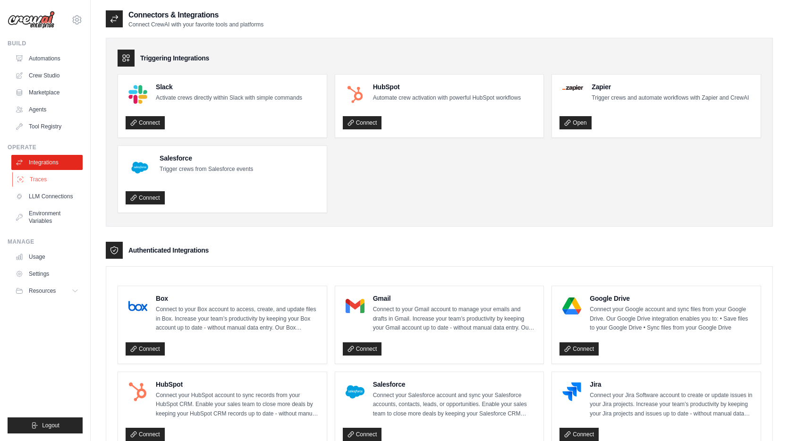
click at [38, 175] on link "Traces" at bounding box center [47, 179] width 71 height 15
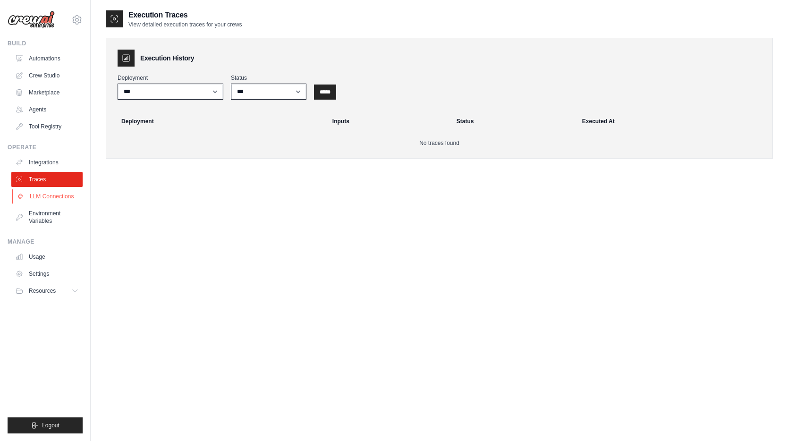
click at [44, 202] on link "LLM Connections" at bounding box center [47, 196] width 71 height 15
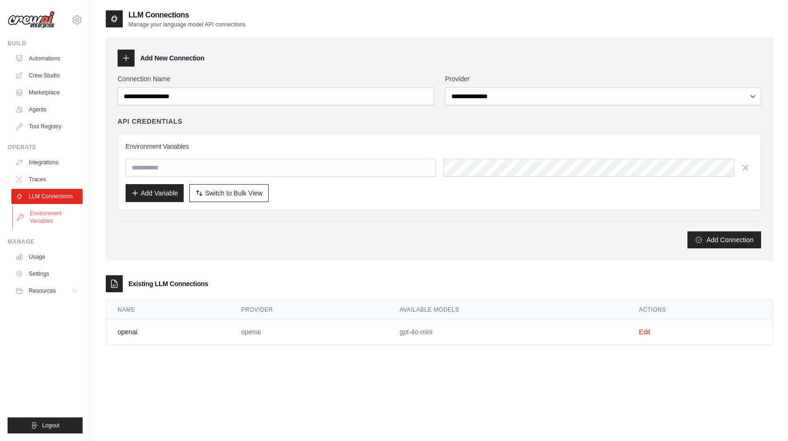
click at [52, 216] on link "Environment Variables" at bounding box center [47, 217] width 71 height 23
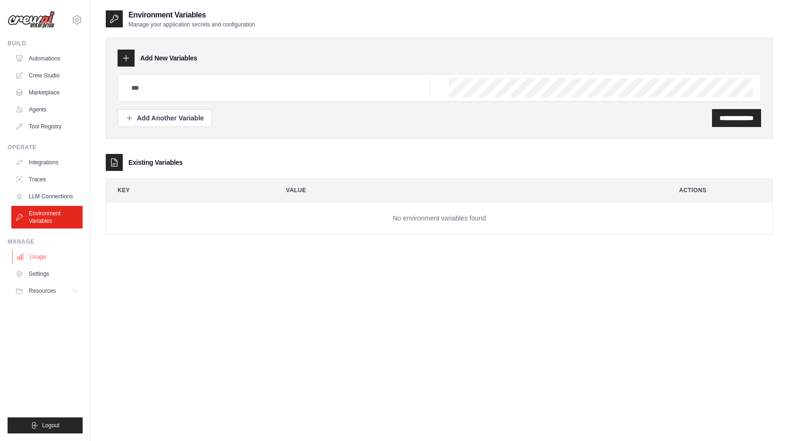
click at [45, 250] on link "Usage" at bounding box center [47, 256] width 71 height 15
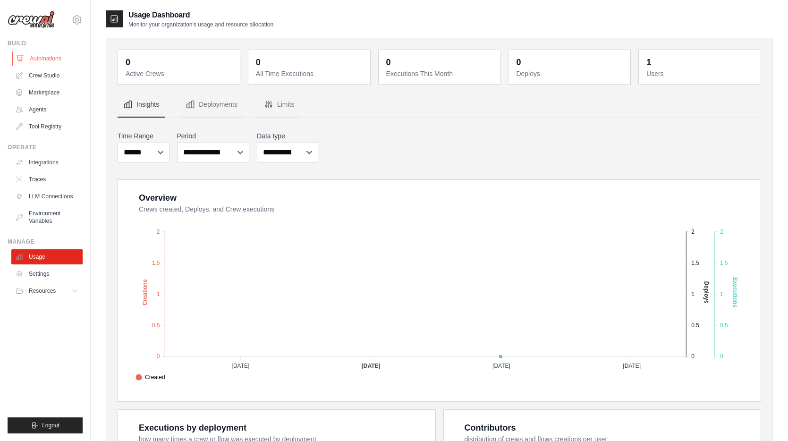
click at [49, 63] on link "Automations" at bounding box center [47, 58] width 71 height 15
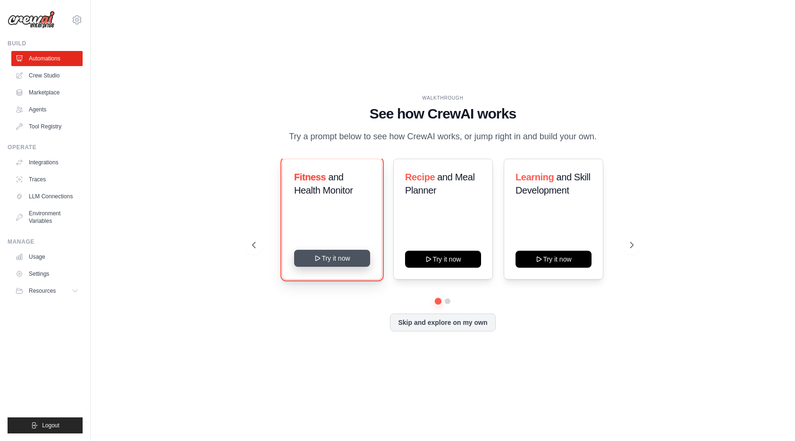
click at [336, 263] on button "Try it now" at bounding box center [332, 258] width 76 height 17
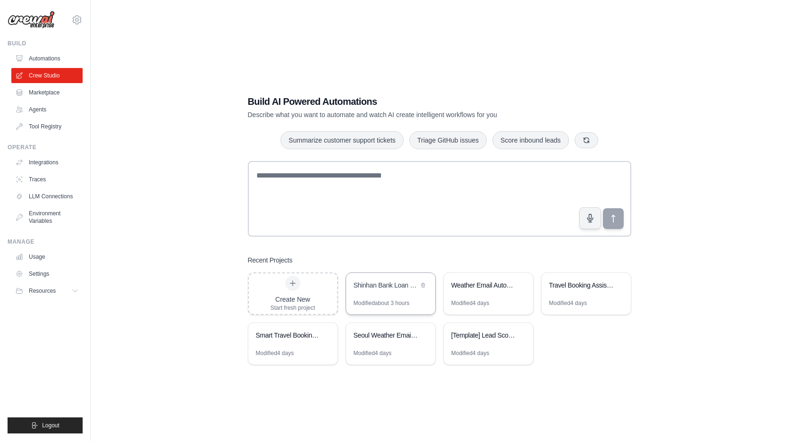
click at [375, 291] on div "Shinhan Bank Loan & Credit Product Recommendation System" at bounding box center [386, 285] width 65 height 11
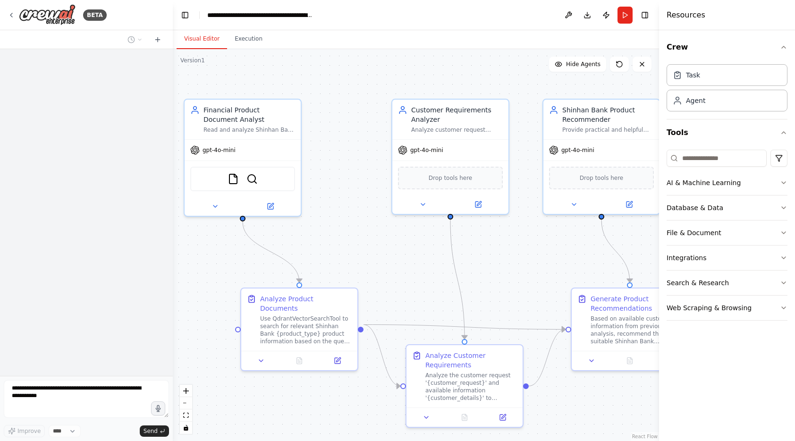
scroll to position [10970, 0]
drag, startPoint x: 328, startPoint y: 206, endPoint x: 344, endPoint y: 208, distance: 15.8
click at [344, 208] on div ".deletable-edge-delete-btn { width: 20px; height: 20px; border: 0px solid #ffff…" at bounding box center [416, 245] width 486 height 392
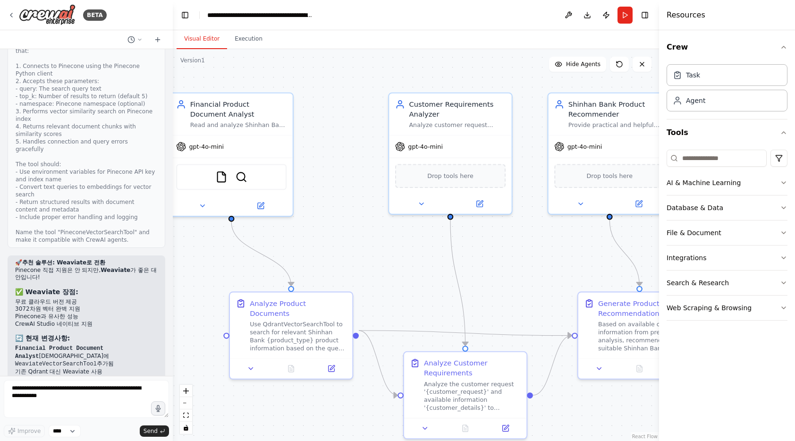
scroll to position [10864, 0]
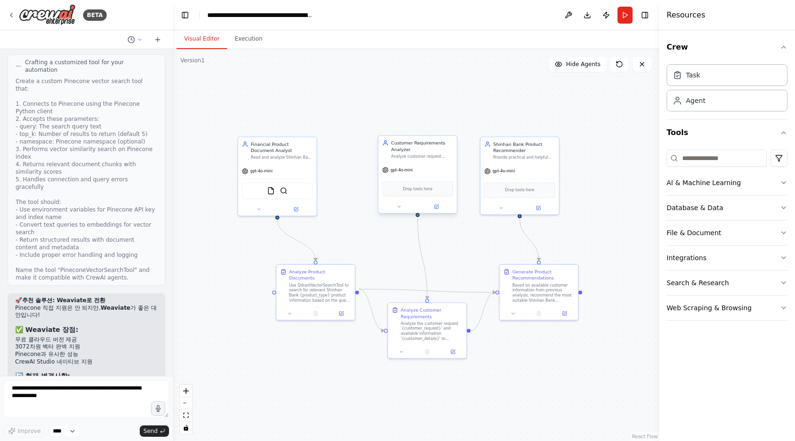
click at [424, 190] on span "Drop tools here" at bounding box center [417, 188] width 29 height 7
click at [714, 235] on button "File & Document" at bounding box center [726, 232] width 121 height 25
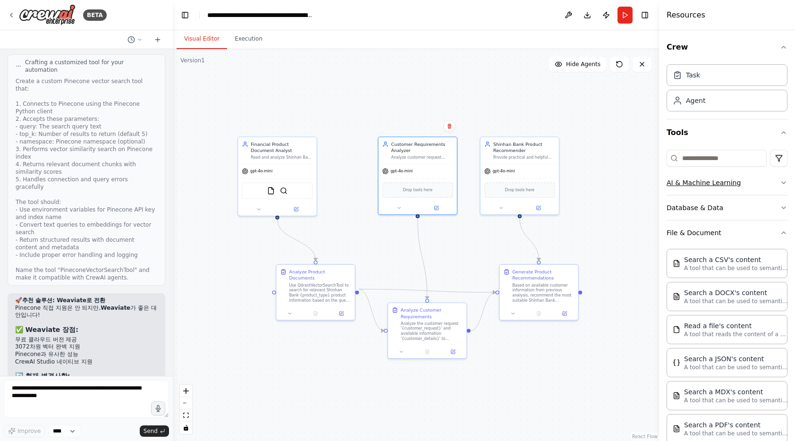
click at [721, 183] on button "AI & Machine Learning" at bounding box center [726, 182] width 121 height 25
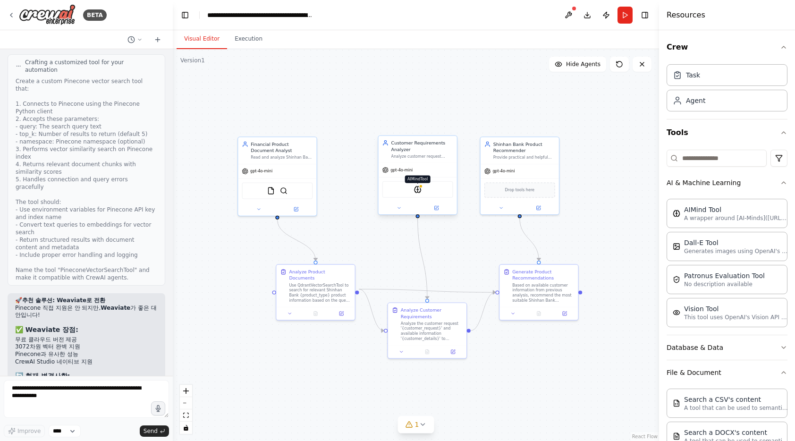
click at [414, 192] on img at bounding box center [418, 189] width 8 height 8
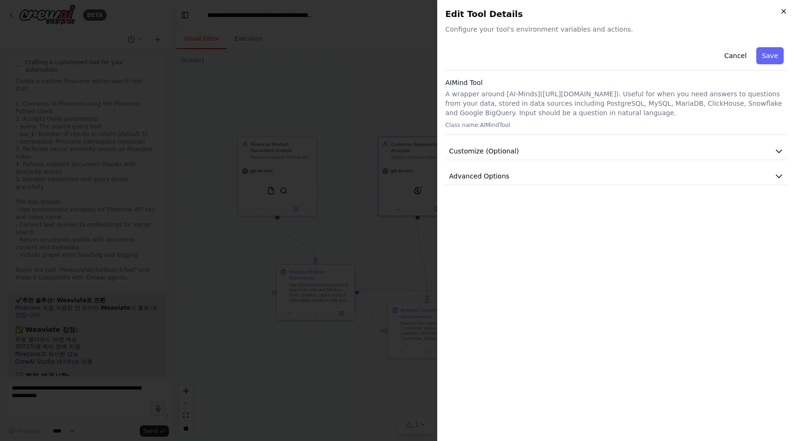
click at [782, 12] on icon "button" at bounding box center [784, 11] width 4 height 4
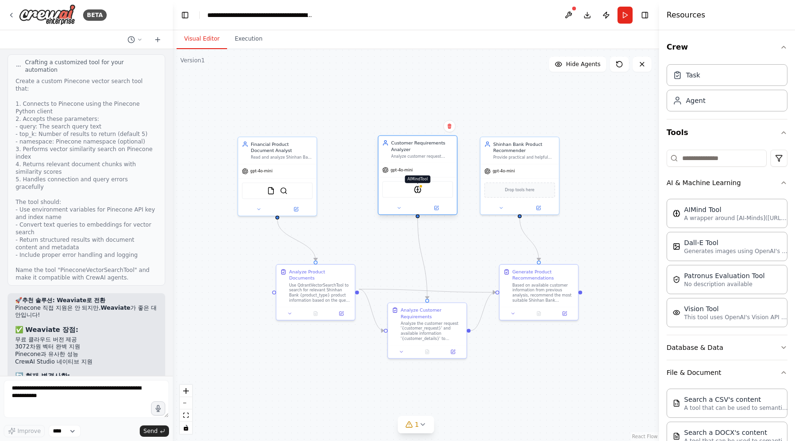
click at [416, 189] on img at bounding box center [418, 189] width 8 height 8
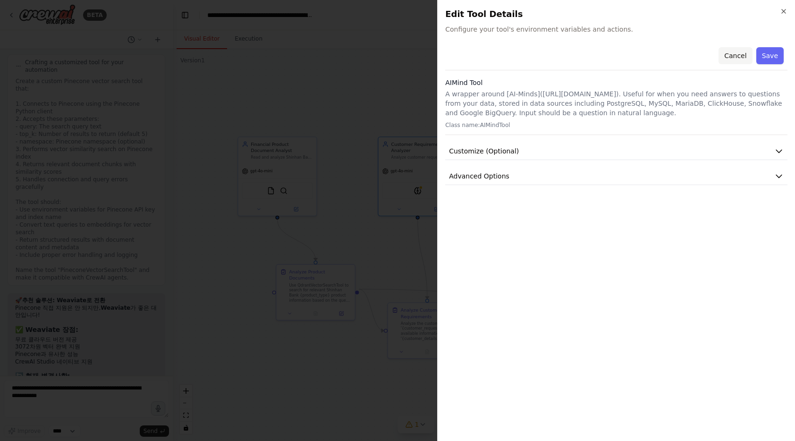
click at [731, 55] on button "Cancel" at bounding box center [735, 55] width 34 height 17
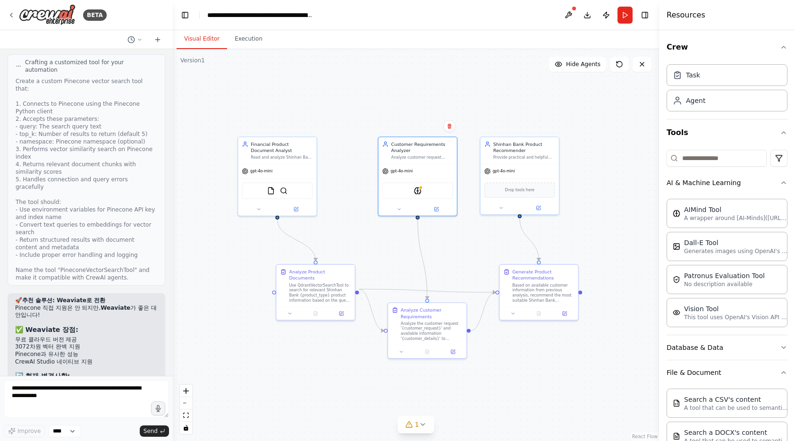
click at [622, 217] on div ".deletable-edge-delete-btn { width: 20px; height: 20px; border: 0px solid #ffff…" at bounding box center [416, 245] width 486 height 392
click at [53, 13] on img at bounding box center [47, 14] width 57 height 21
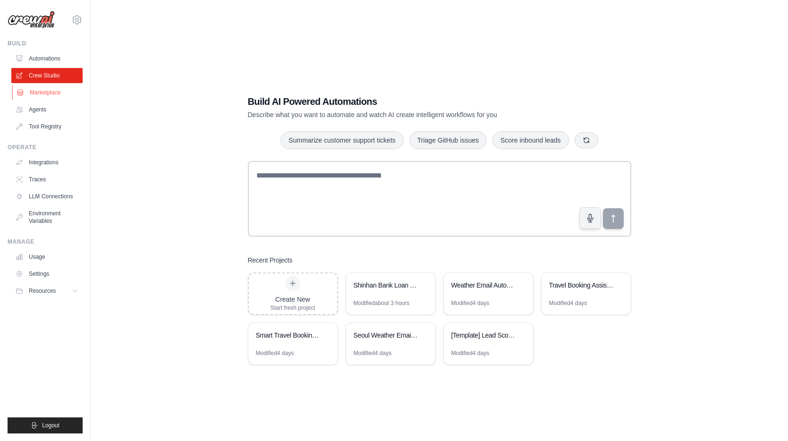
click at [52, 95] on link "Marketplace" at bounding box center [47, 92] width 71 height 15
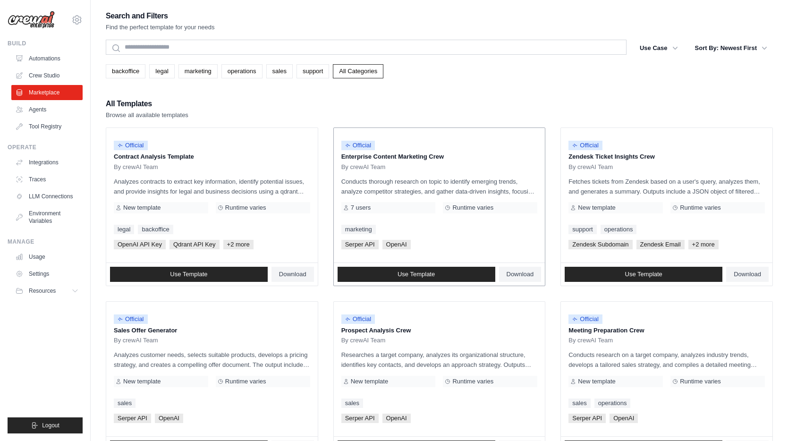
scroll to position [48, 0]
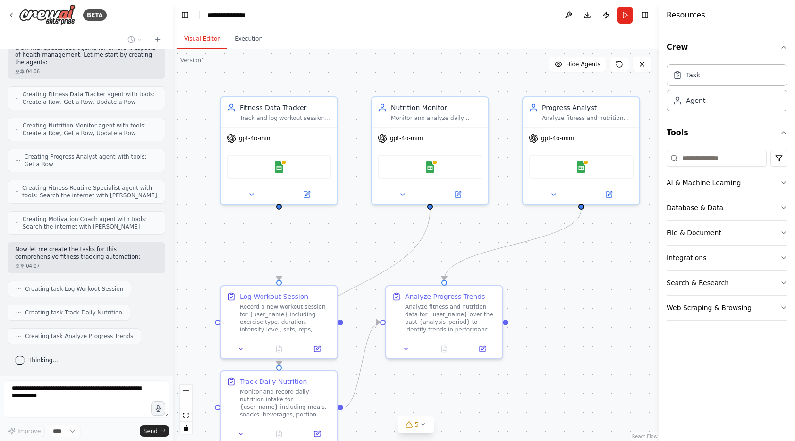
scroll to position [404, 0]
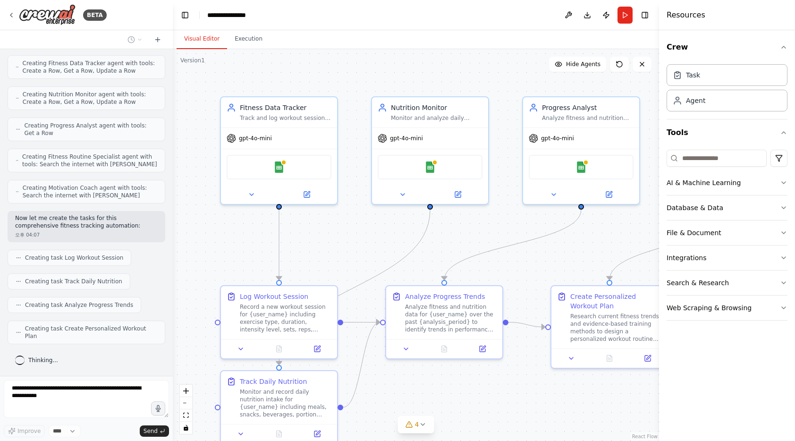
click at [515, 278] on div ".deletable-edge-delete-btn { width: 20px; height: 20px; border: 0px solid #ffff…" at bounding box center [416, 245] width 486 height 392
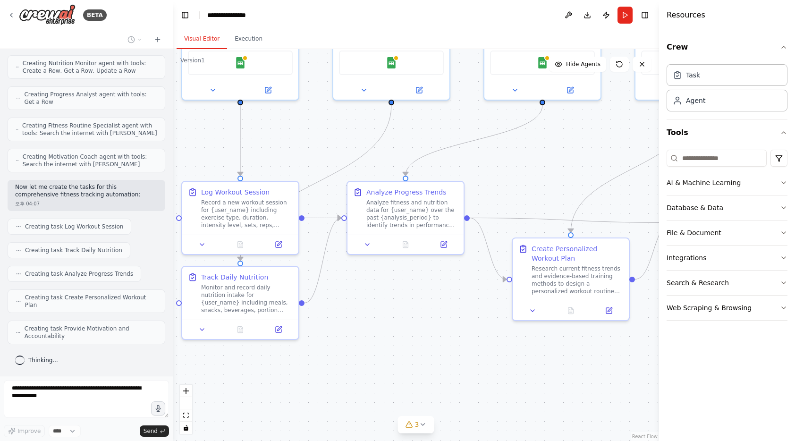
drag, startPoint x: 516, startPoint y: 277, endPoint x: 477, endPoint y: 173, distance: 111.1
click at [477, 173] on div ".deletable-edge-delete-btn { width: 20px; height: 20px; border: 0px solid #ffff…" at bounding box center [416, 245] width 486 height 392
